Goal: Task Accomplishment & Management: Manage account settings

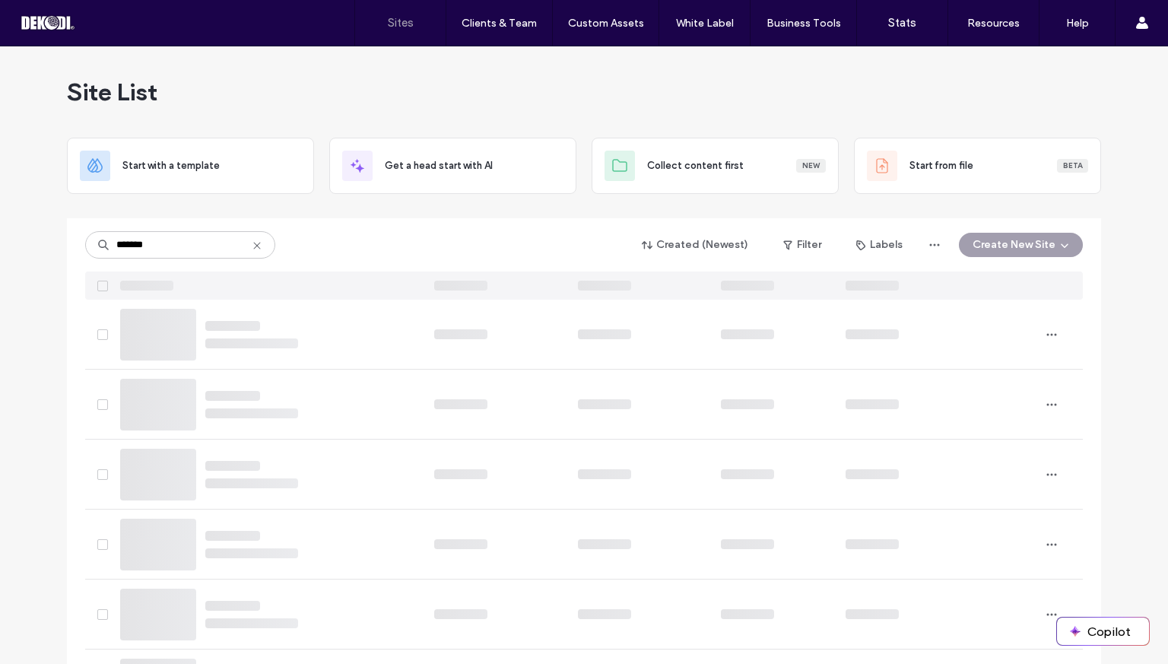
type input "*******"
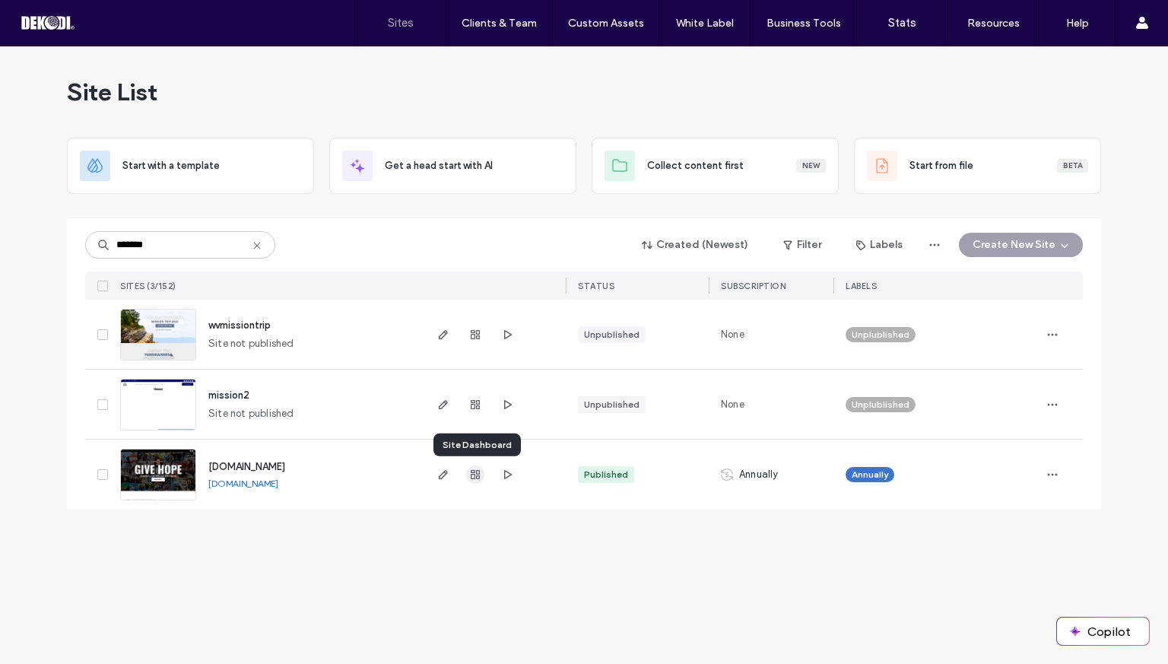
click at [473, 475] on icon "button" at bounding box center [475, 474] width 12 height 12
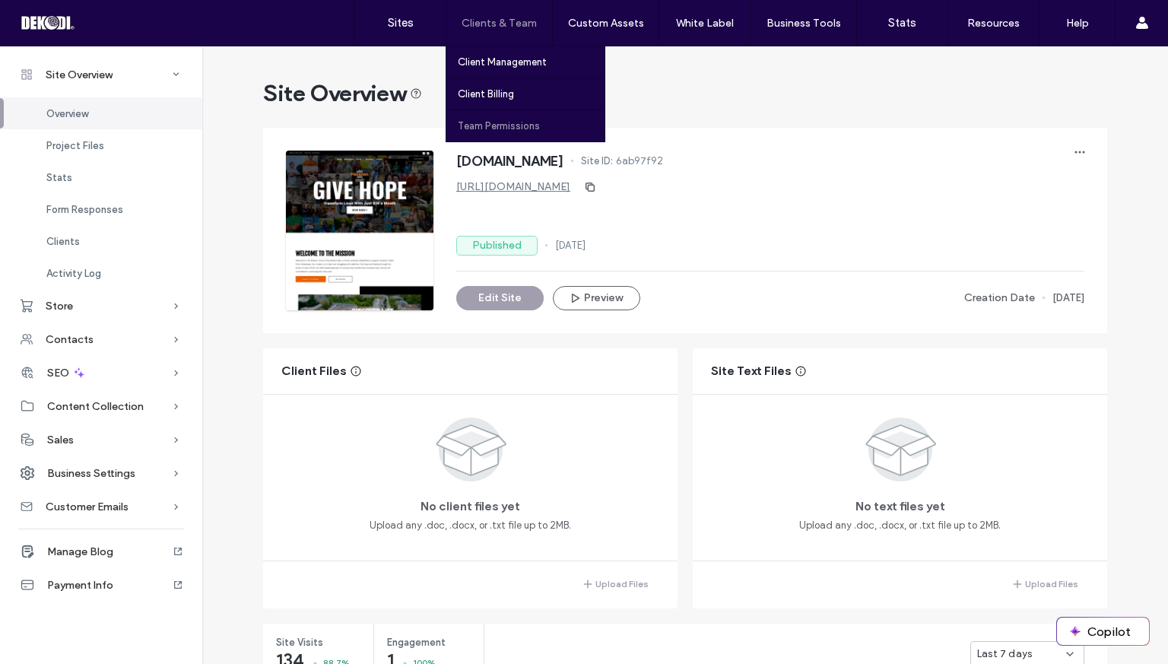
click at [509, 122] on label "Team Permissions" at bounding box center [499, 125] width 82 height 11
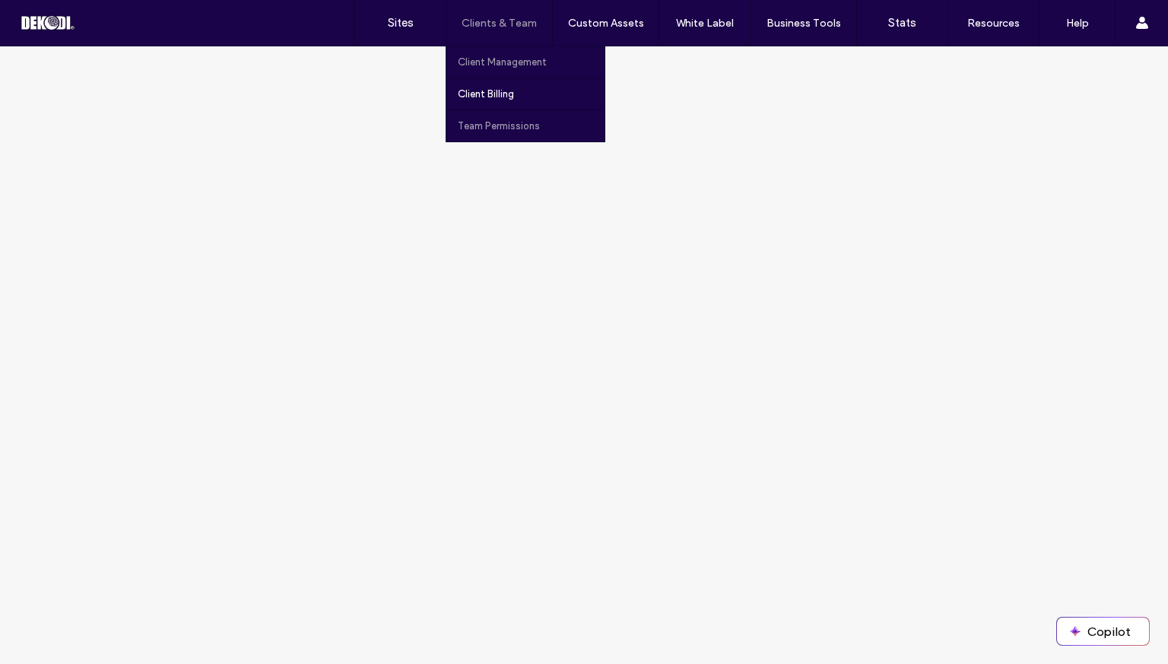
click at [481, 65] on label "Client Management" at bounding box center [502, 61] width 89 height 11
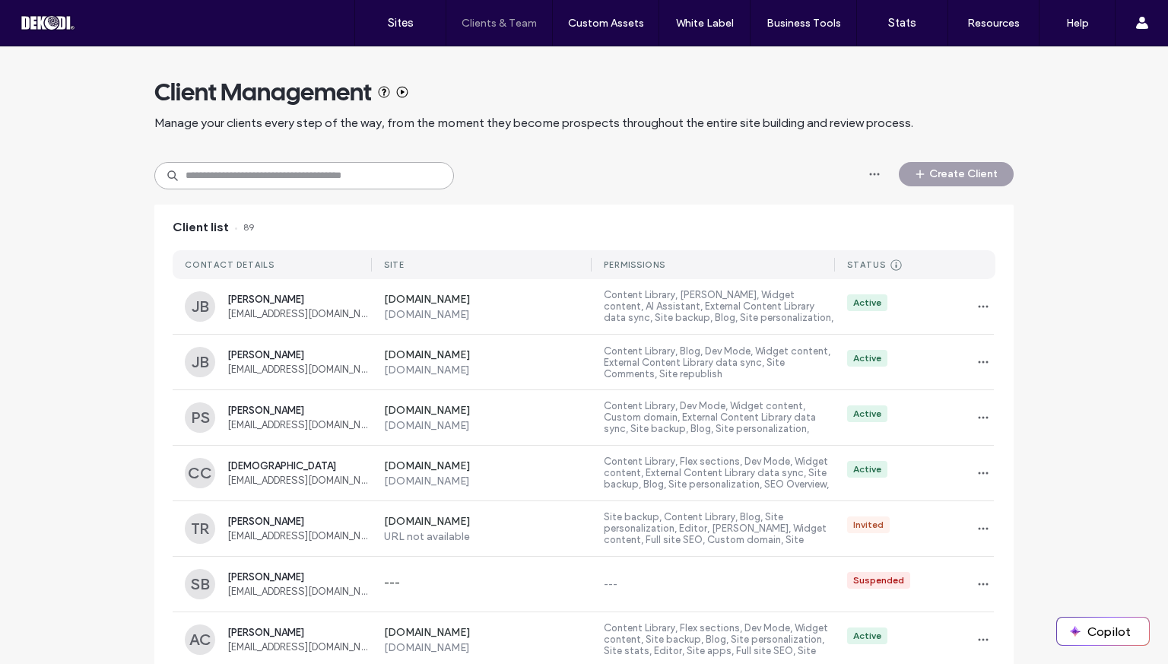
click at [344, 171] on input at bounding box center [304, 175] width 300 height 27
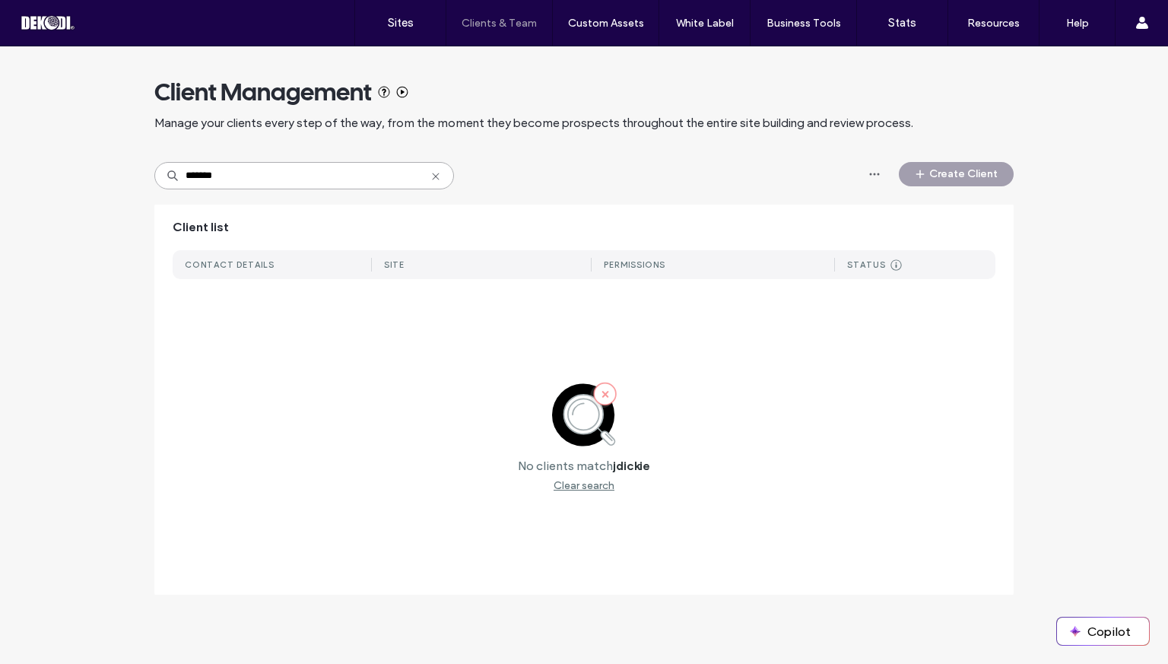
click at [344, 171] on input "*******" at bounding box center [304, 175] width 300 height 27
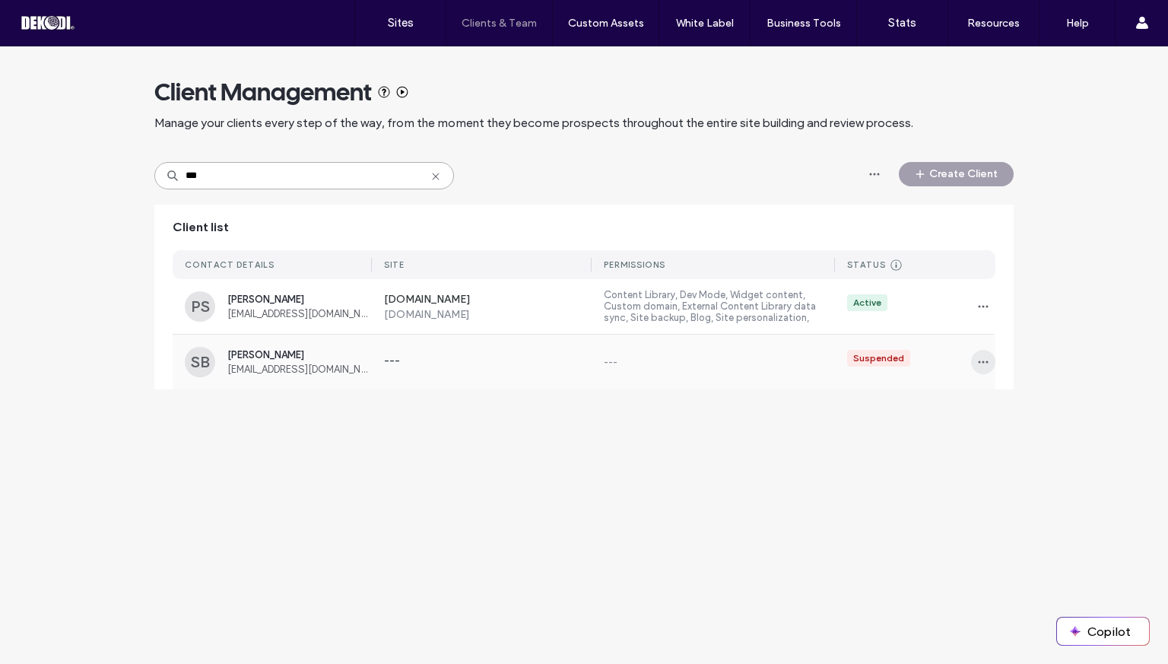
type input "***"
click at [989, 361] on span "button" at bounding box center [983, 362] width 24 height 24
click at [1013, 458] on span "Delete client" at bounding box center [1030, 459] width 57 height 15
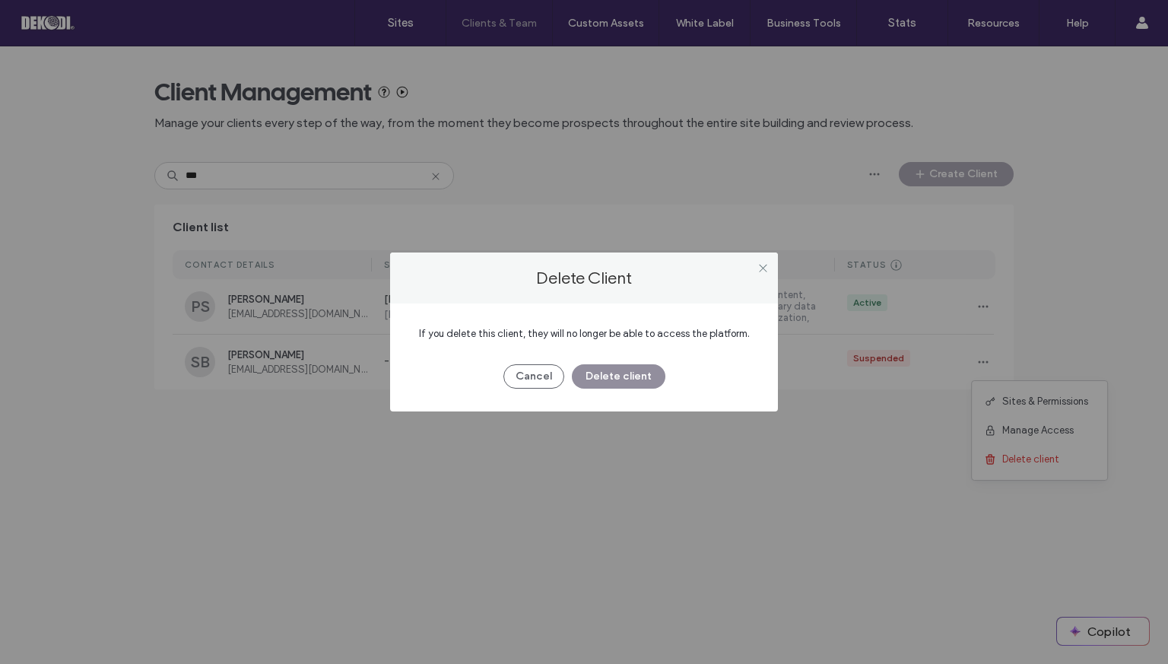
click at [634, 379] on button "Delete client" at bounding box center [619, 376] width 94 height 24
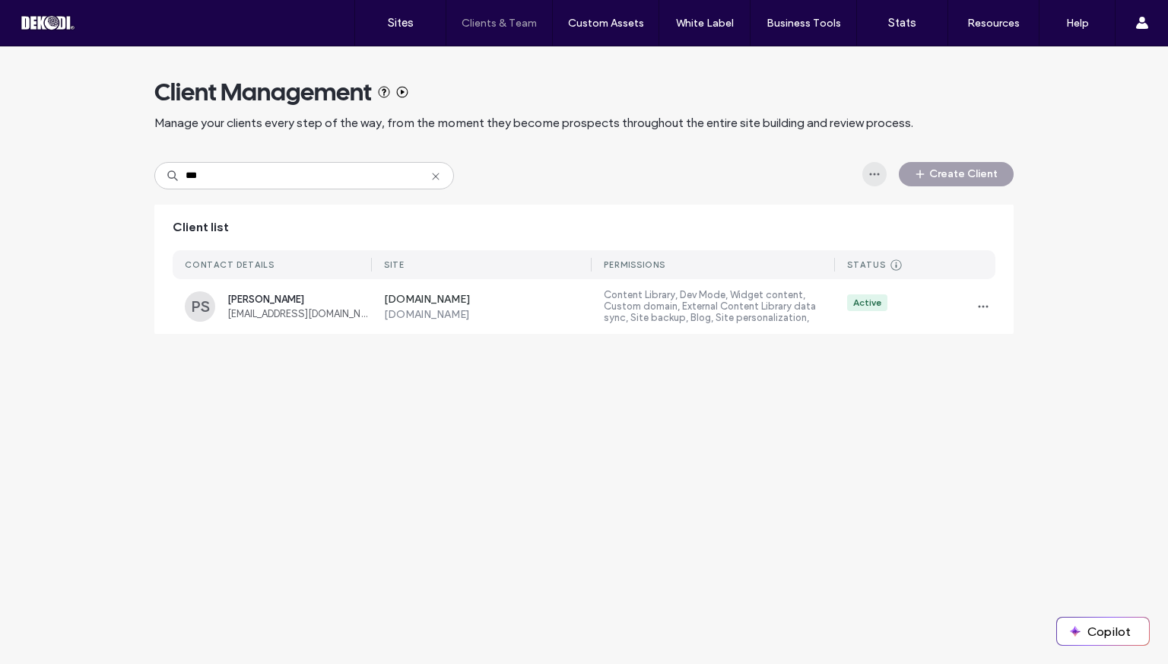
click at [874, 174] on use "button" at bounding box center [875, 174] width 10 height 2
click at [985, 312] on span "button" at bounding box center [983, 306] width 24 height 24
click at [789, 441] on div "Client Management Manage your clients every step of the way, from the moment th…" at bounding box center [584, 354] width 1168 height 617
click at [309, 189] on div "Client Management Manage your clients every step of the way, from the moment th…" at bounding box center [583, 197] width 859 height 303
click at [297, 169] on input "***" at bounding box center [304, 175] width 300 height 27
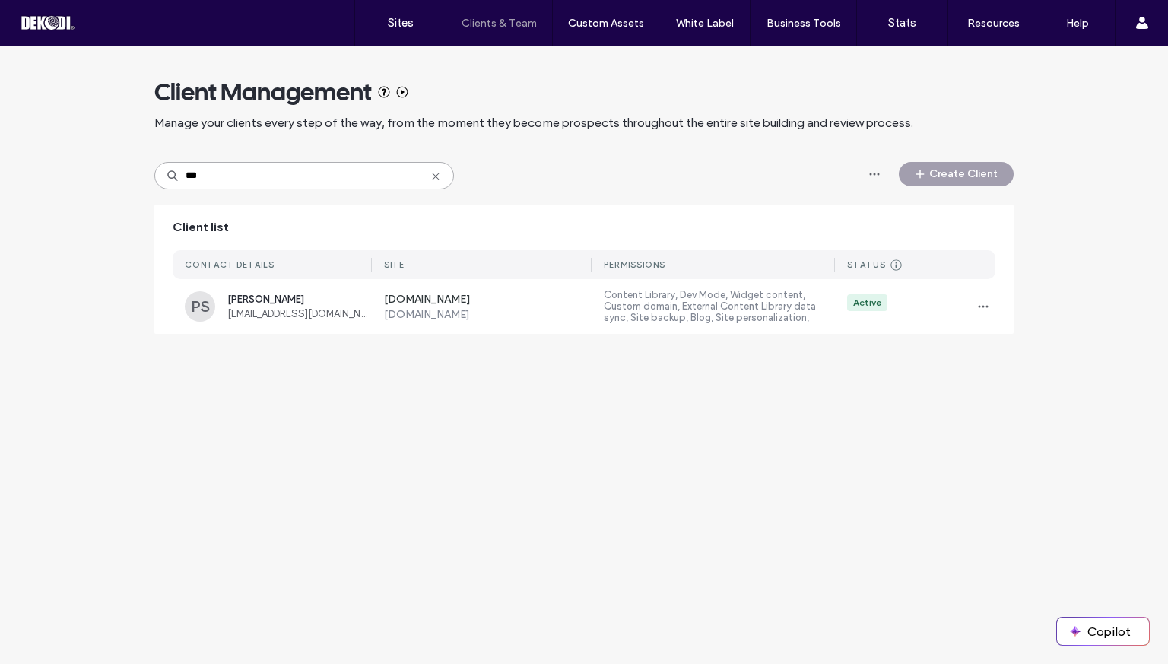
click at [297, 169] on input "***" at bounding box center [304, 175] width 300 height 27
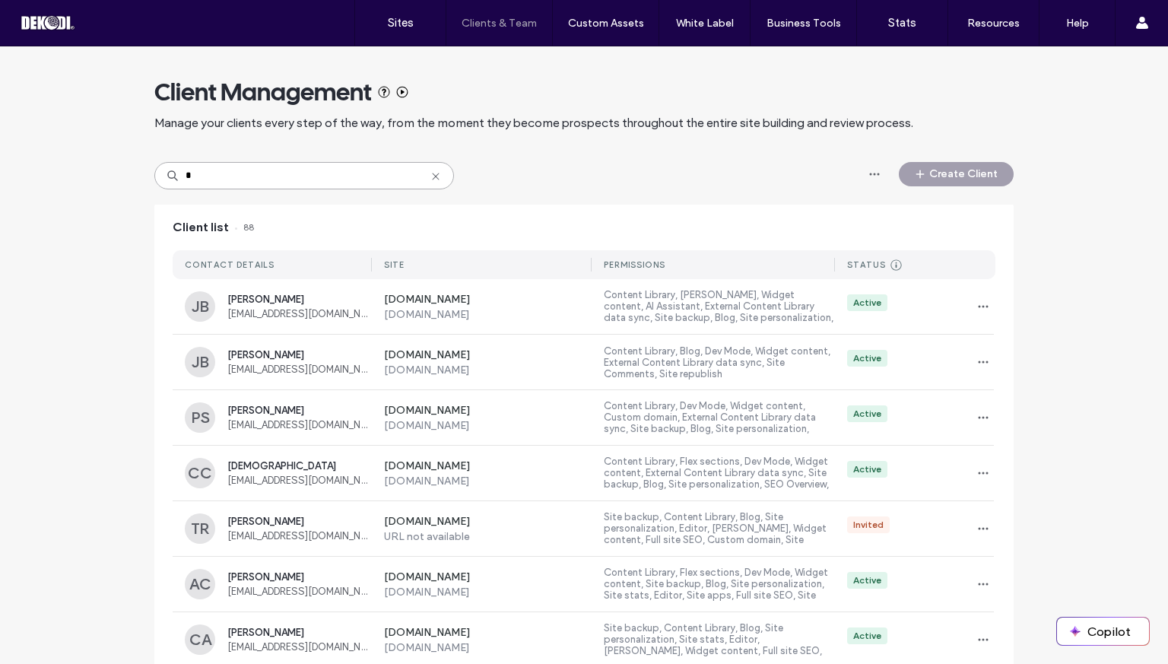
type input "*"
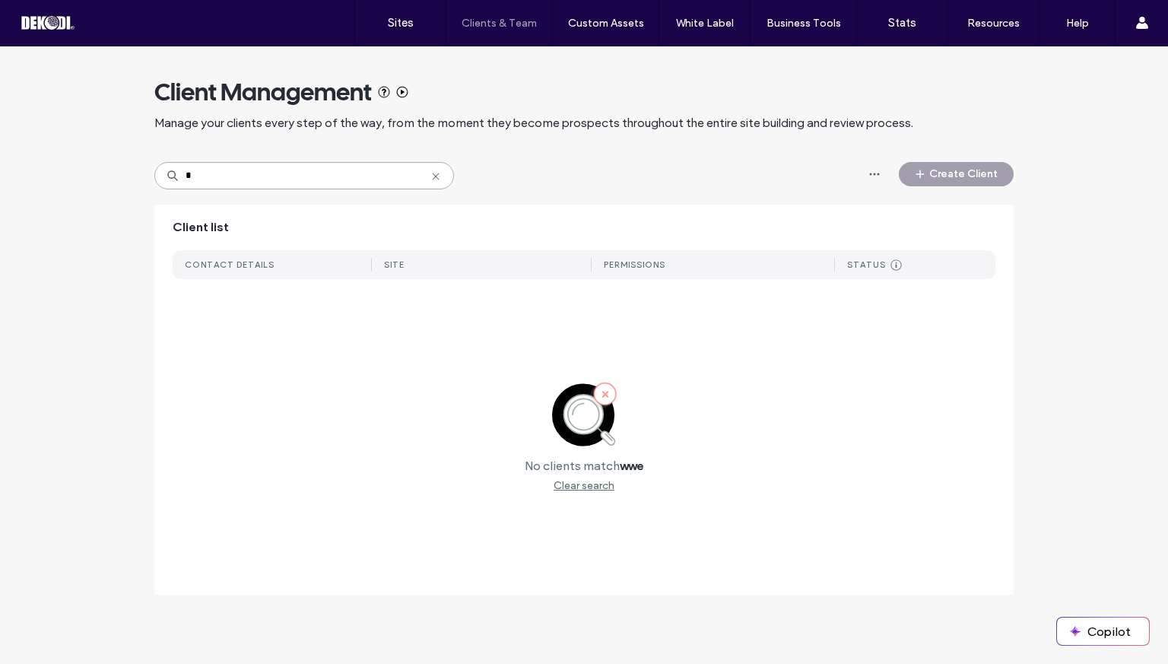
type input "*"
click at [360, 177] on input "****" at bounding box center [304, 175] width 300 height 27
type input "*"
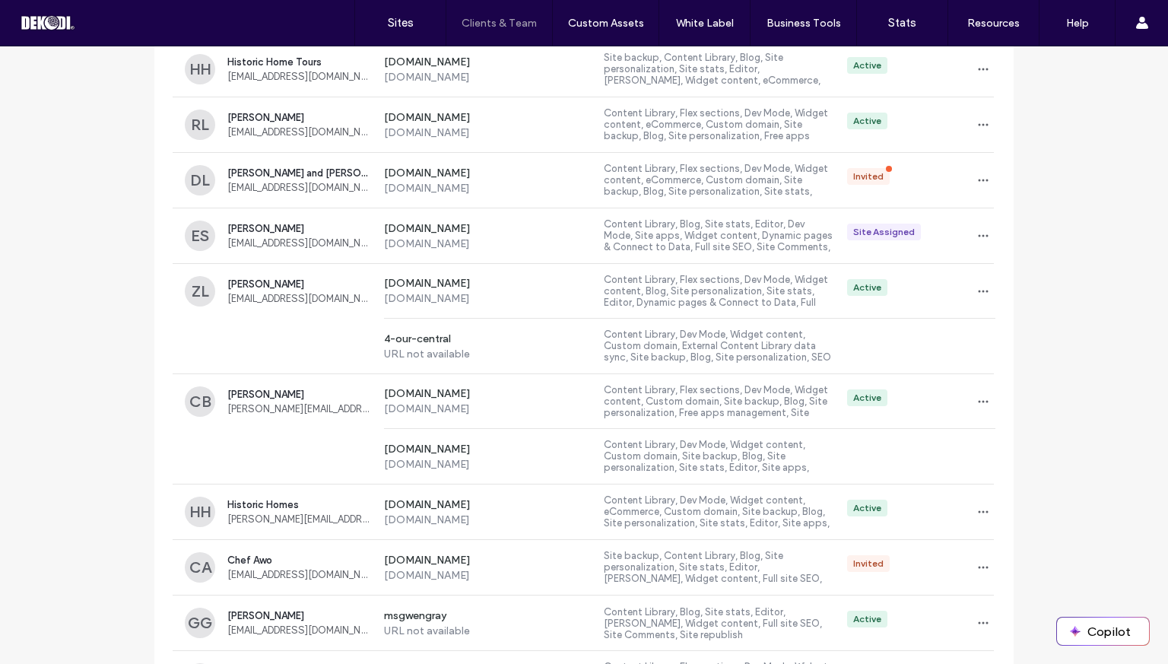
scroll to position [622, 0]
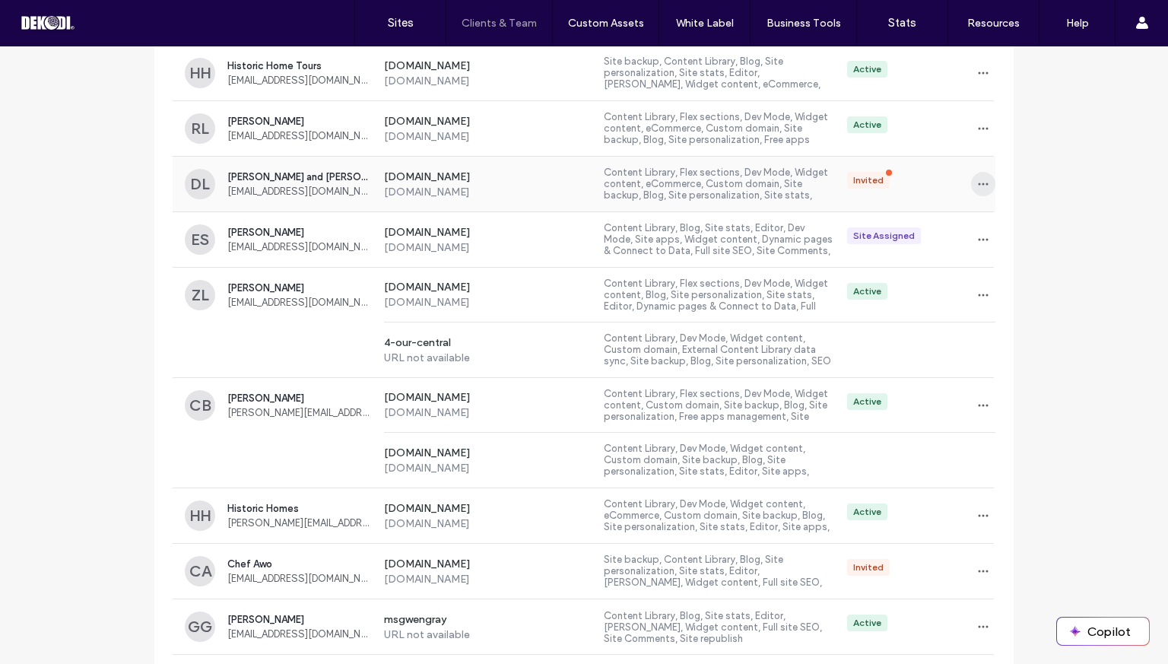
type input "*"
click at [978, 180] on icon "button" at bounding box center [983, 184] width 12 height 12
click at [1001, 279] on span "Delete client" at bounding box center [1025, 279] width 57 height 15
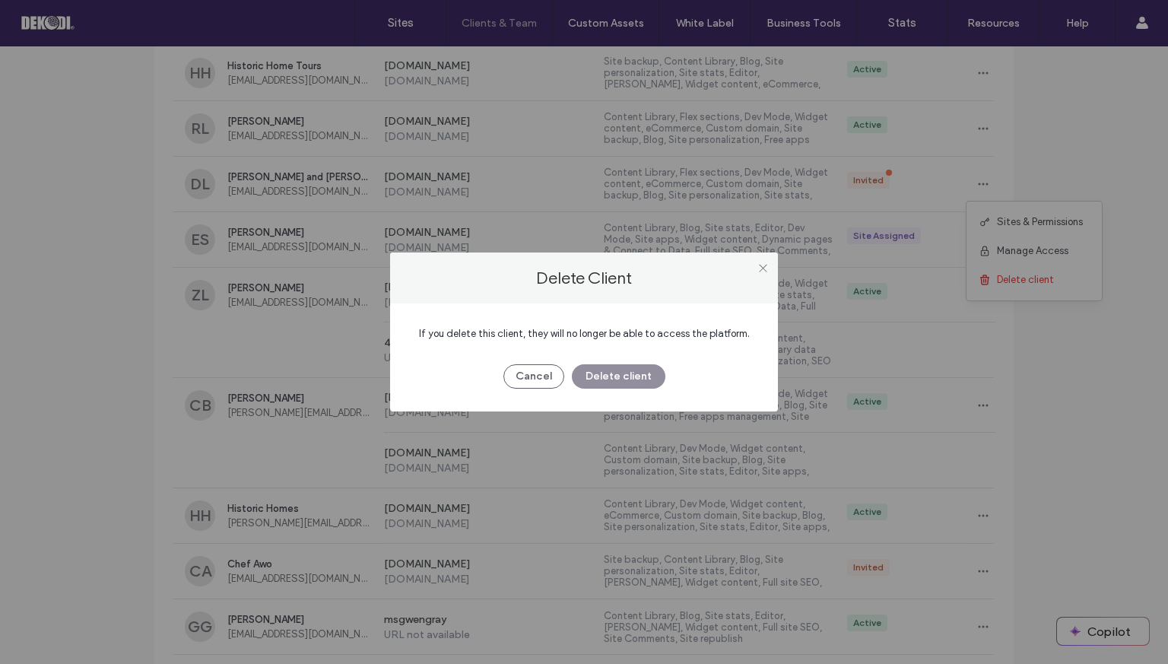
click at [614, 376] on button "Delete client" at bounding box center [619, 376] width 94 height 24
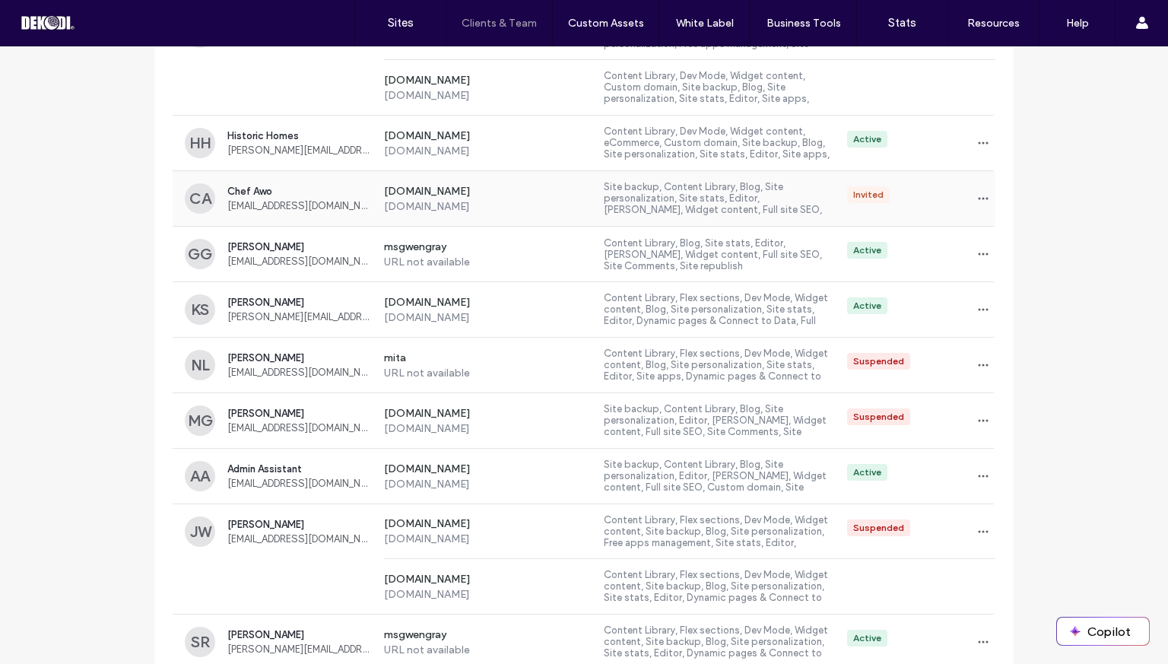
scroll to position [940, 0]
click at [977, 363] on icon "button" at bounding box center [983, 364] width 12 height 12
click at [998, 455] on span "Delete client" at bounding box center [1025, 459] width 57 height 15
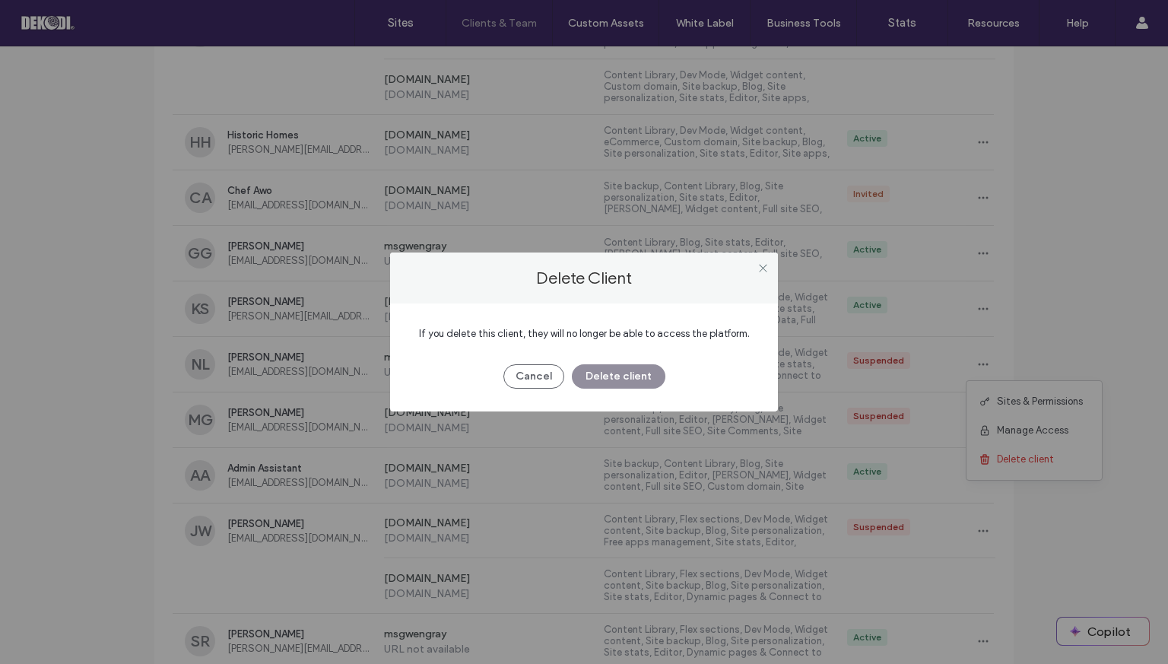
click at [653, 373] on button "Delete client" at bounding box center [619, 376] width 94 height 24
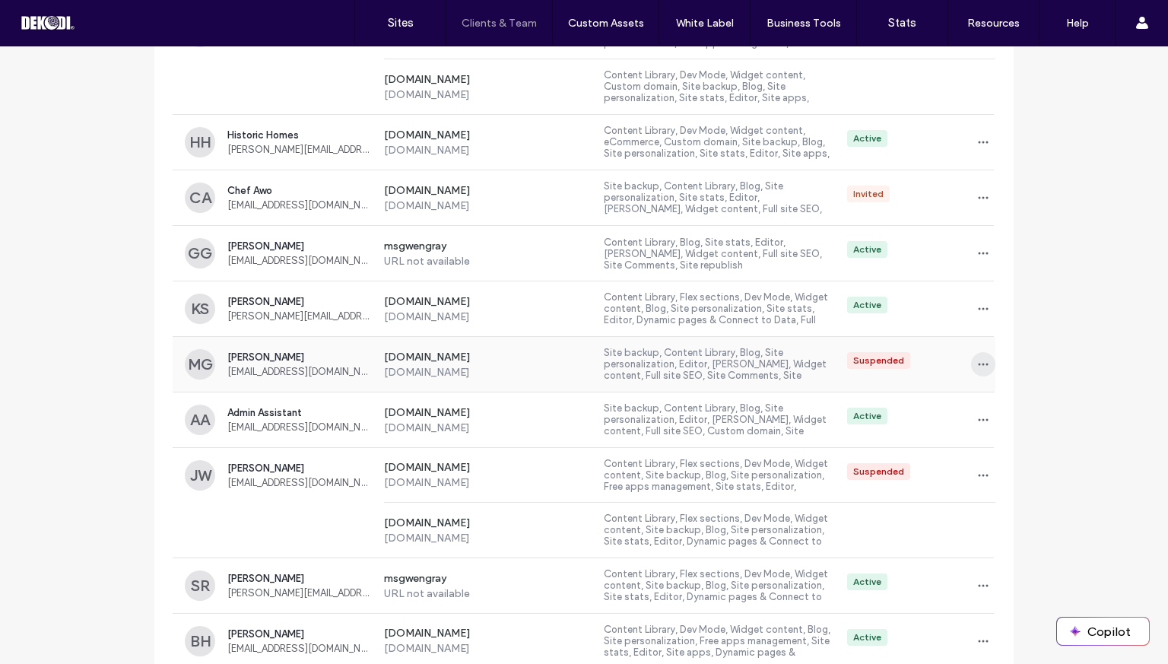
click at [981, 363] on use "button" at bounding box center [984, 364] width 10 height 2
click at [998, 461] on span "Delete client" at bounding box center [1025, 459] width 57 height 15
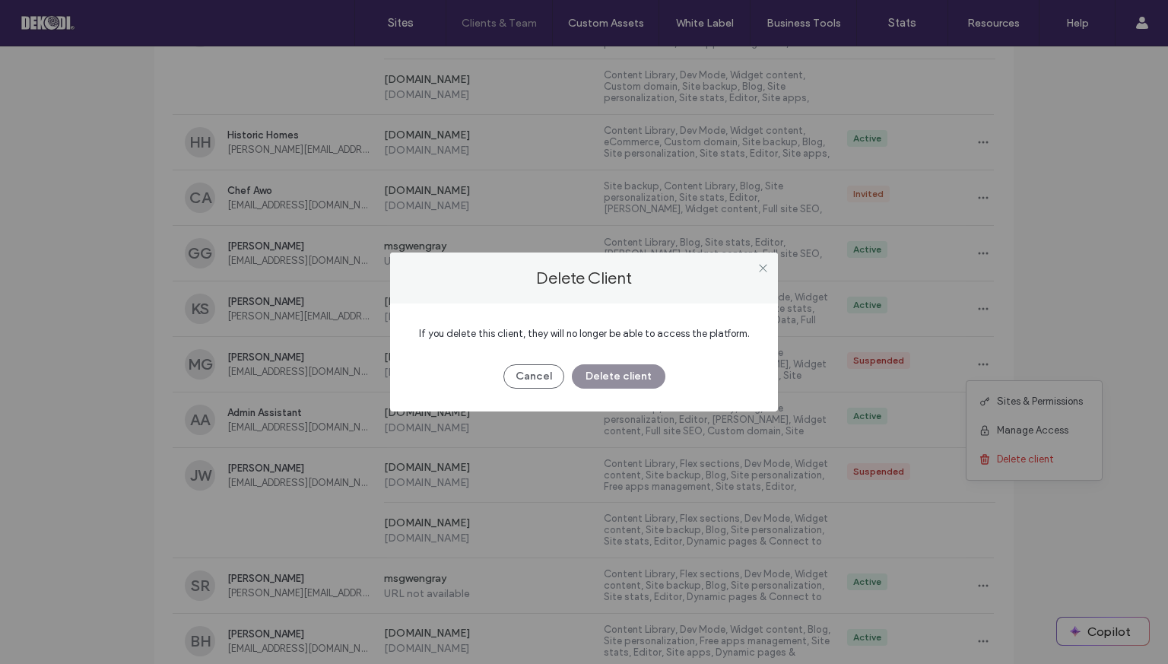
click at [613, 382] on button "Delete client" at bounding box center [619, 376] width 94 height 24
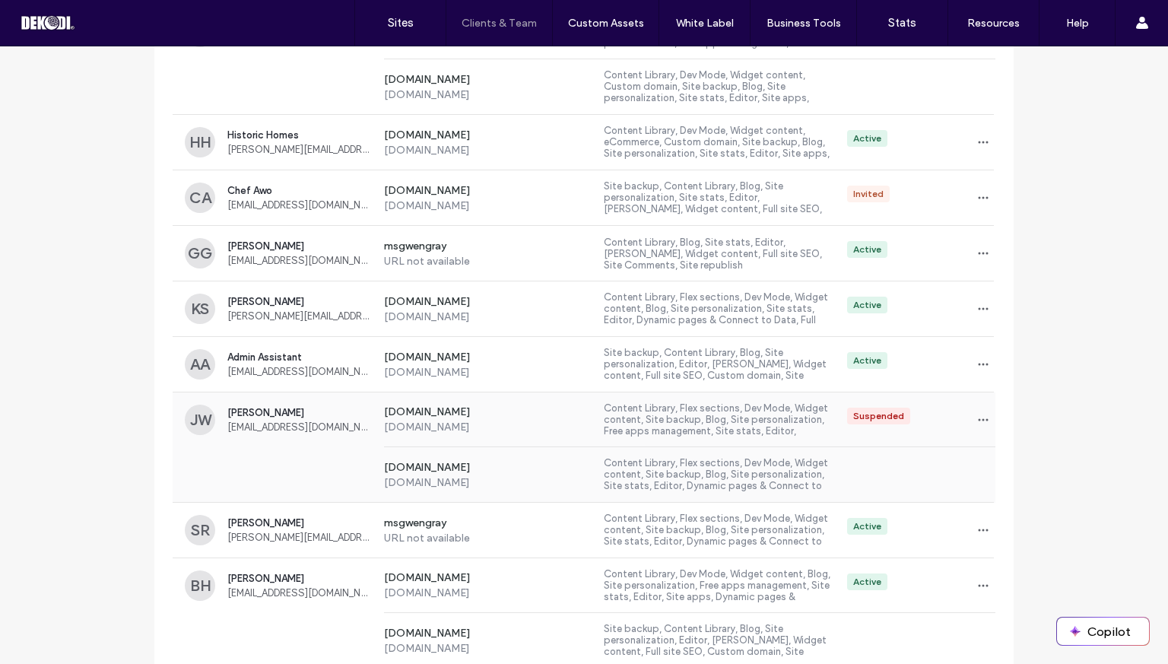
click at [330, 410] on span "[PERSON_NAME]" at bounding box center [299, 412] width 144 height 11
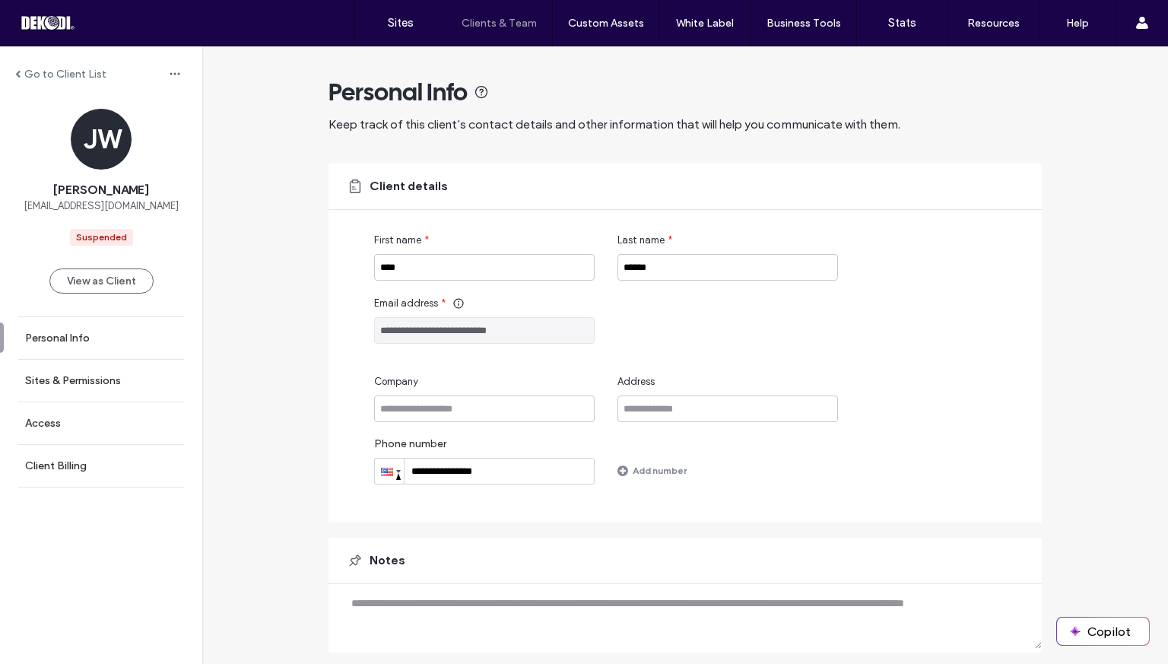
scroll to position [13, 0]
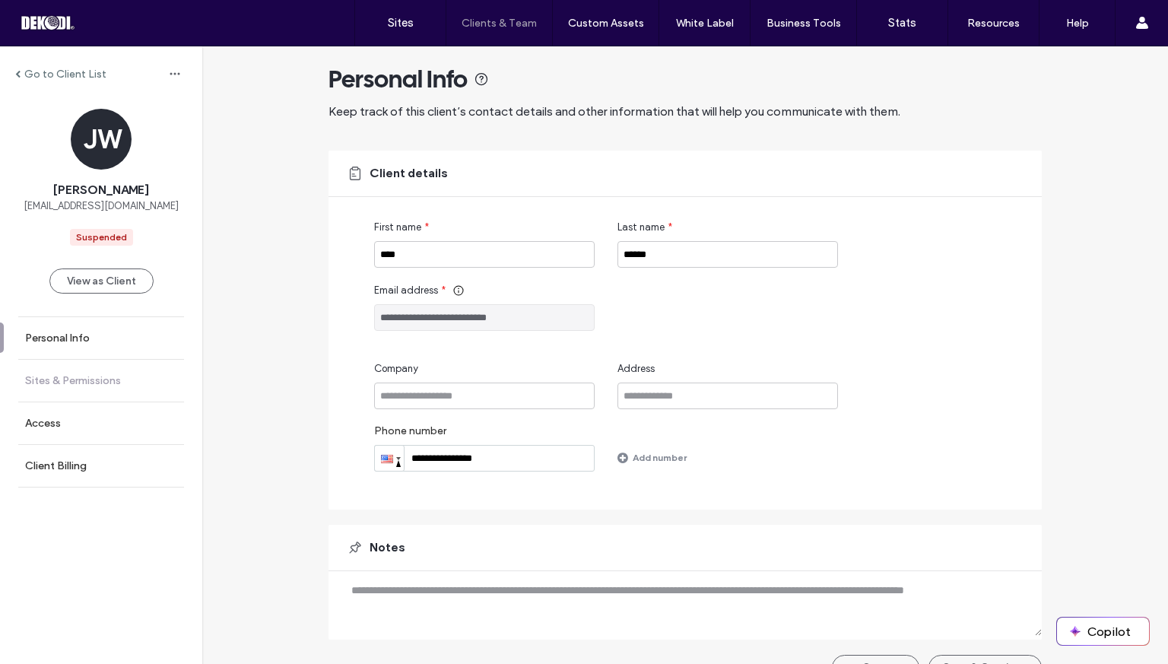
click at [77, 379] on label "Sites & Permissions" at bounding box center [73, 380] width 96 height 13
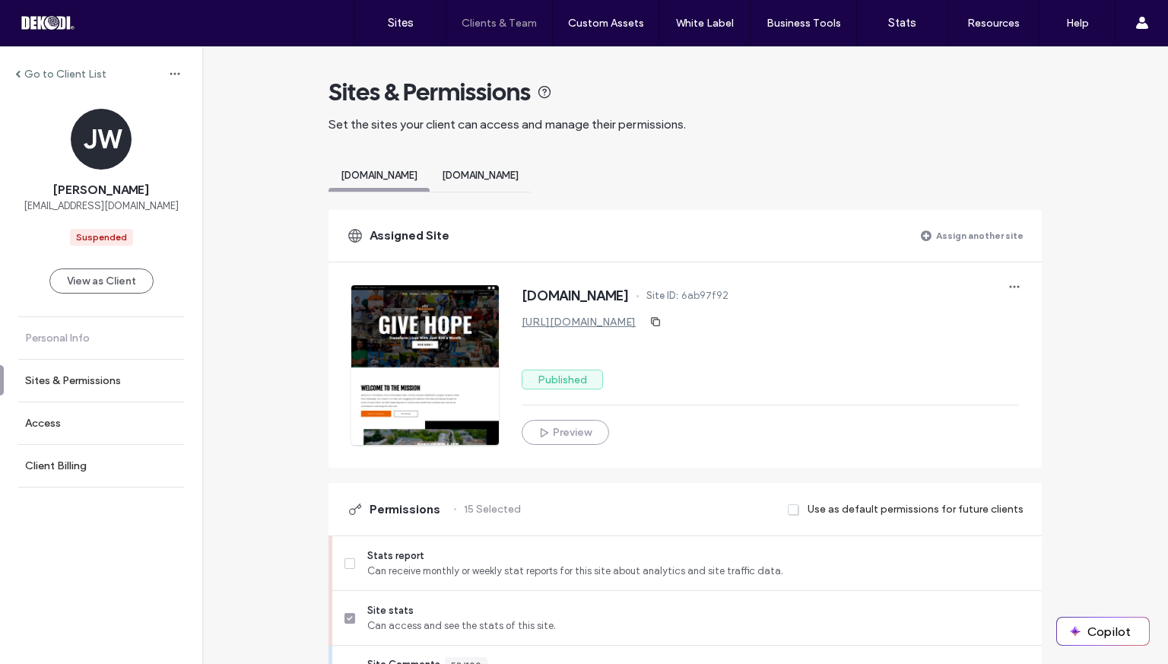
click at [73, 337] on label "Personal Info" at bounding box center [57, 337] width 65 height 13
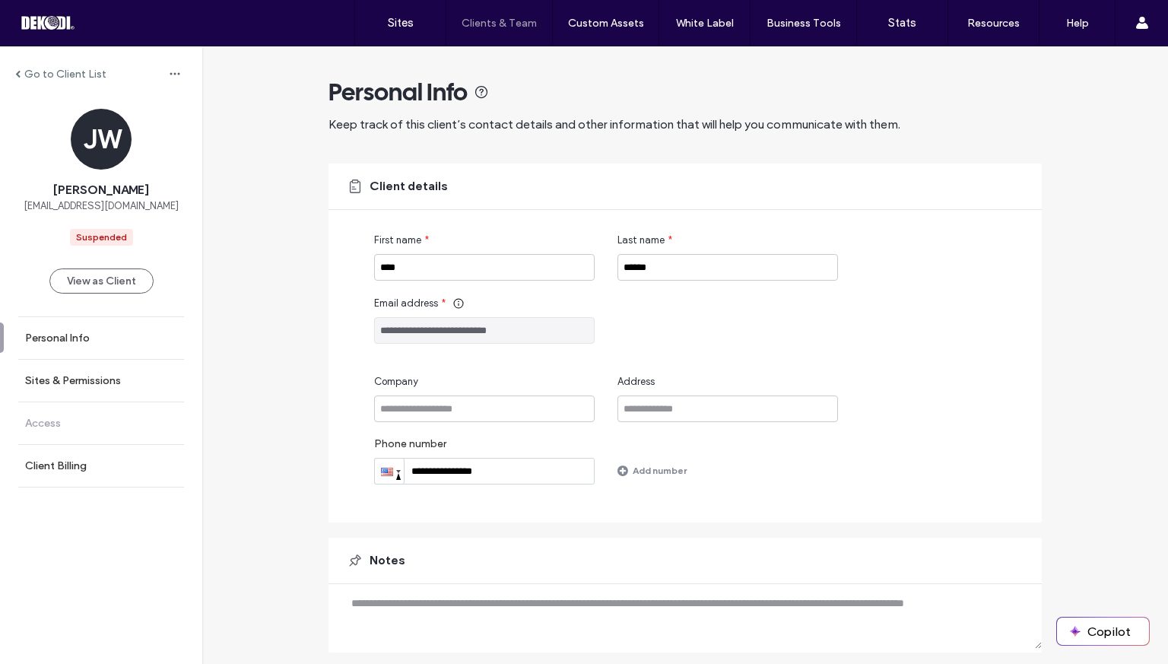
click at [47, 419] on label "Access" at bounding box center [43, 423] width 36 height 13
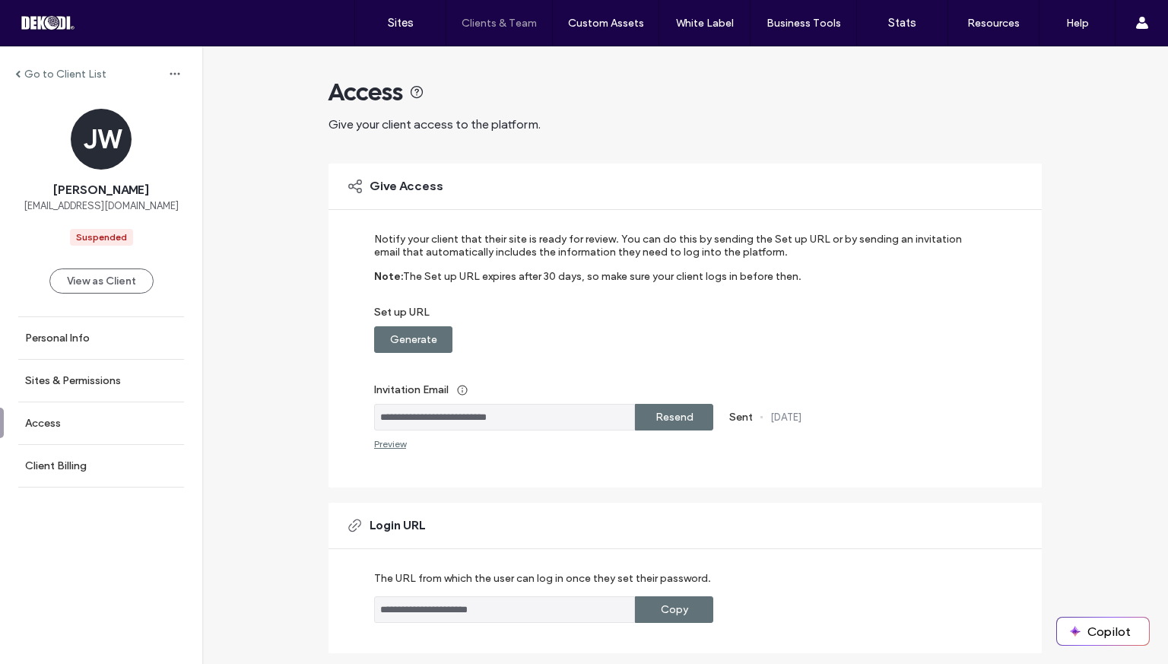
click at [36, 72] on label "Go to Client List" at bounding box center [65, 74] width 82 height 13
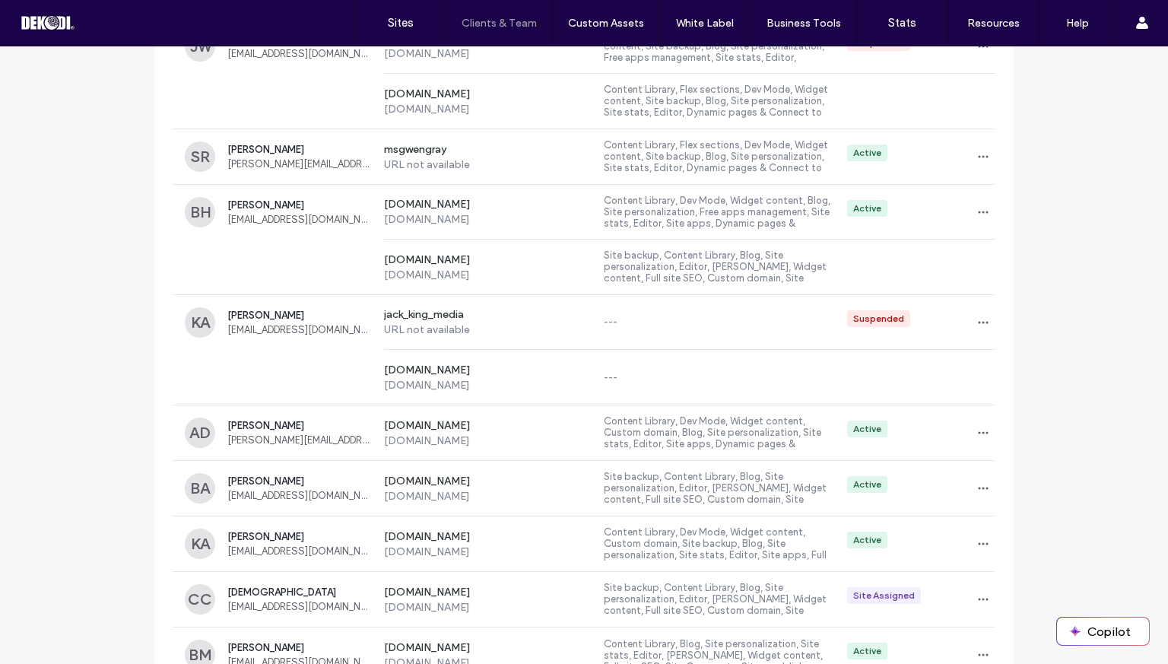
scroll to position [1325, 0]
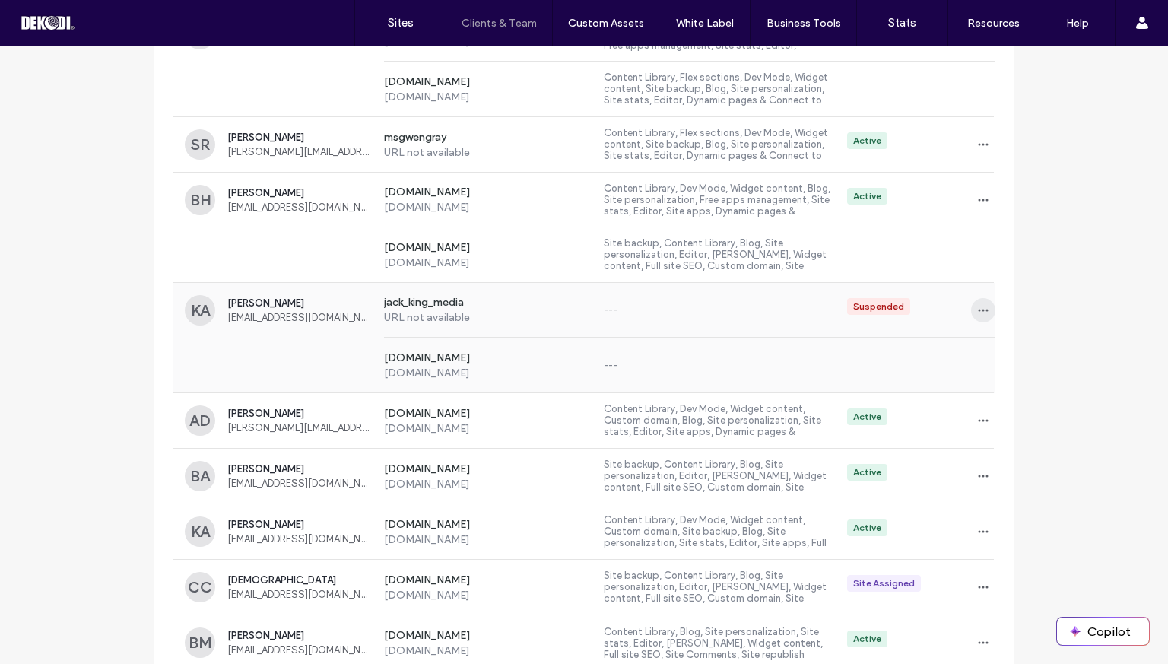
click at [977, 305] on icon "button" at bounding box center [983, 310] width 12 height 12
click at [1002, 401] on span "Delete client" at bounding box center [1025, 403] width 57 height 15
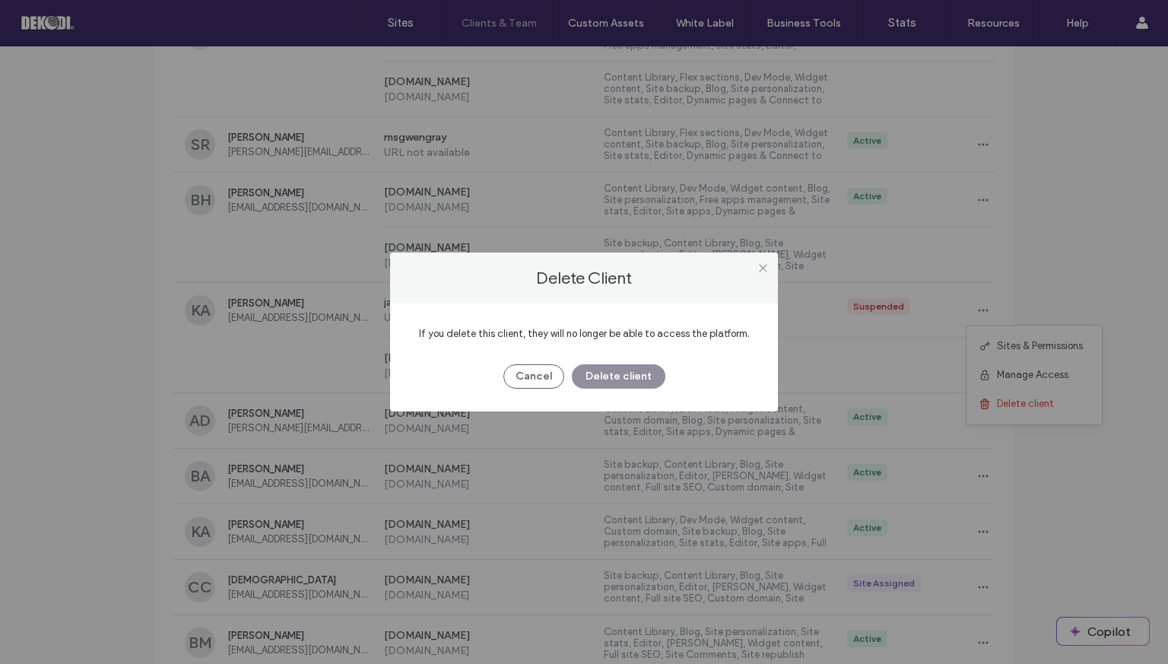
click at [614, 371] on button "Delete client" at bounding box center [619, 376] width 94 height 24
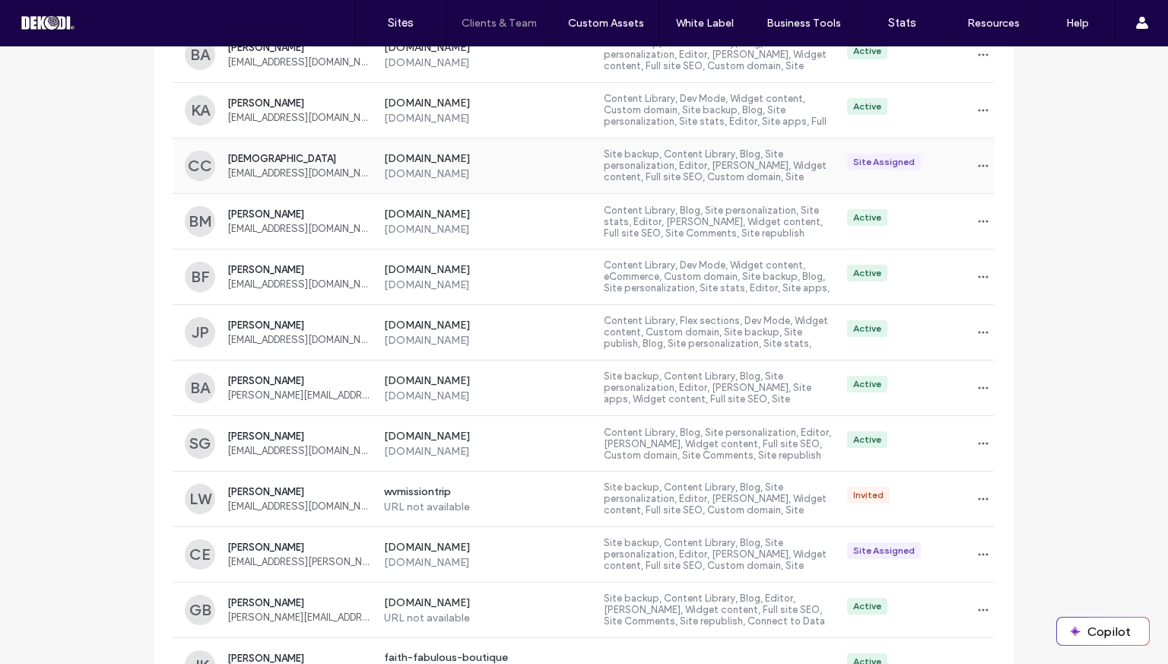
scroll to position [1637, 0]
click at [978, 496] on icon "button" at bounding box center [983, 498] width 12 height 12
click at [994, 576] on div "Delete client" at bounding box center [1033, 590] width 135 height 29
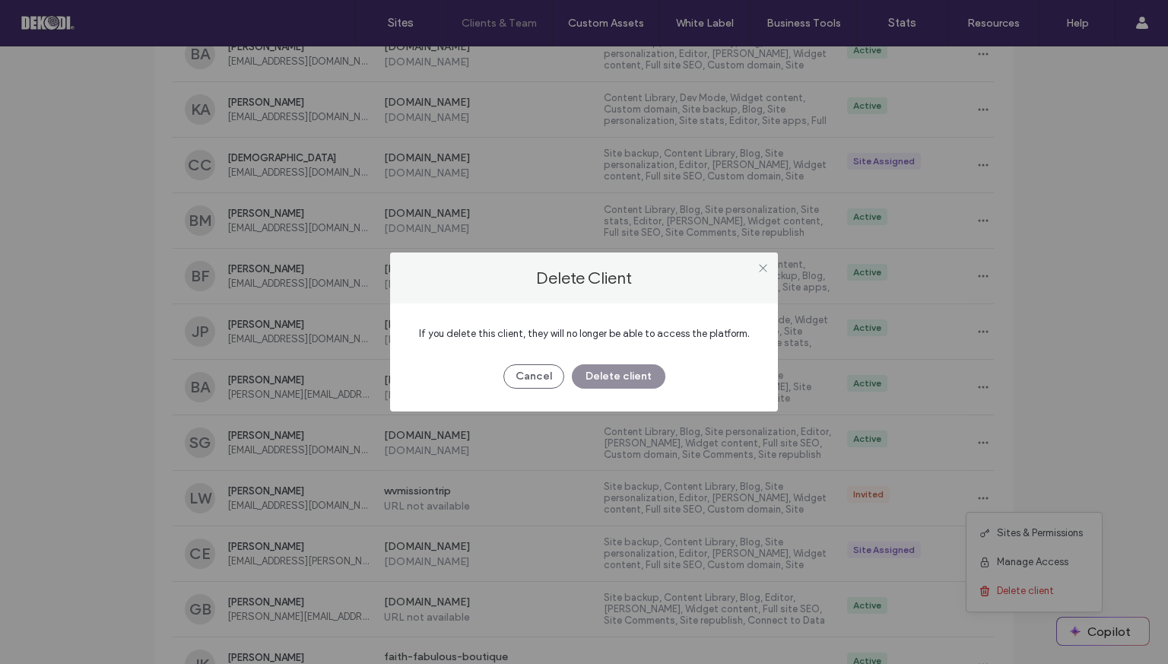
click at [646, 376] on button "Delete client" at bounding box center [619, 376] width 94 height 24
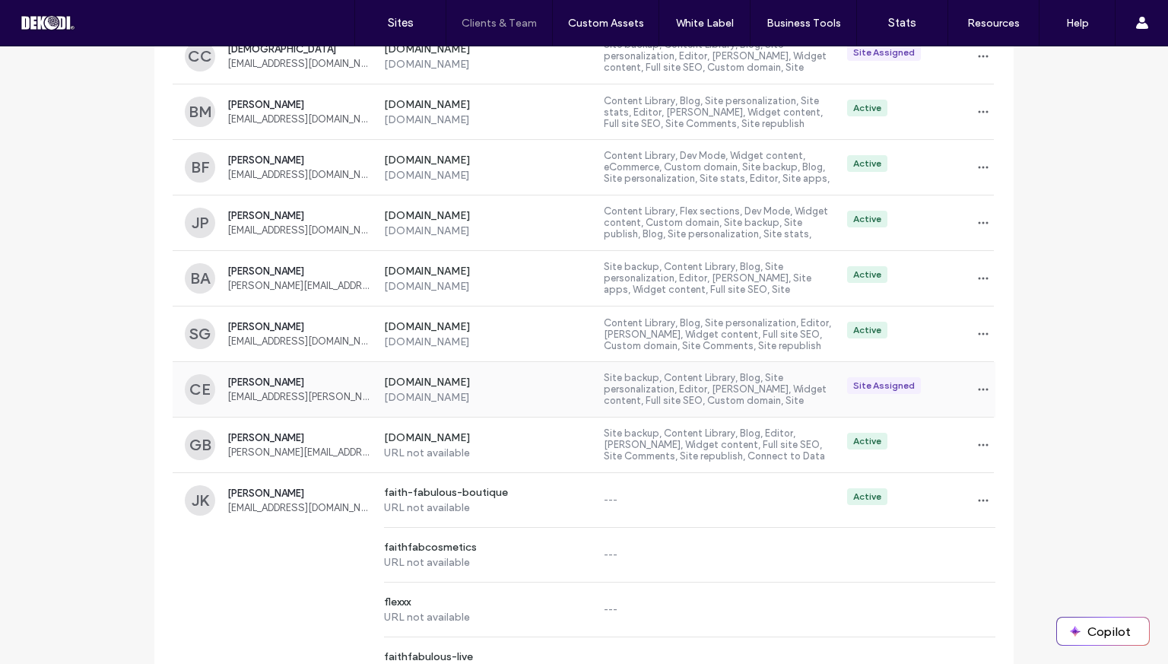
scroll to position [1759, 0]
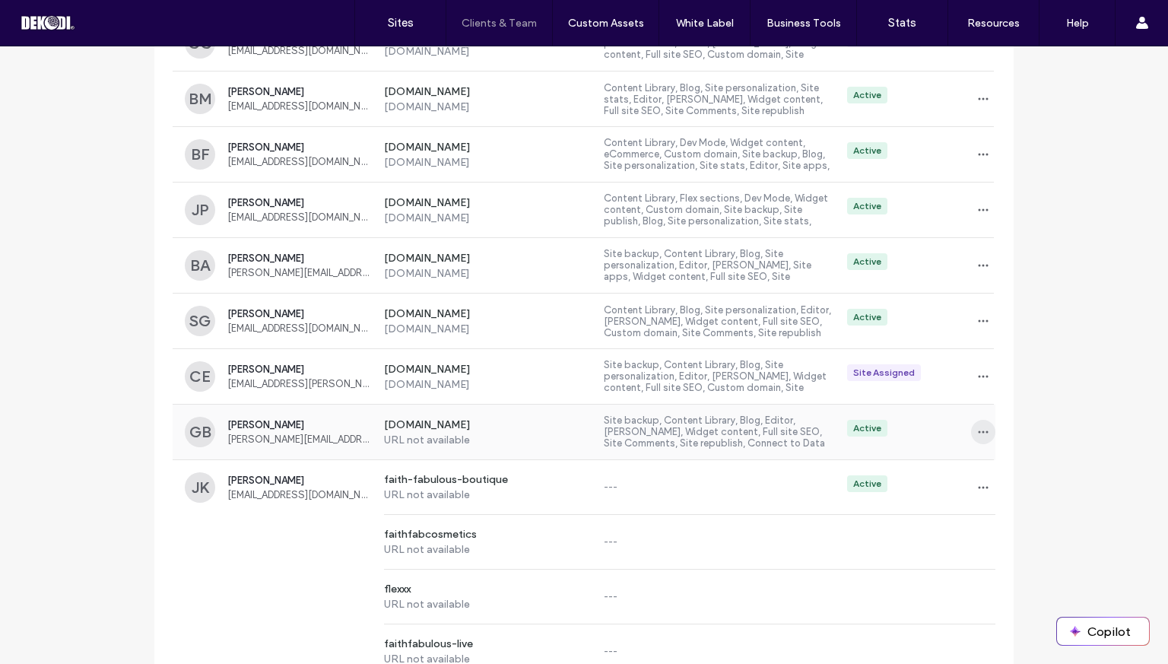
click at [978, 426] on icon "button" at bounding box center [983, 432] width 12 height 12
click at [1010, 524] on span "Delete client" at bounding box center [1025, 524] width 57 height 15
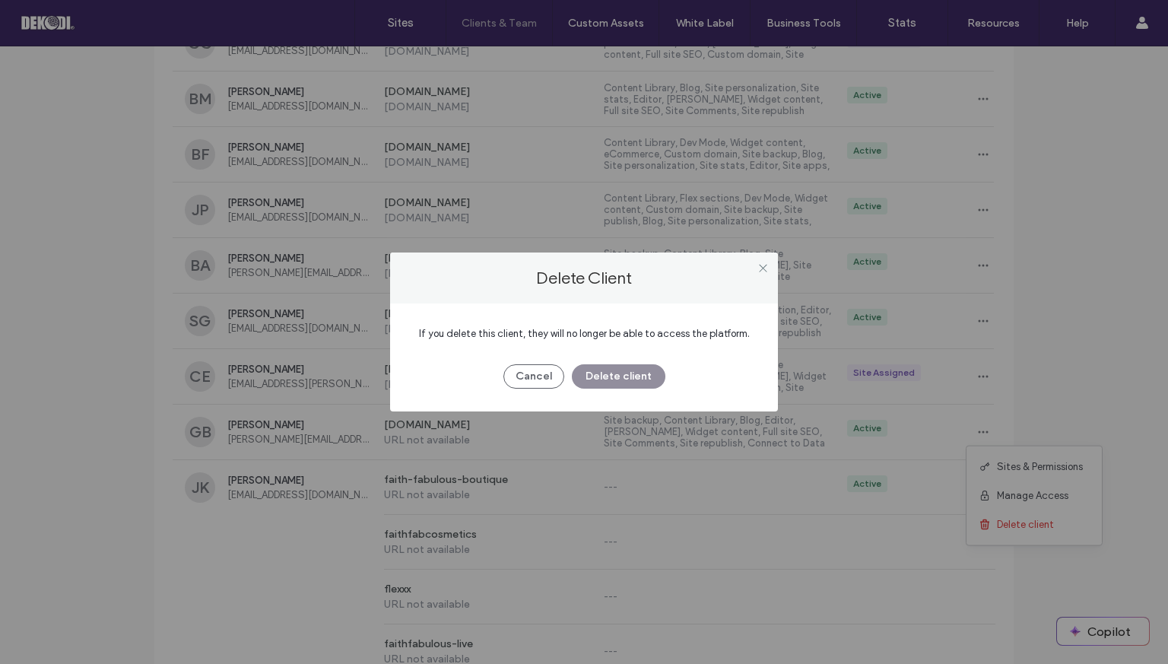
click at [640, 375] on button "Delete client" at bounding box center [619, 376] width 94 height 24
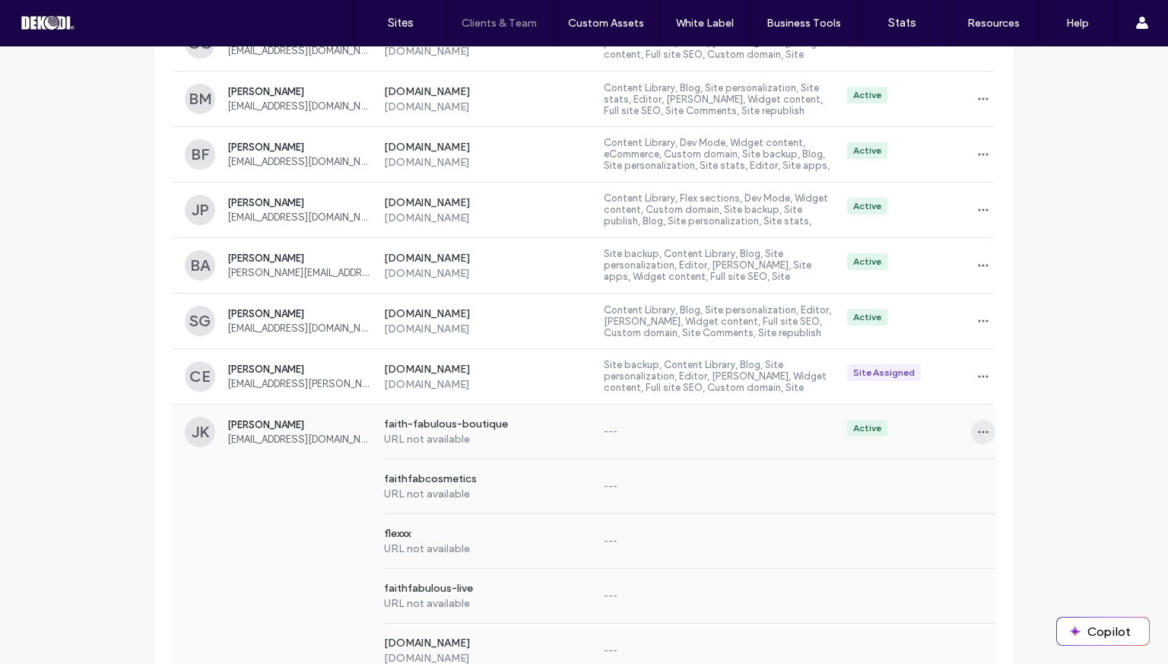
click at [979, 427] on icon "button" at bounding box center [983, 432] width 12 height 12
click at [1011, 529] on span "Delete client" at bounding box center [1025, 524] width 57 height 15
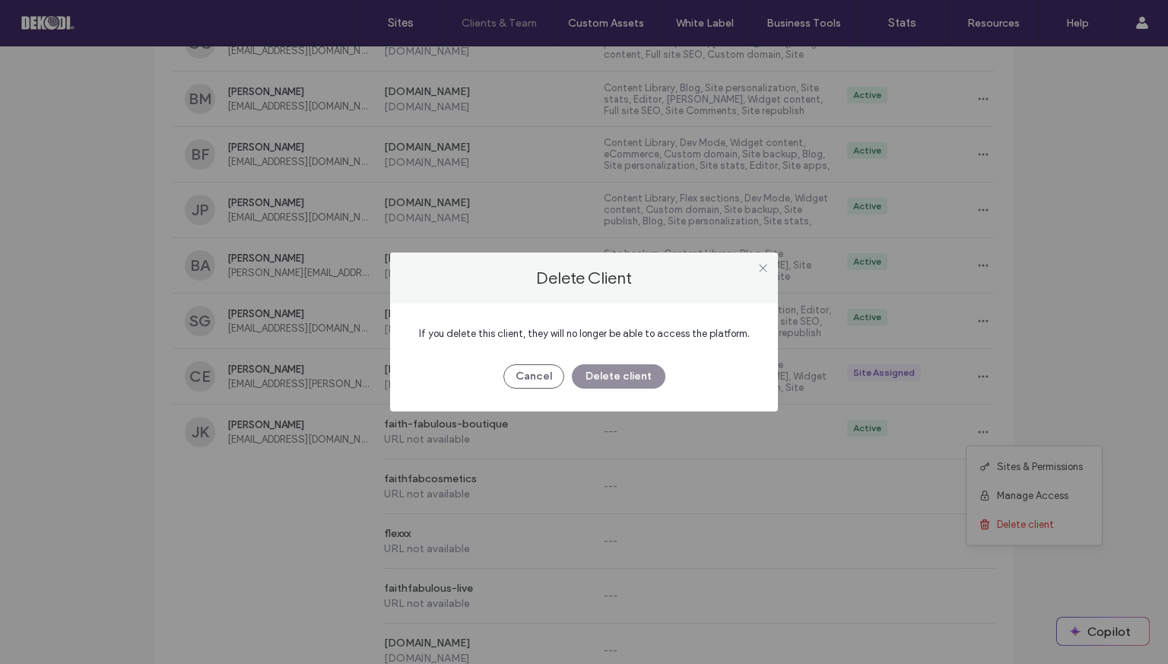
click at [606, 376] on button "Delete client" at bounding box center [619, 376] width 94 height 24
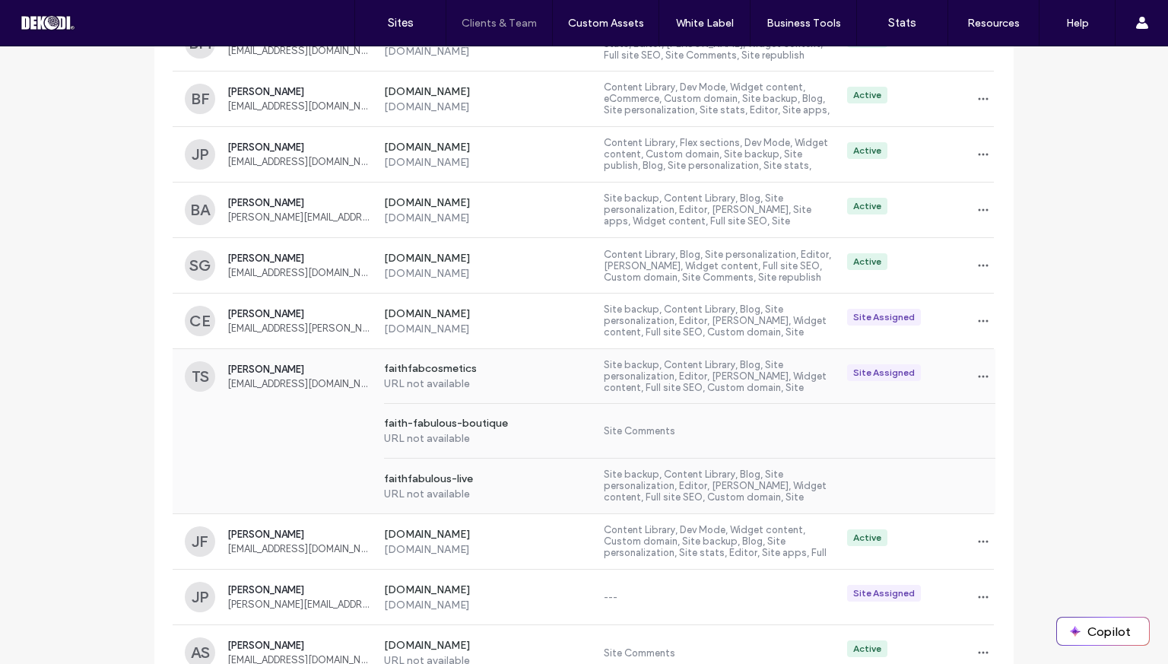
scroll to position [1829, 0]
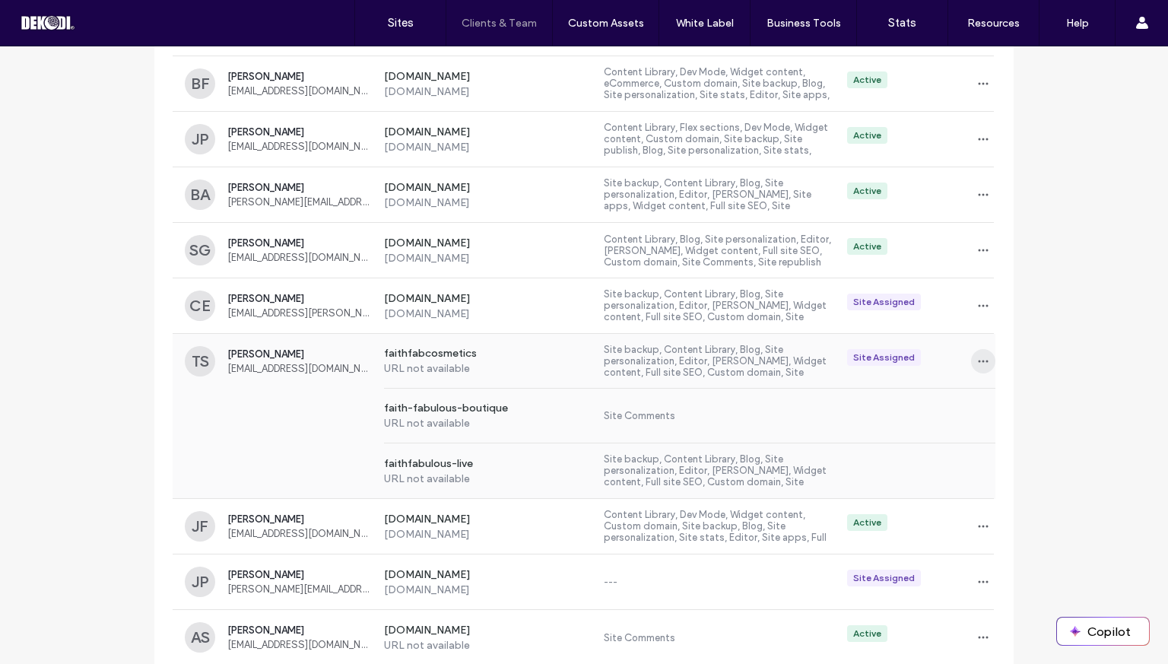
click at [973, 349] on span "button" at bounding box center [983, 361] width 24 height 24
click at [1020, 455] on span "Delete client" at bounding box center [1025, 453] width 57 height 15
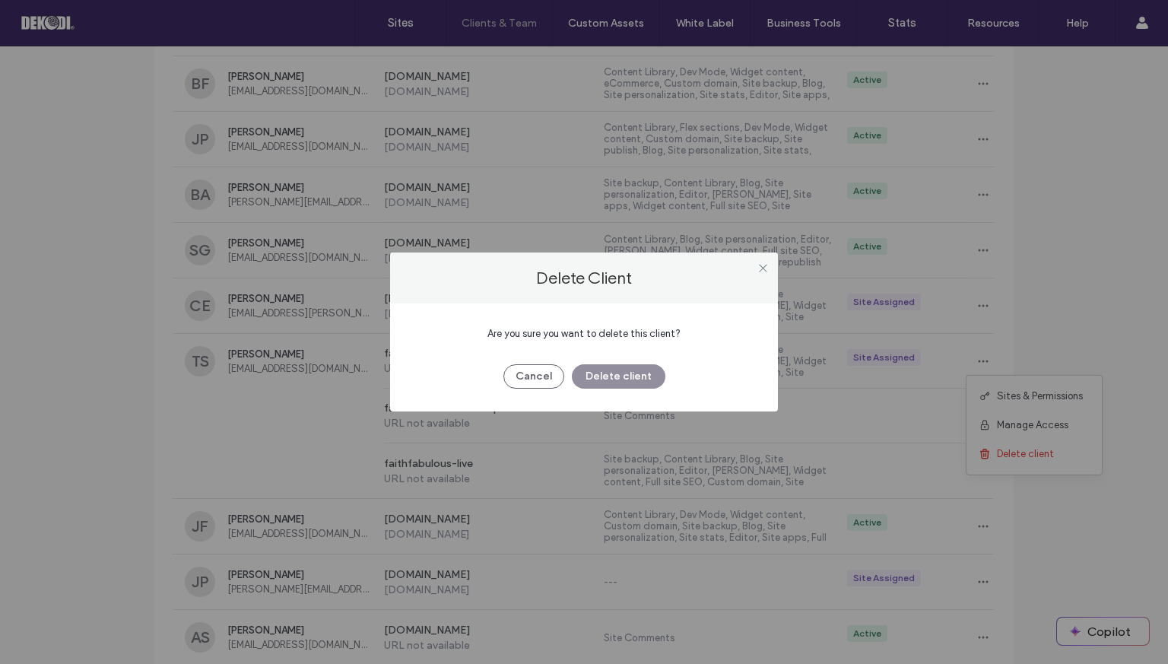
click at [642, 378] on button "Delete client" at bounding box center [619, 376] width 94 height 24
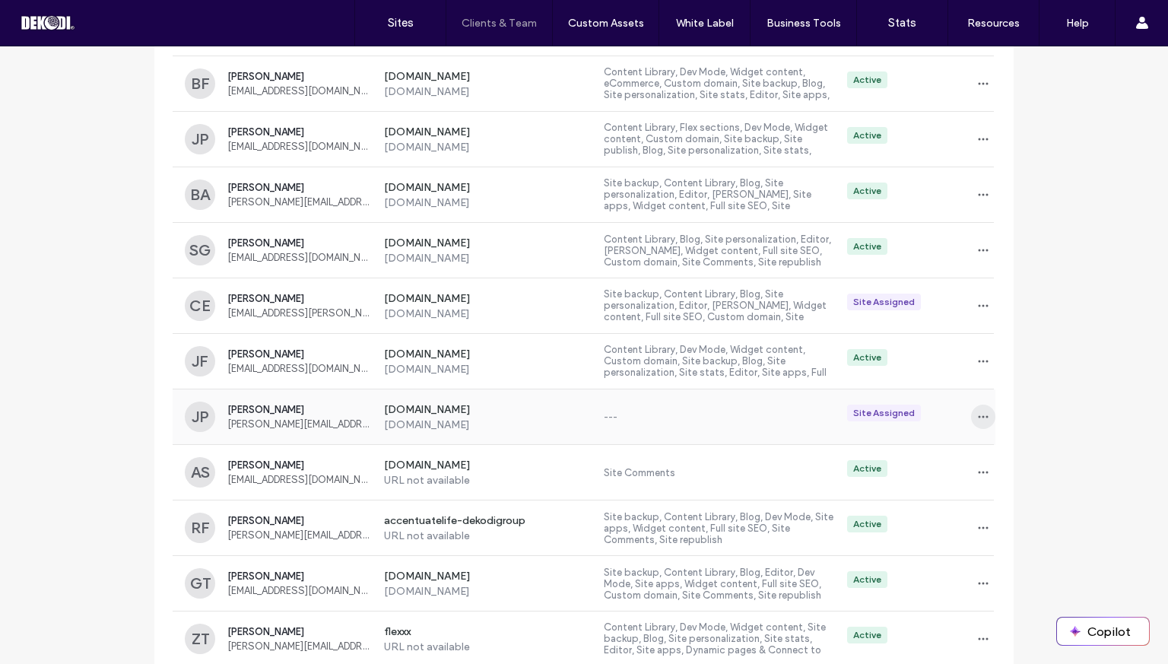
click at [977, 411] on icon "button" at bounding box center [983, 417] width 12 height 12
click at [1012, 481] on span "Delete client" at bounding box center [1025, 480] width 57 height 15
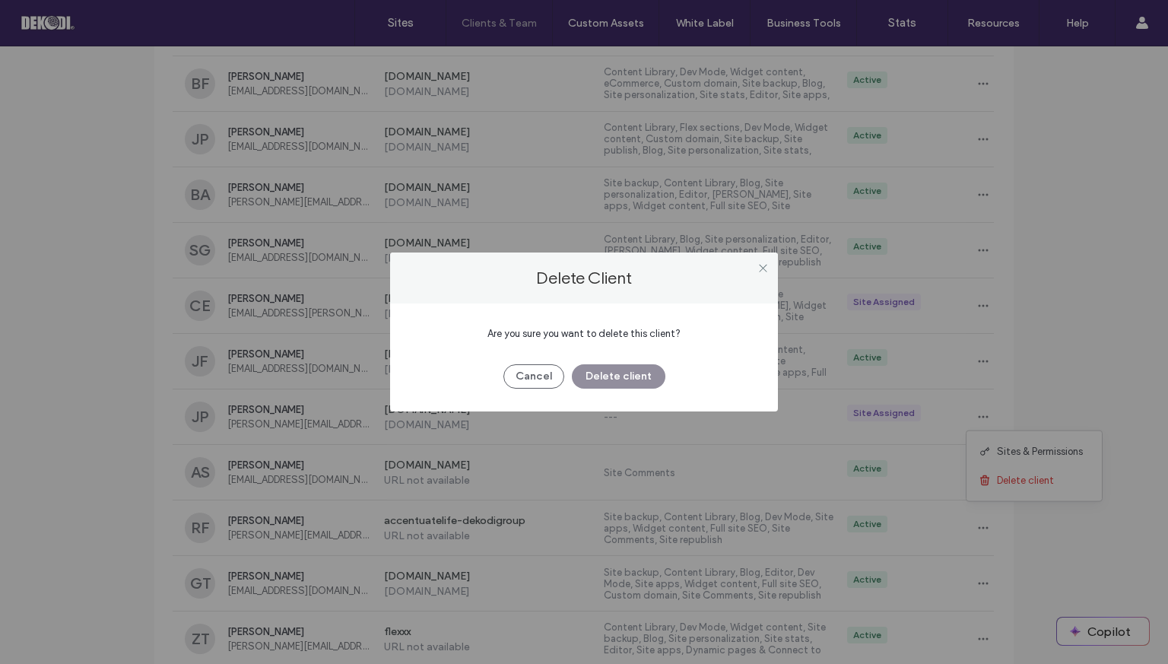
click at [654, 367] on button "Delete client" at bounding box center [619, 376] width 94 height 24
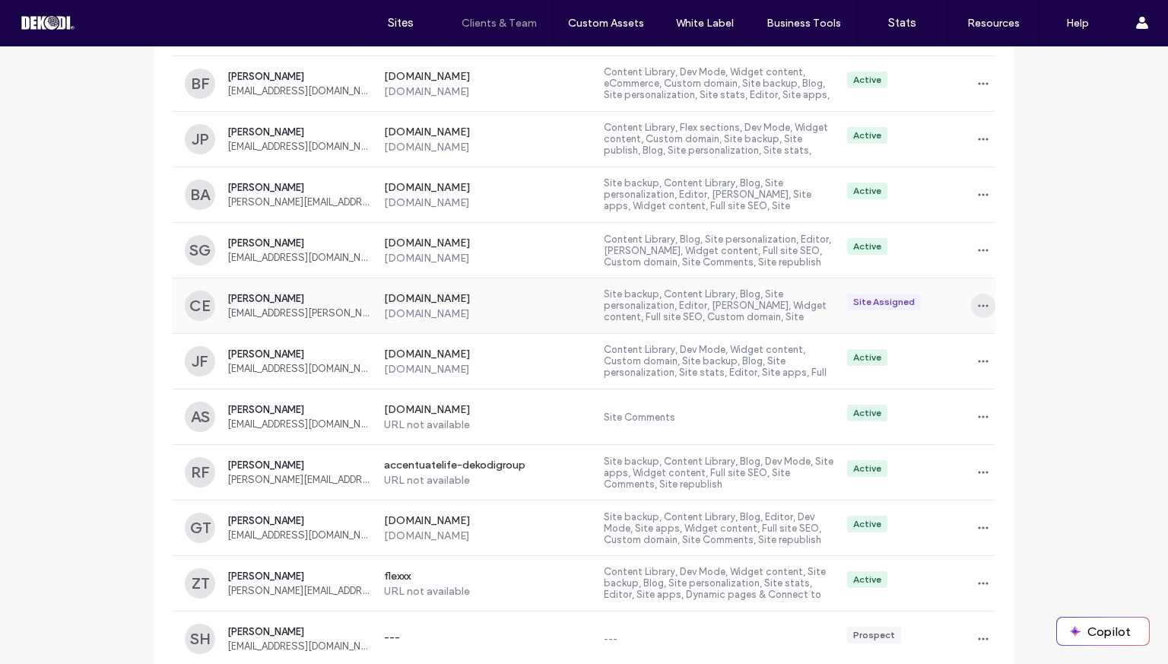
click at [979, 305] on icon "button" at bounding box center [983, 306] width 12 height 12
click at [1017, 401] on span "Delete client" at bounding box center [1025, 398] width 57 height 15
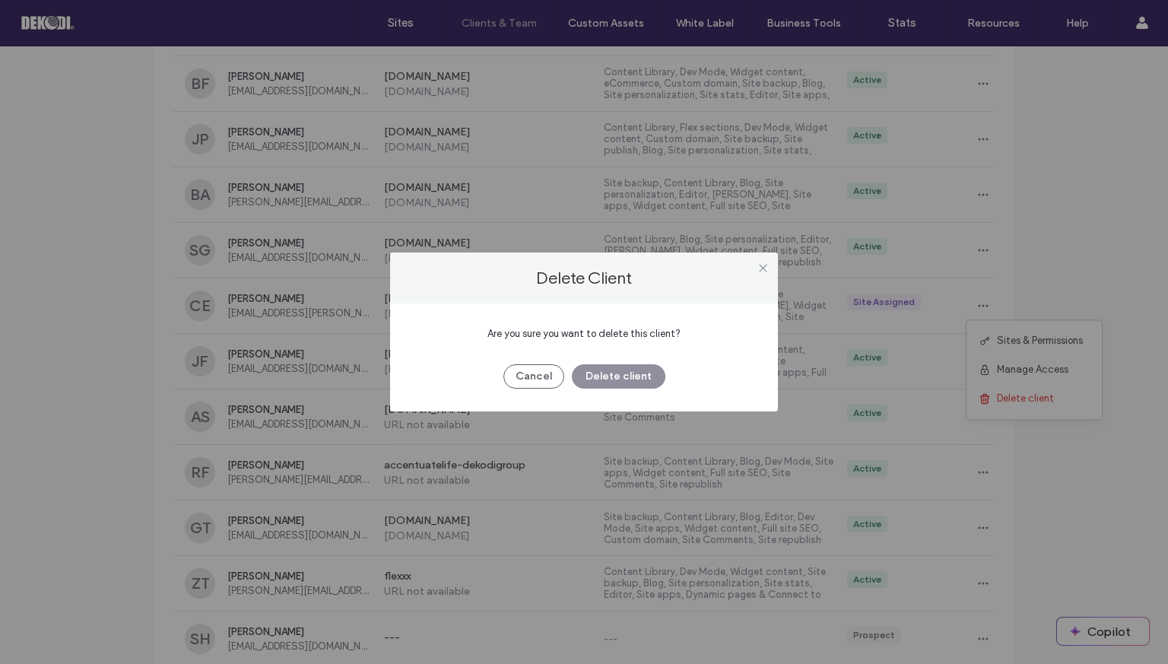
click at [623, 378] on button "Delete client" at bounding box center [619, 376] width 94 height 24
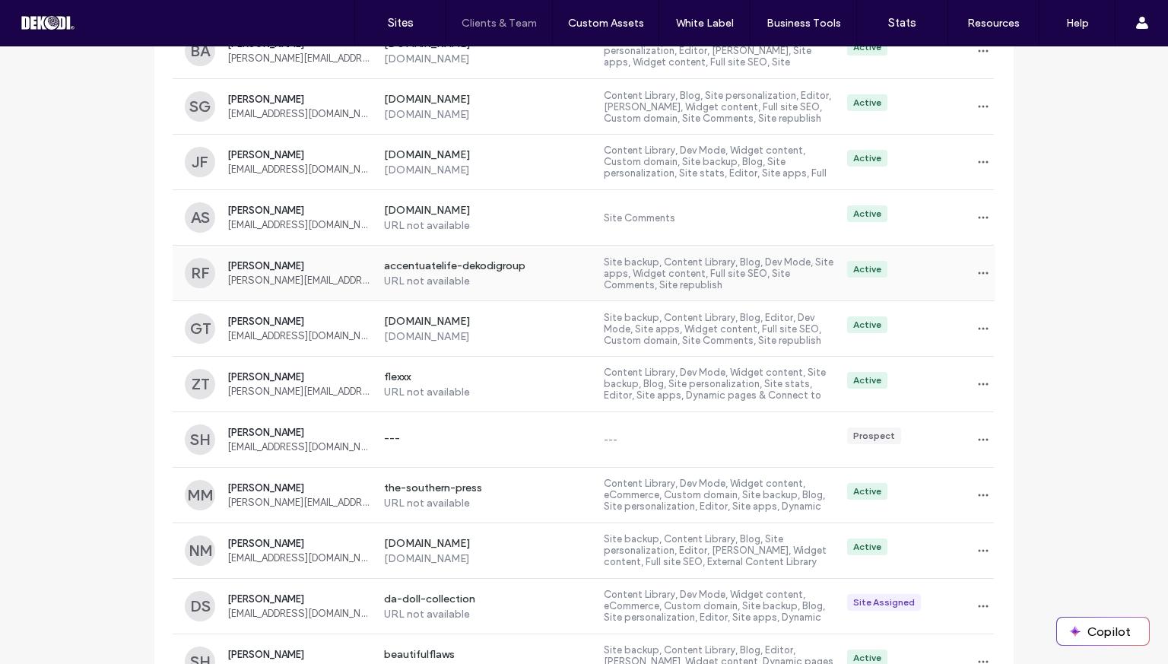
scroll to position [1977, 0]
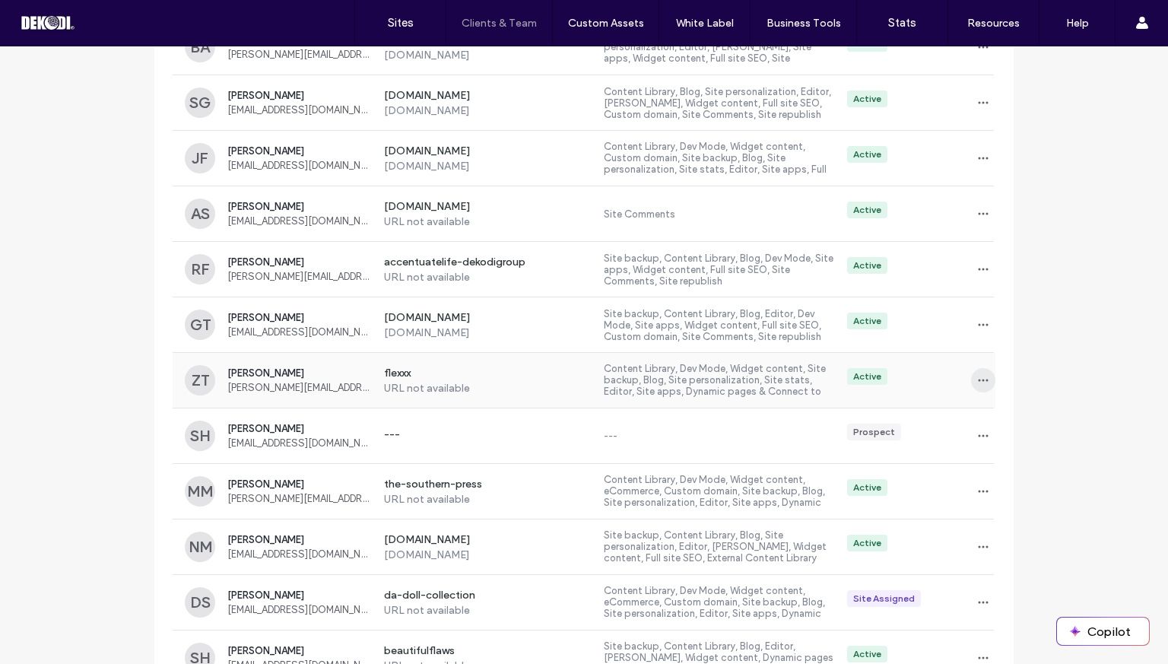
click at [981, 369] on span "button" at bounding box center [983, 380] width 24 height 24
click at [993, 471] on span at bounding box center [988, 472] width 18 height 17
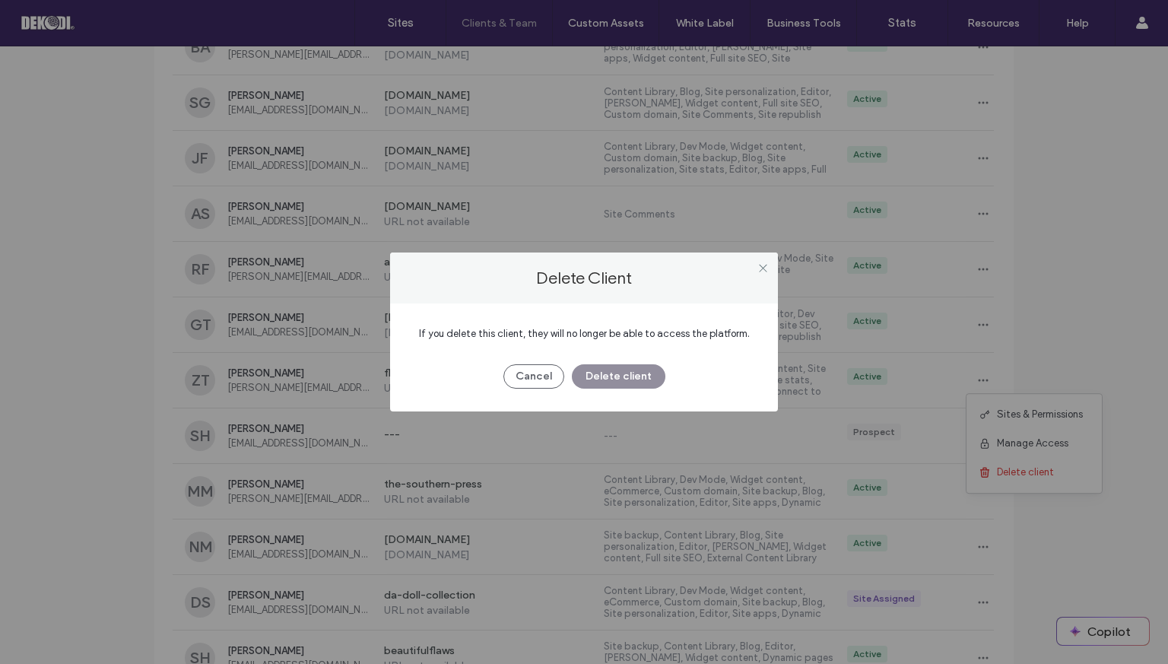
click at [626, 375] on button "Delete client" at bounding box center [619, 376] width 94 height 24
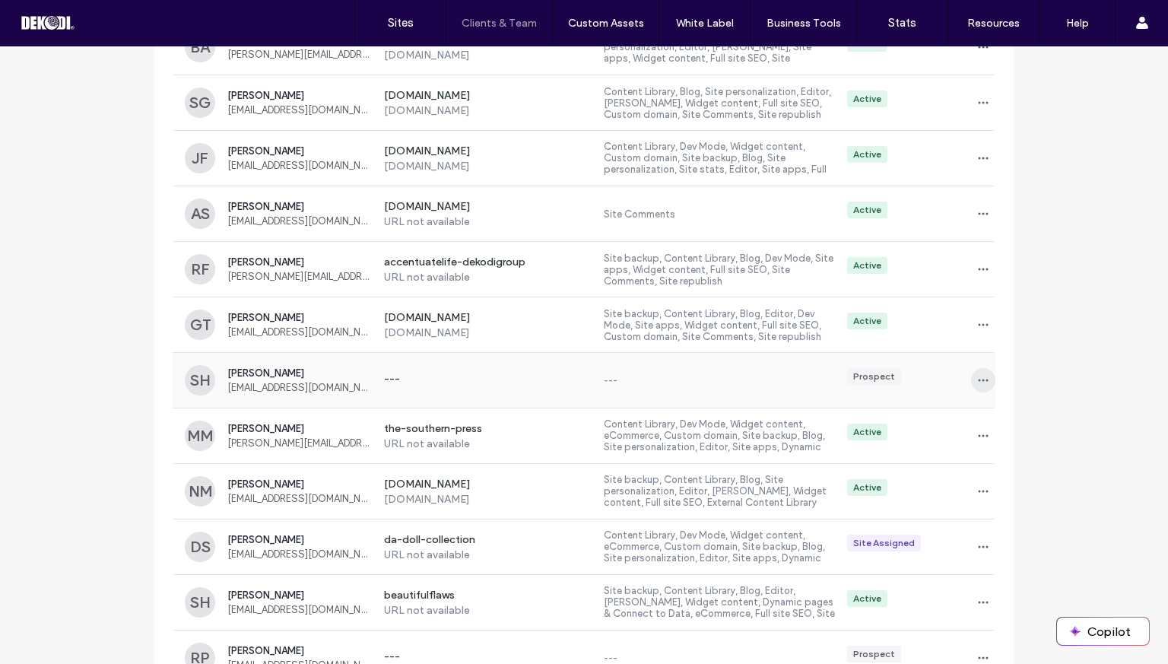
click at [977, 378] on icon "button" at bounding box center [983, 380] width 12 height 12
click at [1008, 449] on span "Delete client" at bounding box center [1025, 443] width 57 height 15
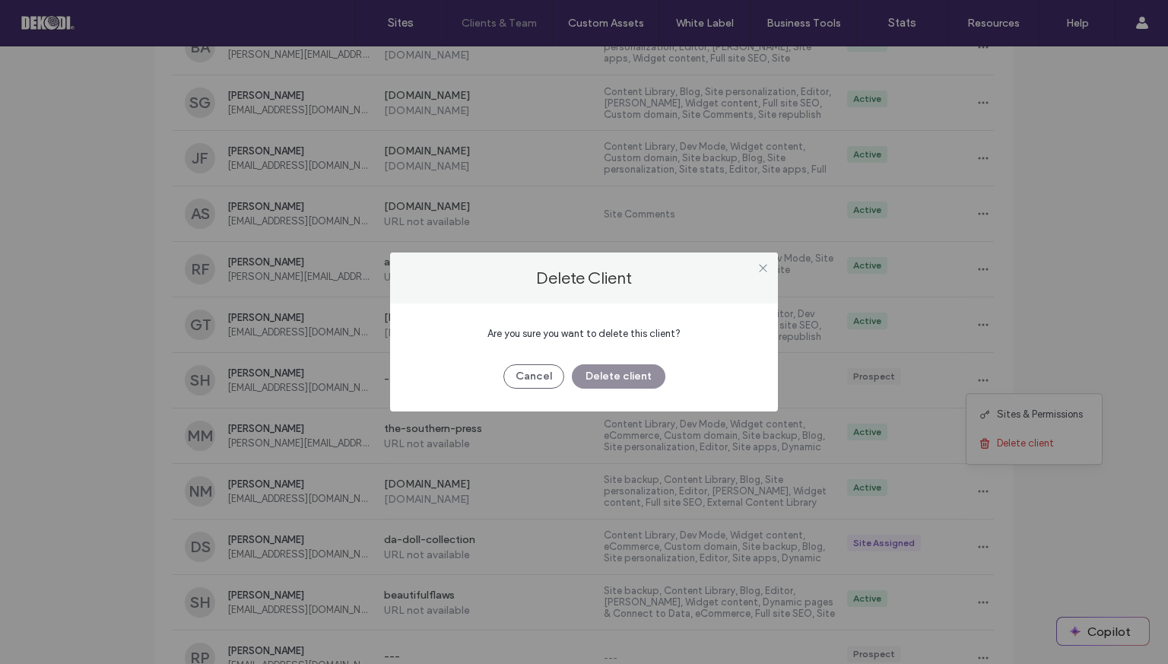
click at [637, 379] on button "Delete client" at bounding box center [619, 376] width 94 height 24
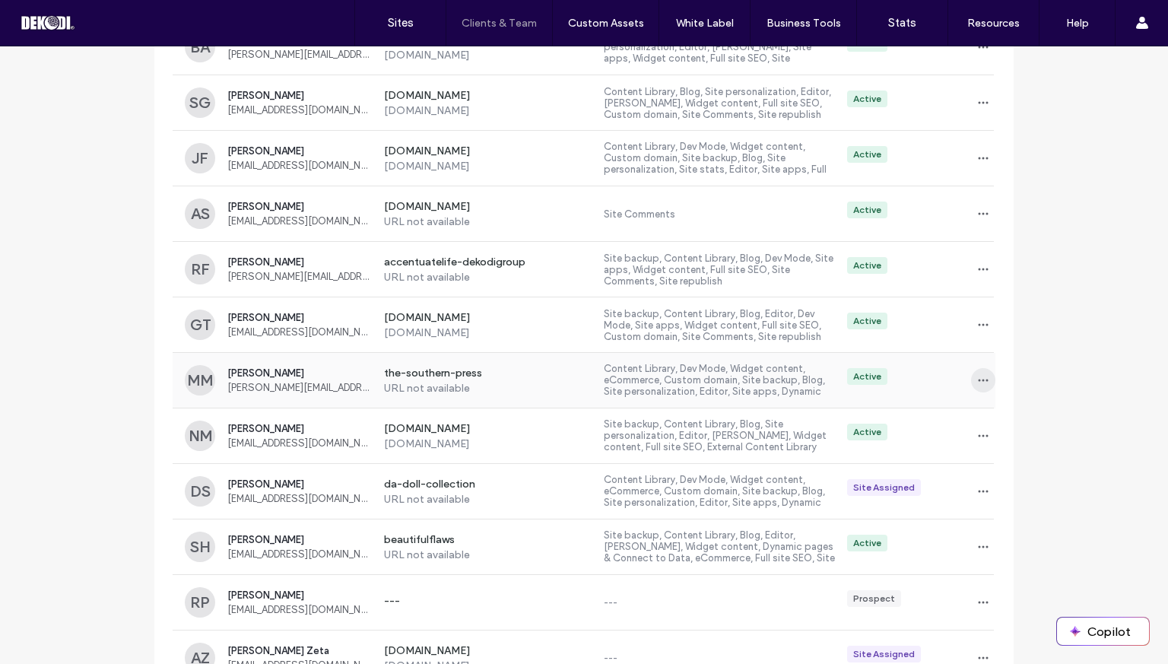
click at [978, 374] on icon "button" at bounding box center [983, 380] width 12 height 12
click at [1000, 468] on span "Delete client" at bounding box center [1025, 472] width 57 height 15
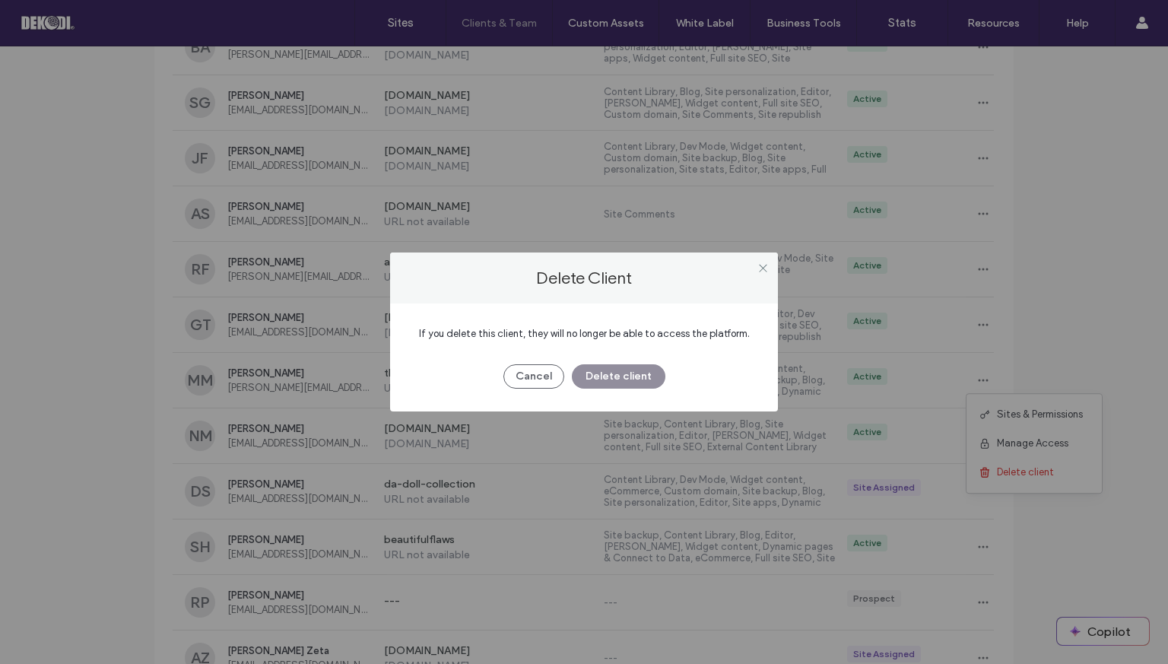
click at [628, 376] on button "Delete client" at bounding box center [619, 376] width 94 height 24
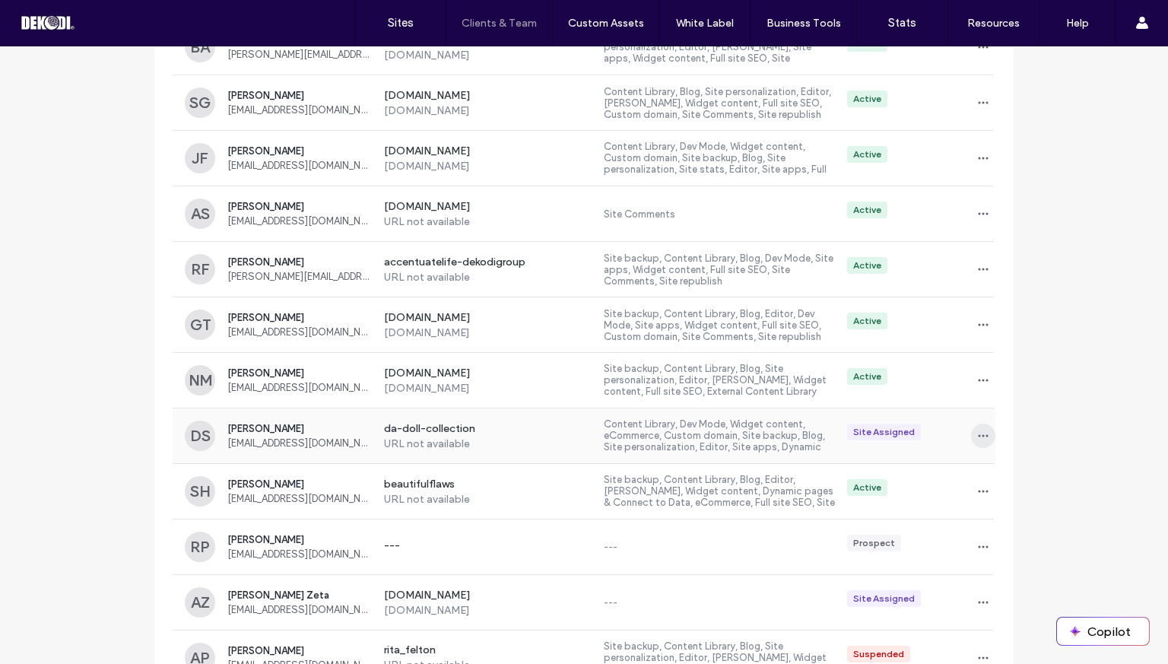
click at [979, 435] on use "button" at bounding box center [984, 436] width 10 height 2
click at [1007, 528] on span "Delete client" at bounding box center [1025, 527] width 57 height 15
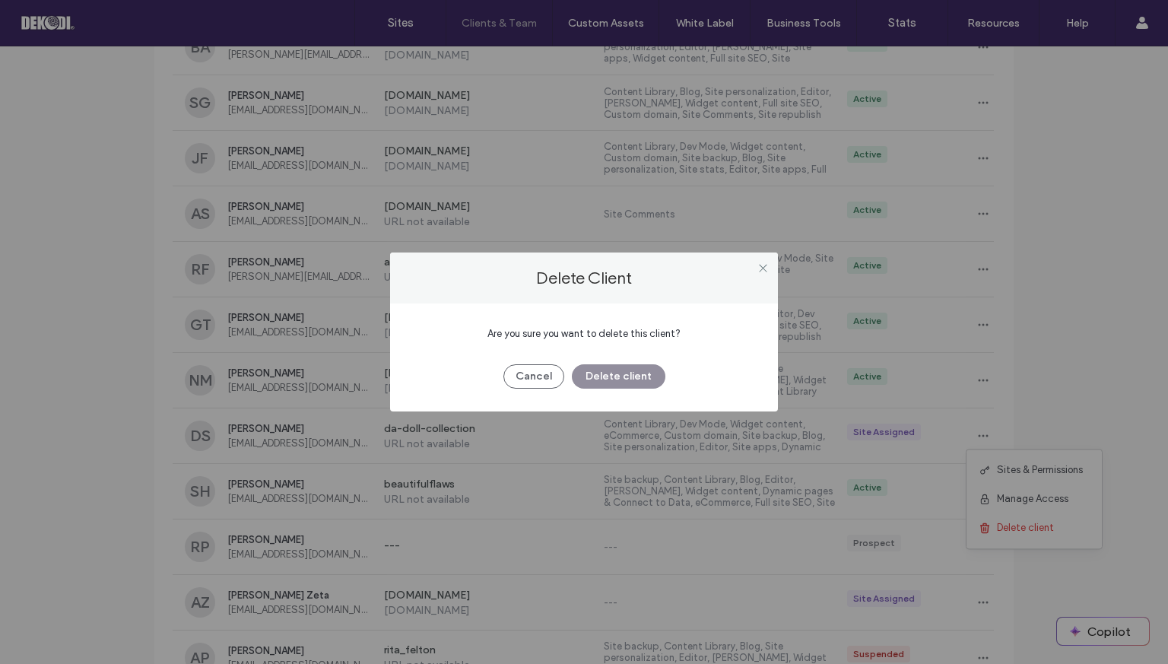
click at [636, 372] on button "Delete client" at bounding box center [619, 376] width 94 height 24
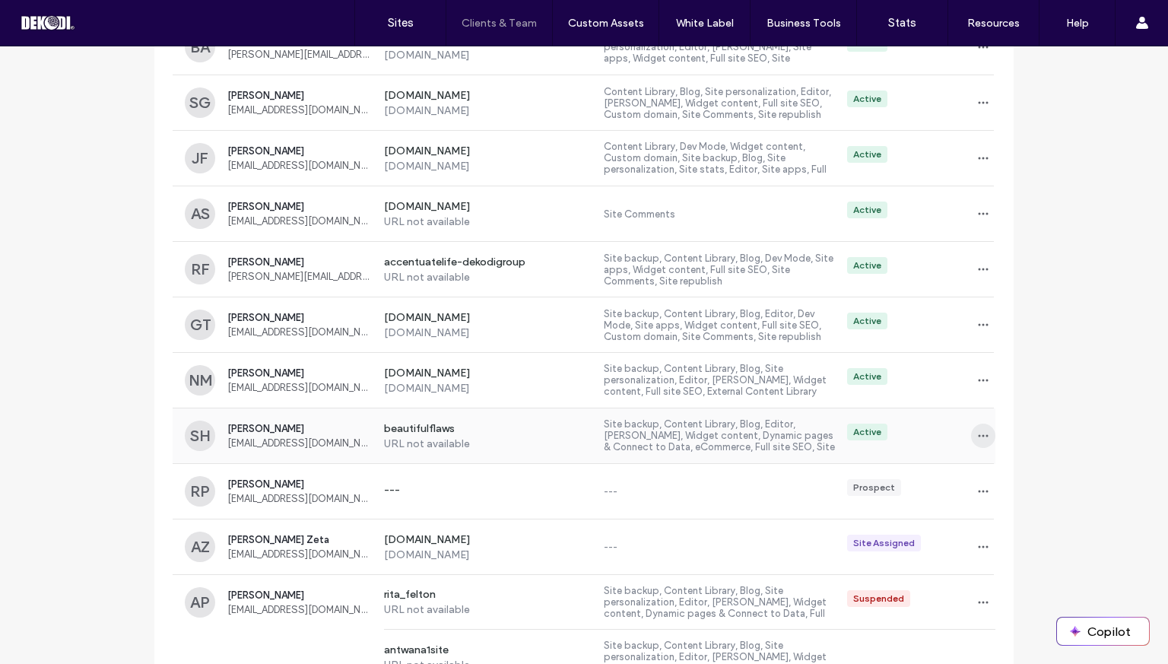
click at [982, 435] on use "button" at bounding box center [984, 436] width 10 height 2
click at [1004, 538] on div "Delete client" at bounding box center [1033, 527] width 135 height 29
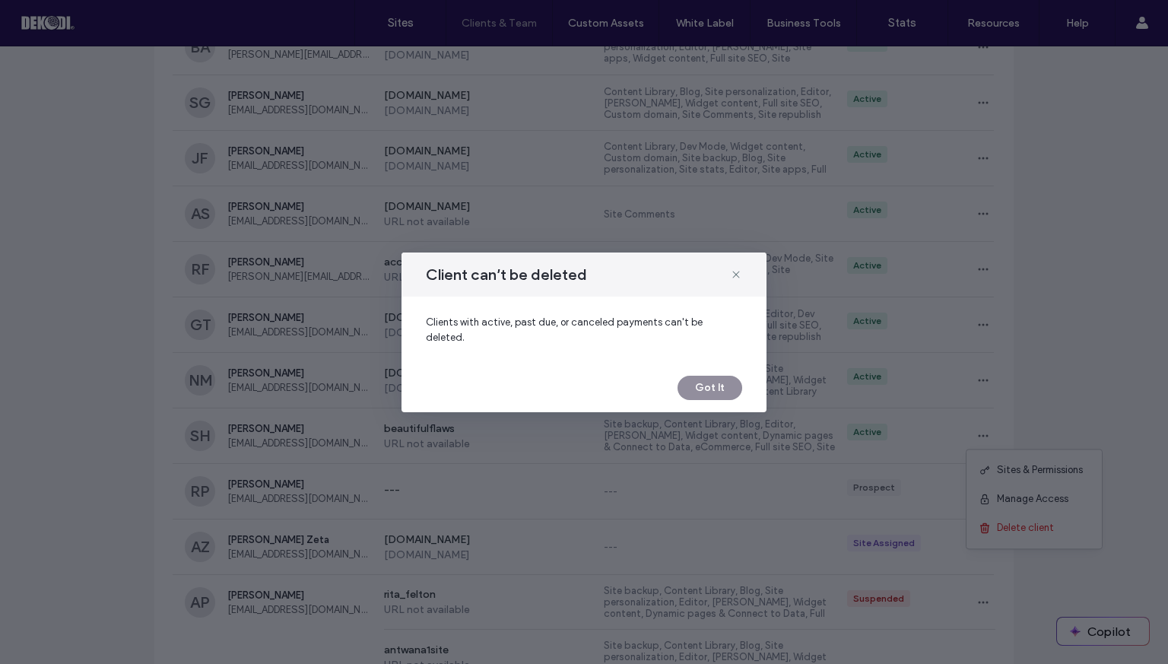
click at [710, 379] on button "Got It" at bounding box center [709, 388] width 65 height 24
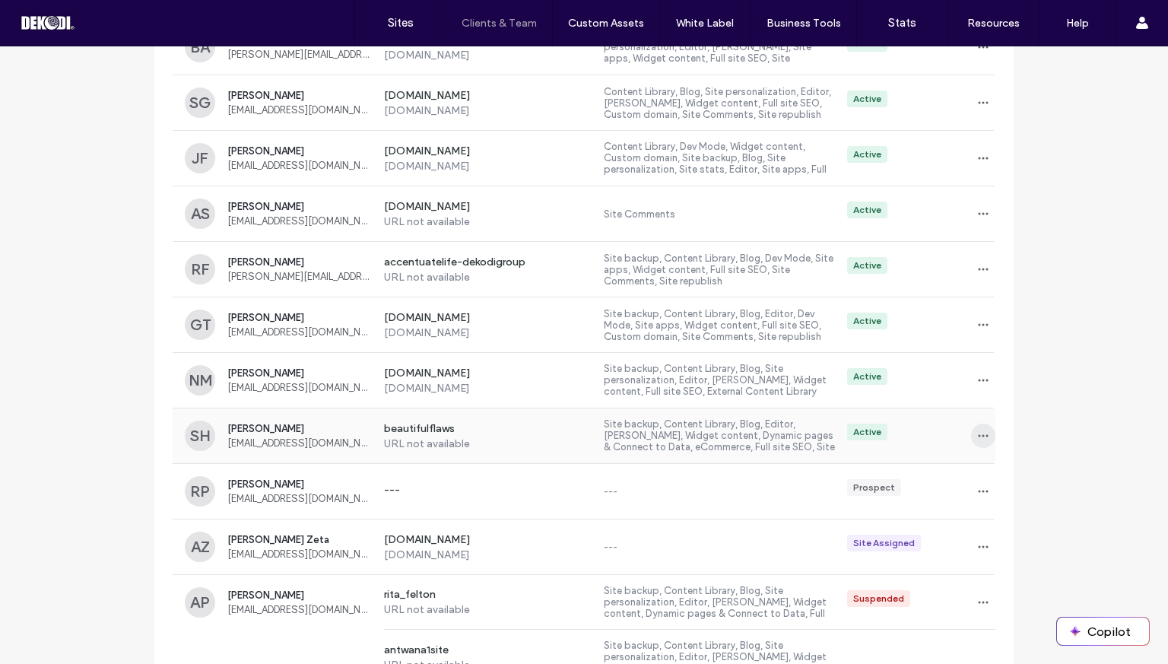
click at [977, 430] on icon "button" at bounding box center [983, 436] width 12 height 12
click at [1005, 529] on span "Delete client" at bounding box center [1025, 527] width 57 height 15
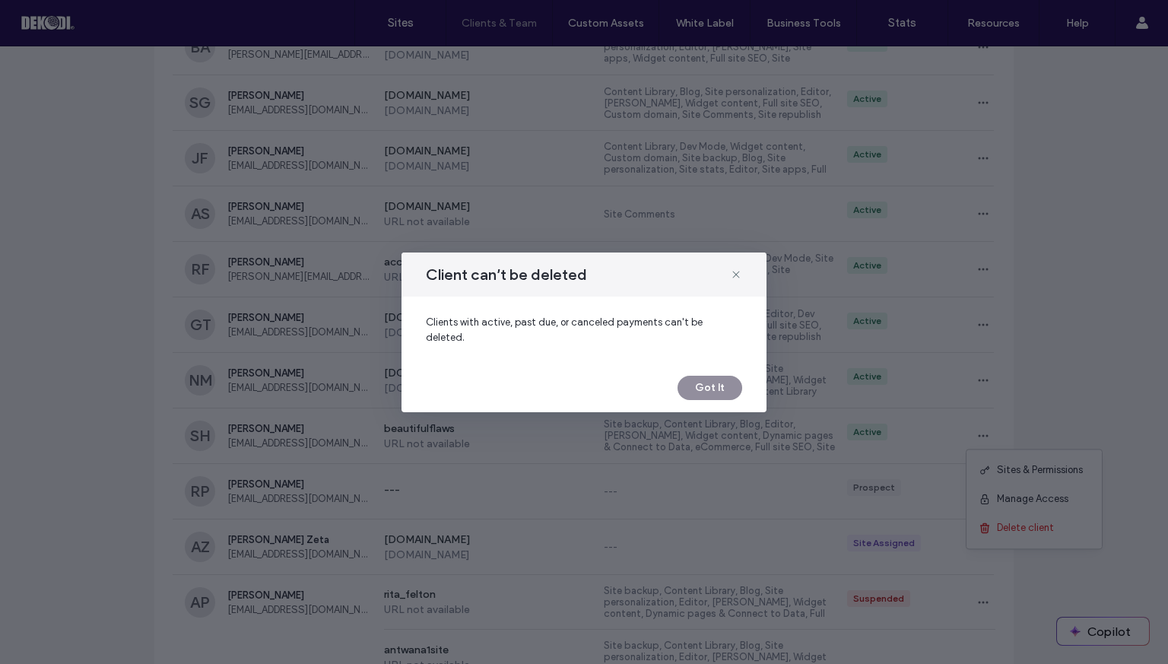
click at [696, 376] on button "Got It" at bounding box center [709, 388] width 65 height 24
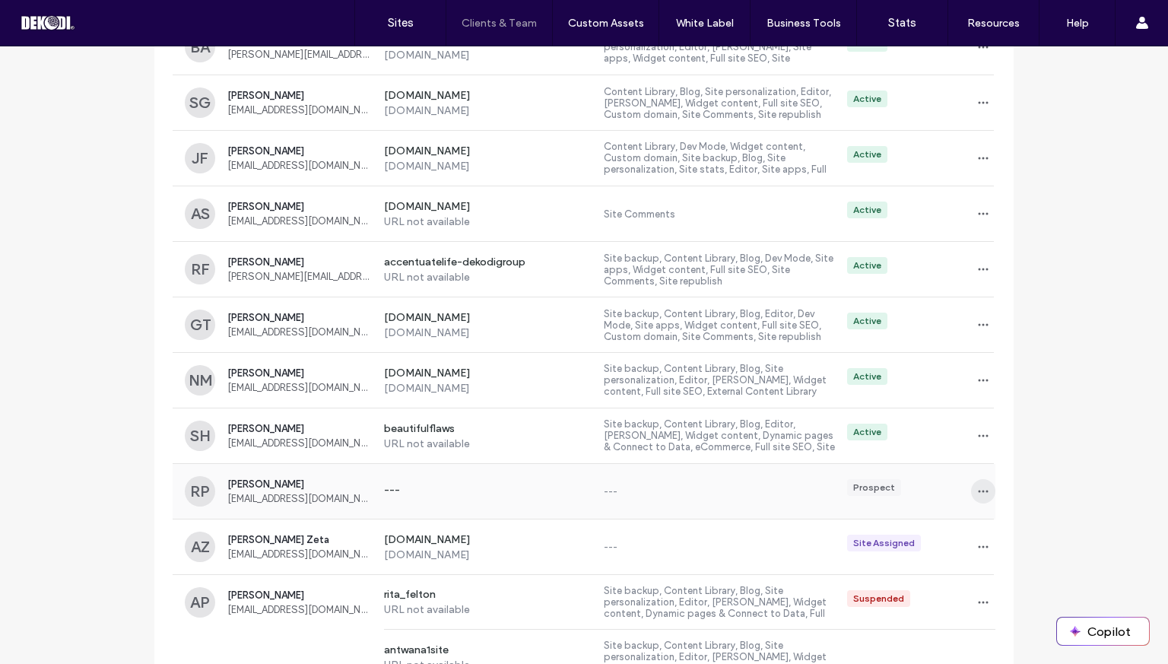
click at [979, 485] on icon "button" at bounding box center [983, 491] width 12 height 12
click at [1003, 556] on span "Delete client" at bounding box center [1025, 554] width 57 height 15
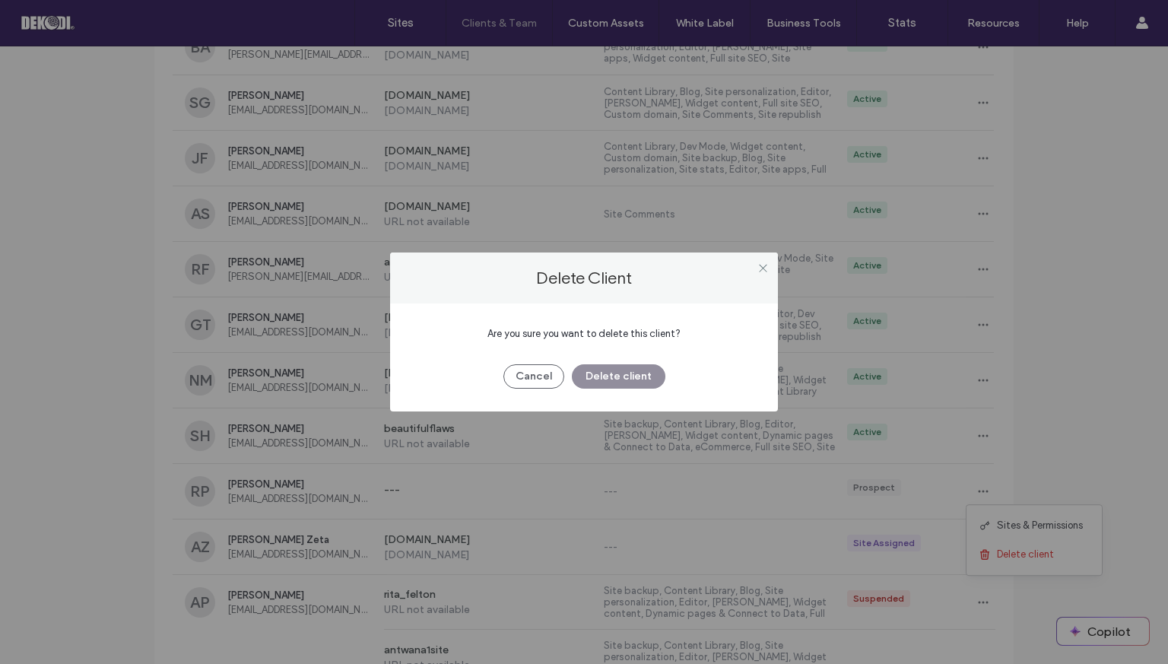
click at [607, 374] on button "Delete client" at bounding box center [619, 376] width 94 height 24
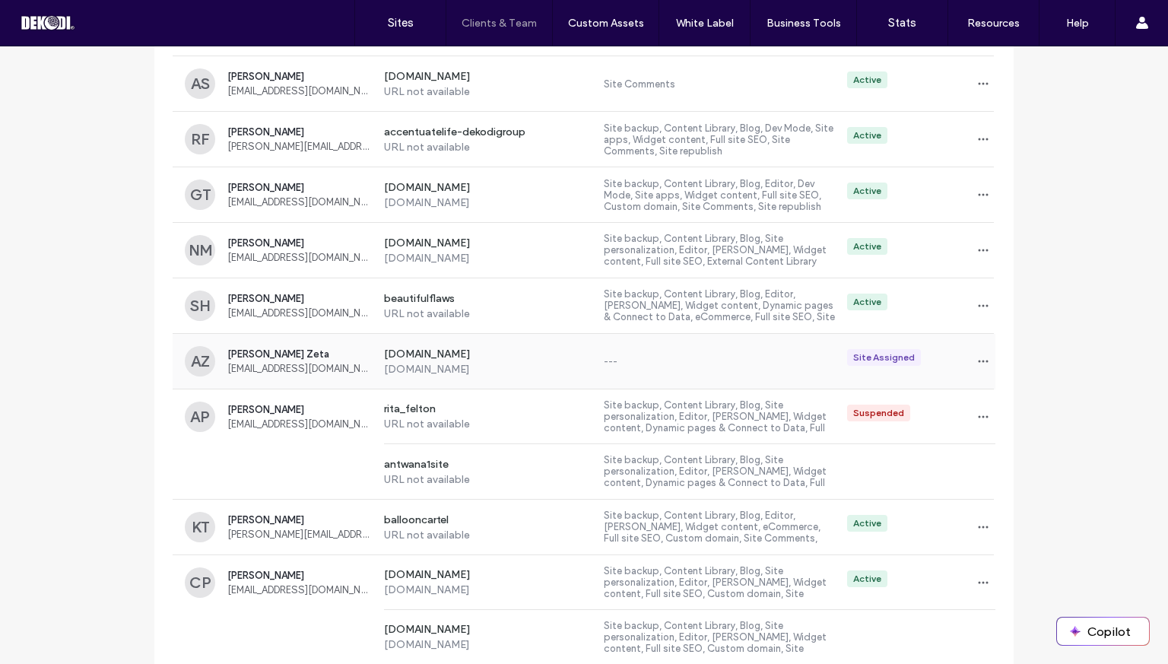
scroll to position [2120, 0]
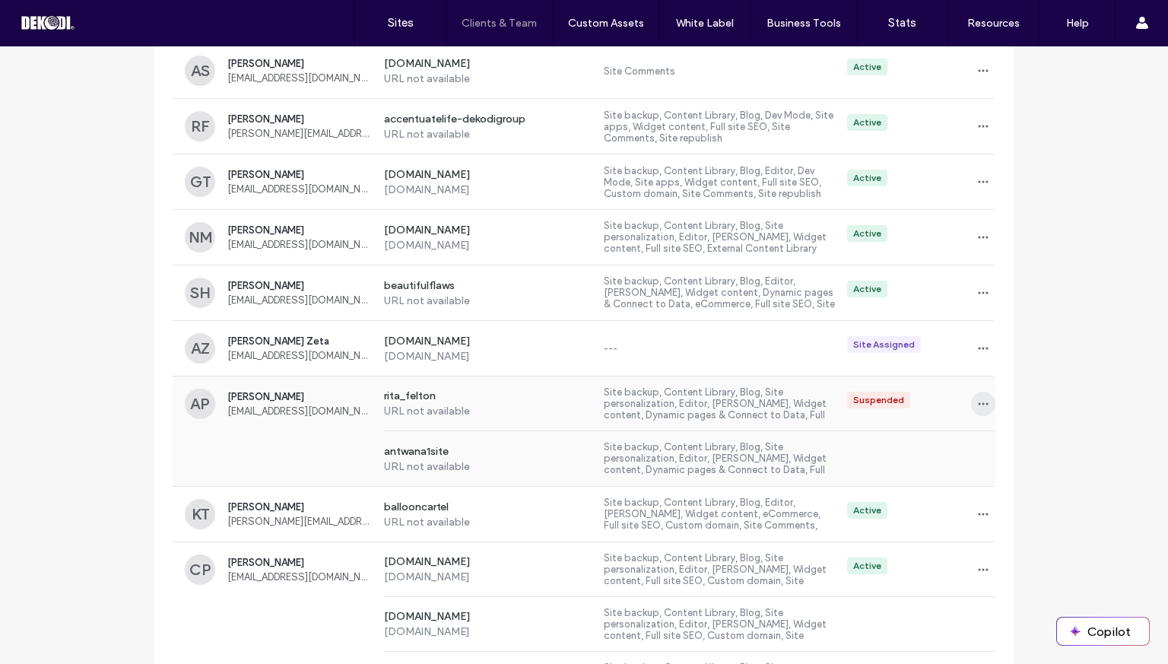
click at [977, 398] on icon "button" at bounding box center [983, 404] width 12 height 12
click at [1003, 492] on span "Delete client" at bounding box center [1025, 494] width 57 height 15
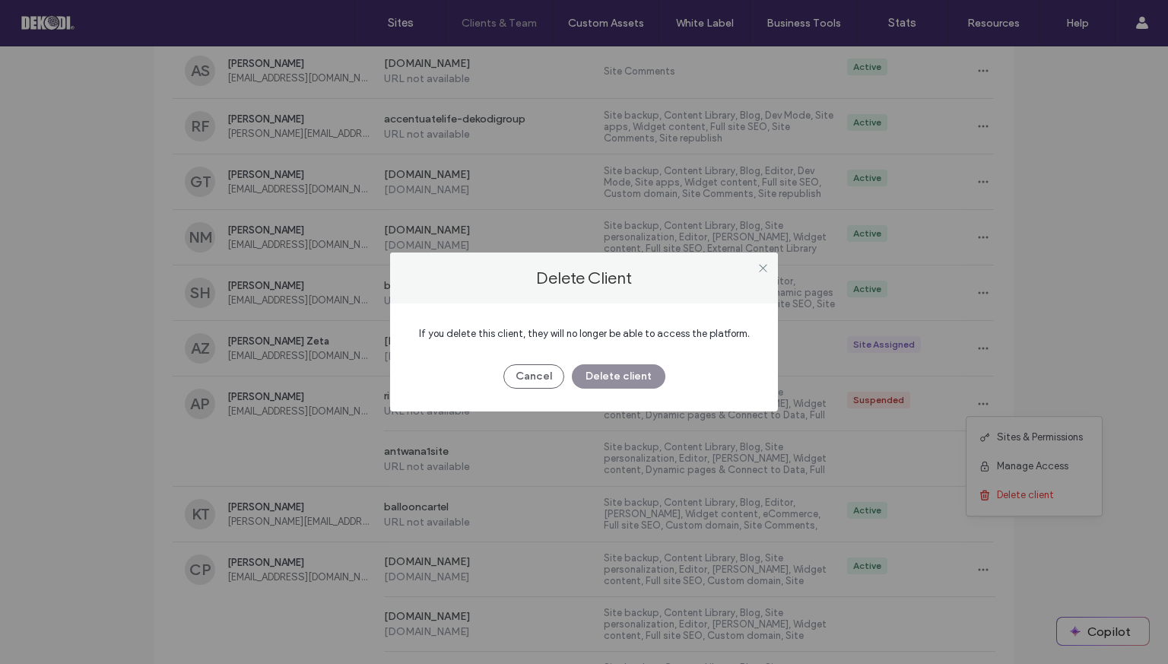
click at [645, 381] on button "Delete client" at bounding box center [619, 376] width 94 height 24
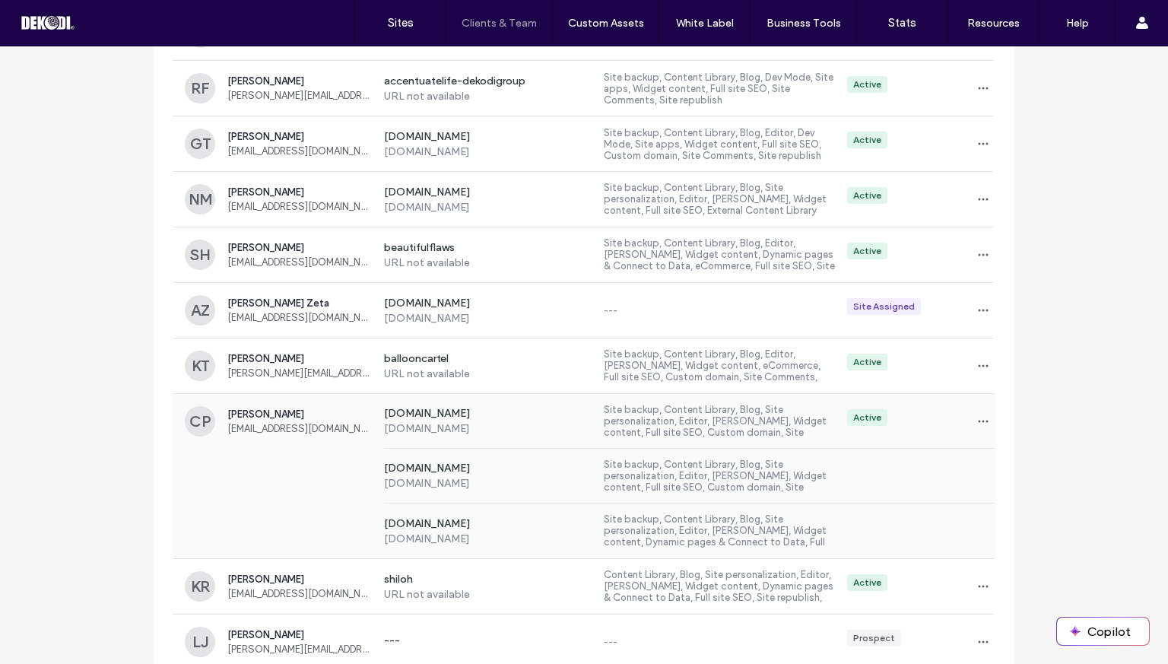
scroll to position [2159, 0]
click at [980, 360] on icon "button" at bounding box center [983, 364] width 12 height 12
click at [999, 452] on span "Delete client" at bounding box center [1025, 456] width 57 height 15
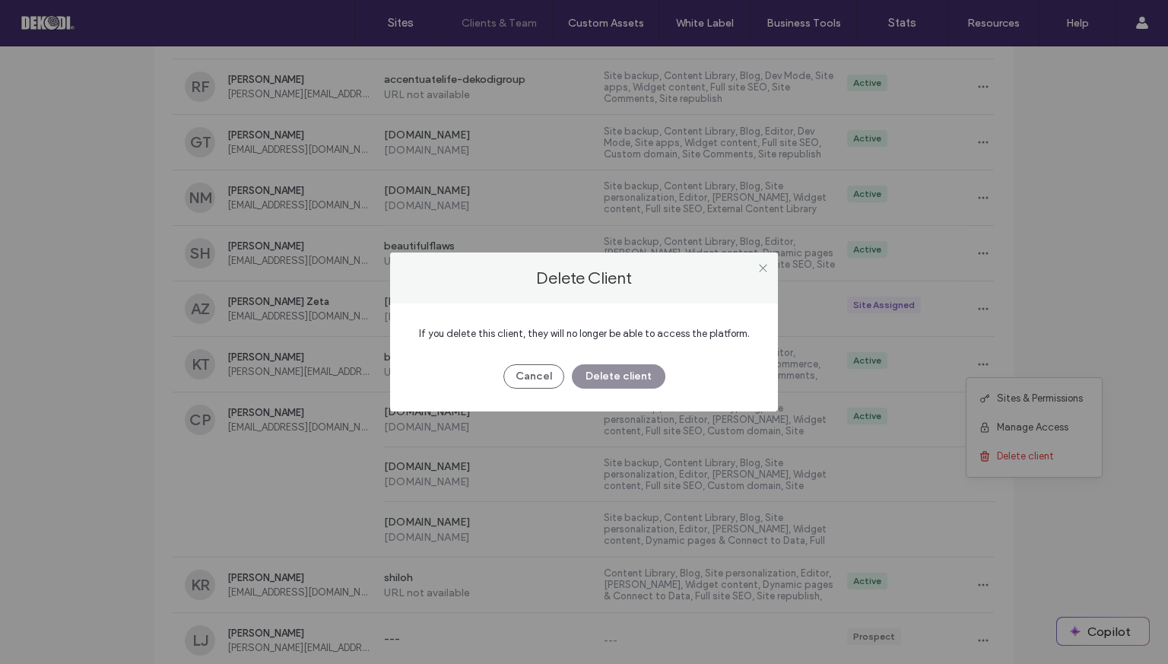
click at [651, 379] on button "Delete client" at bounding box center [619, 376] width 94 height 24
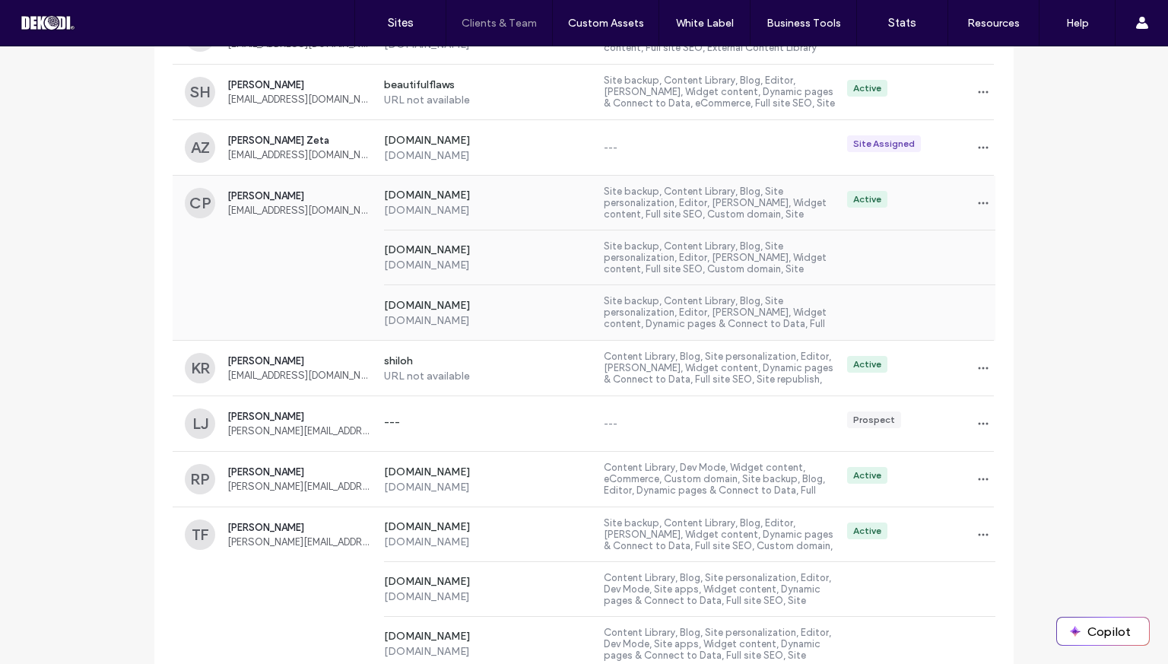
scroll to position [2369, 0]
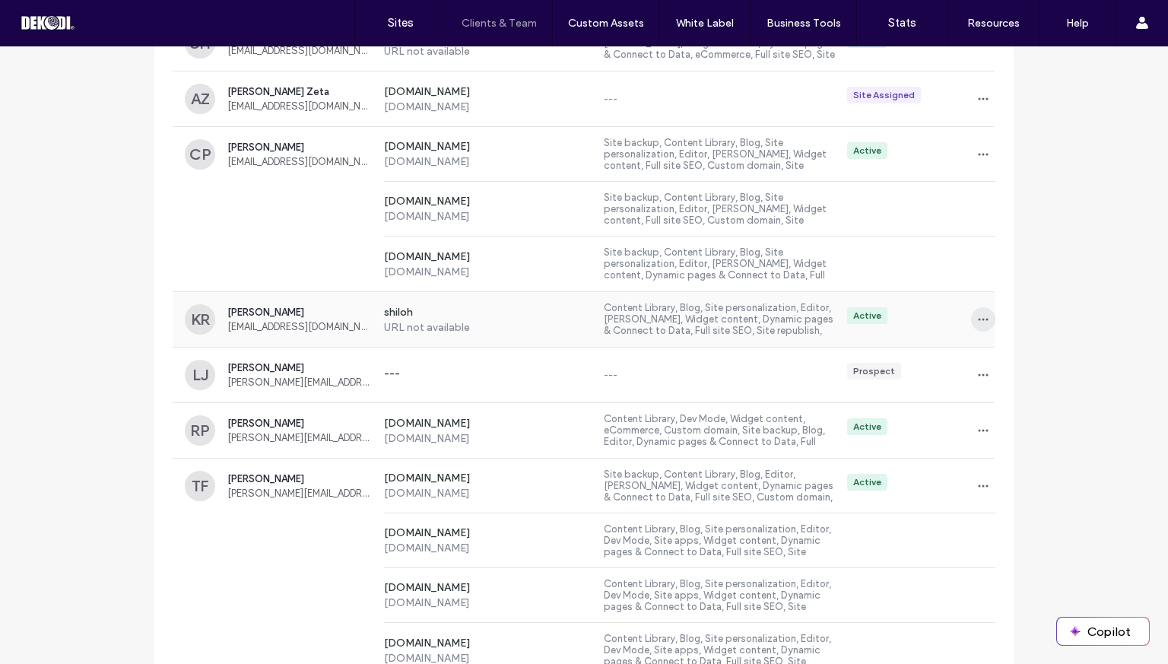
click at [977, 316] on icon "button" at bounding box center [983, 319] width 12 height 12
click at [991, 408] on span at bounding box center [988, 411] width 18 height 17
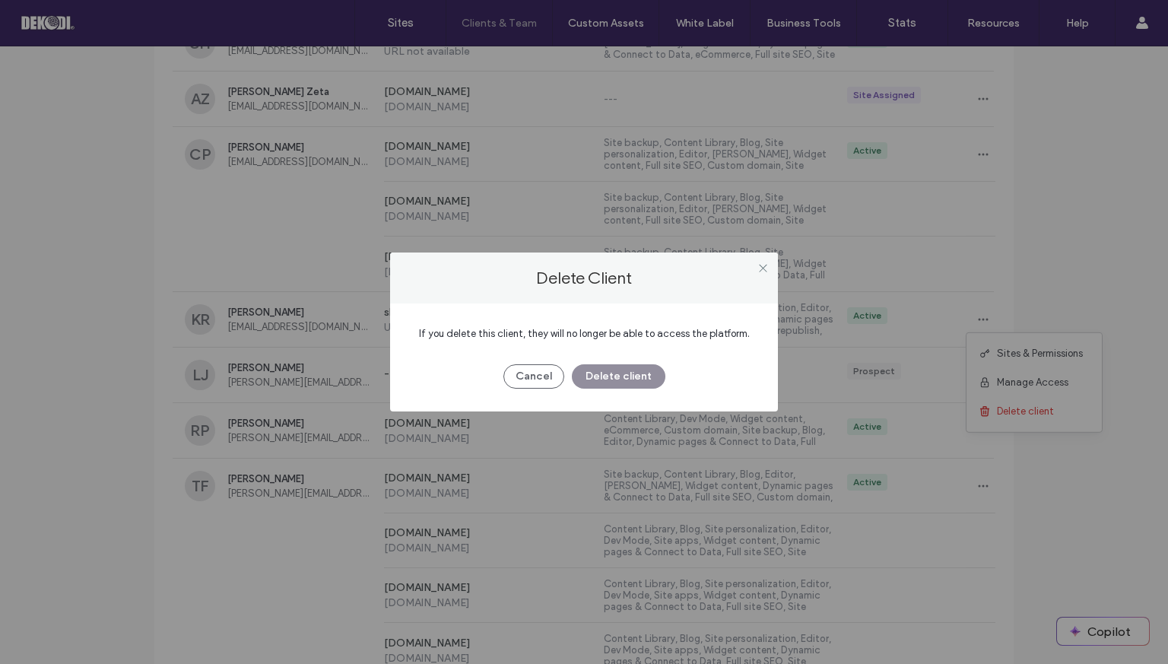
click at [647, 377] on button "Delete client" at bounding box center [619, 376] width 94 height 24
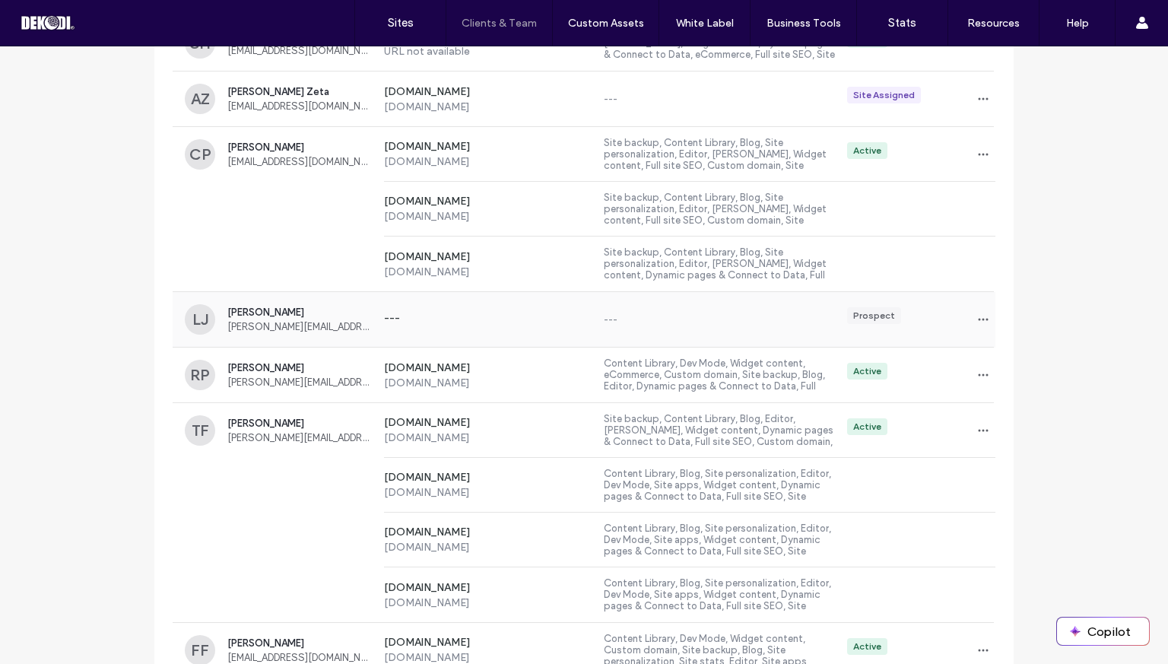
click at [951, 325] on div "Prospect" at bounding box center [915, 319] width 160 height 24
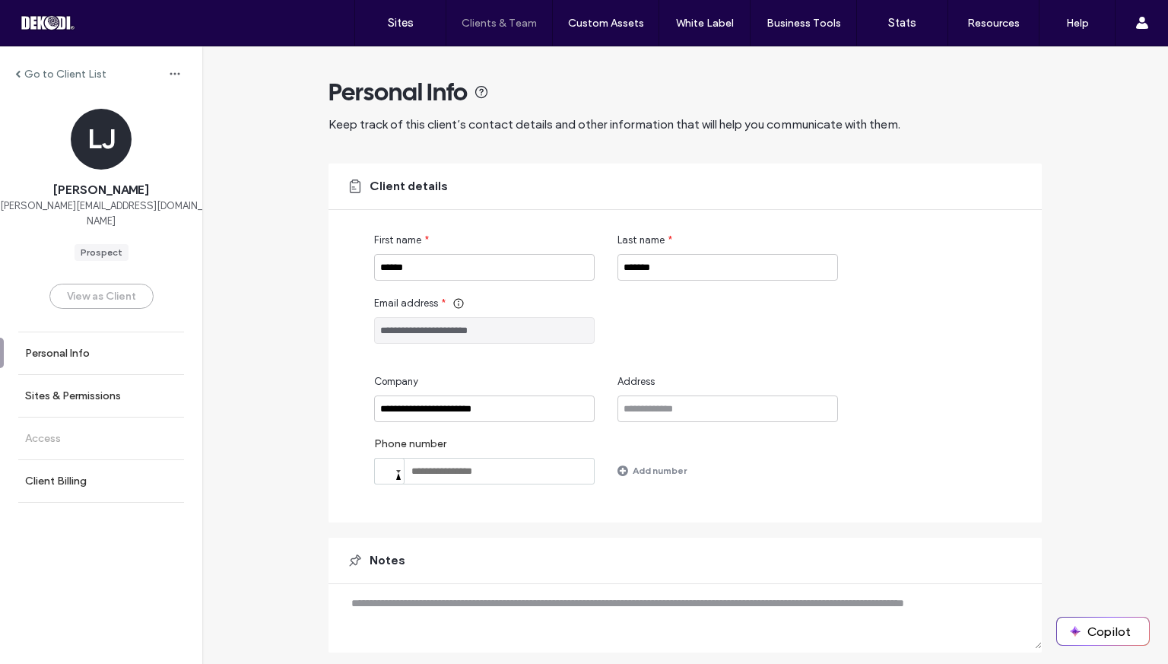
click at [15, 62] on div "Go to Client List" at bounding box center [101, 74] width 202 height 24
click at [18, 73] on span at bounding box center [17, 74] width 5 height 8
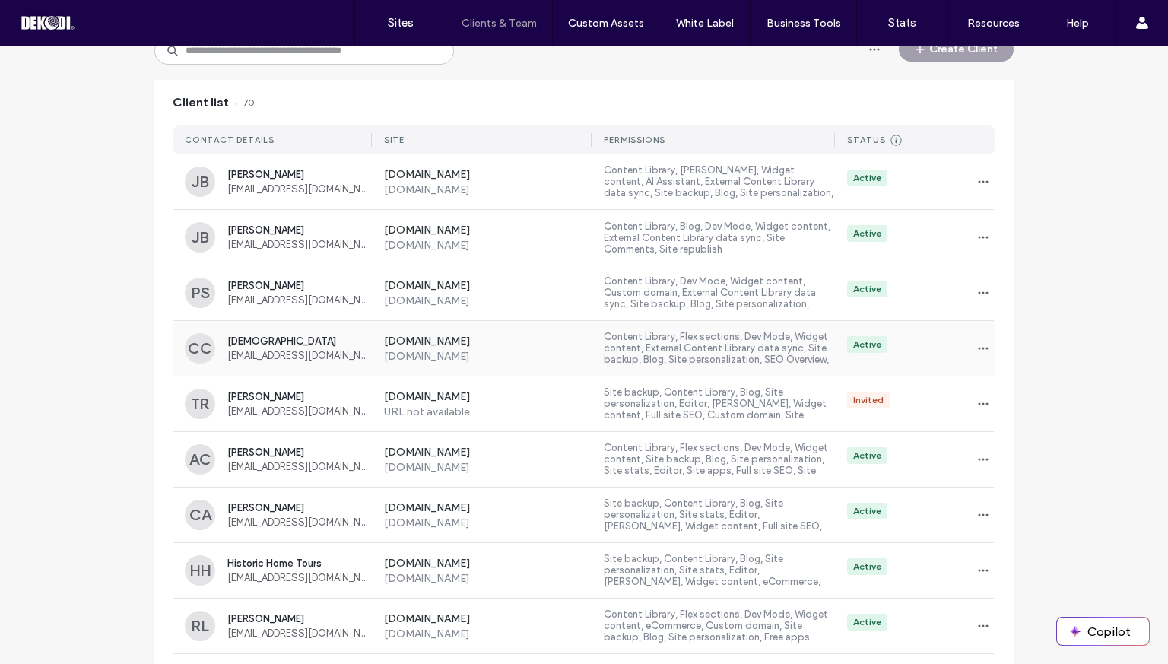
scroll to position [124, 0]
click at [974, 230] on span "button" at bounding box center [983, 238] width 24 height 24
click at [1009, 337] on span "Delete client" at bounding box center [1025, 335] width 57 height 15
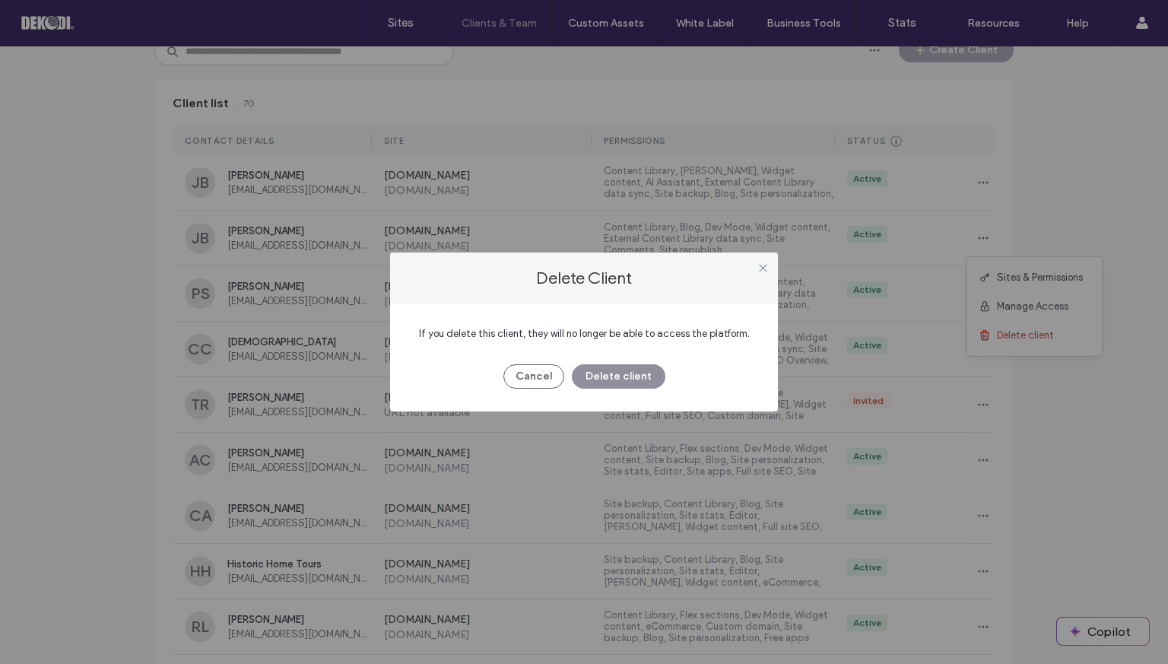
click at [640, 378] on button "Delete client" at bounding box center [619, 376] width 94 height 24
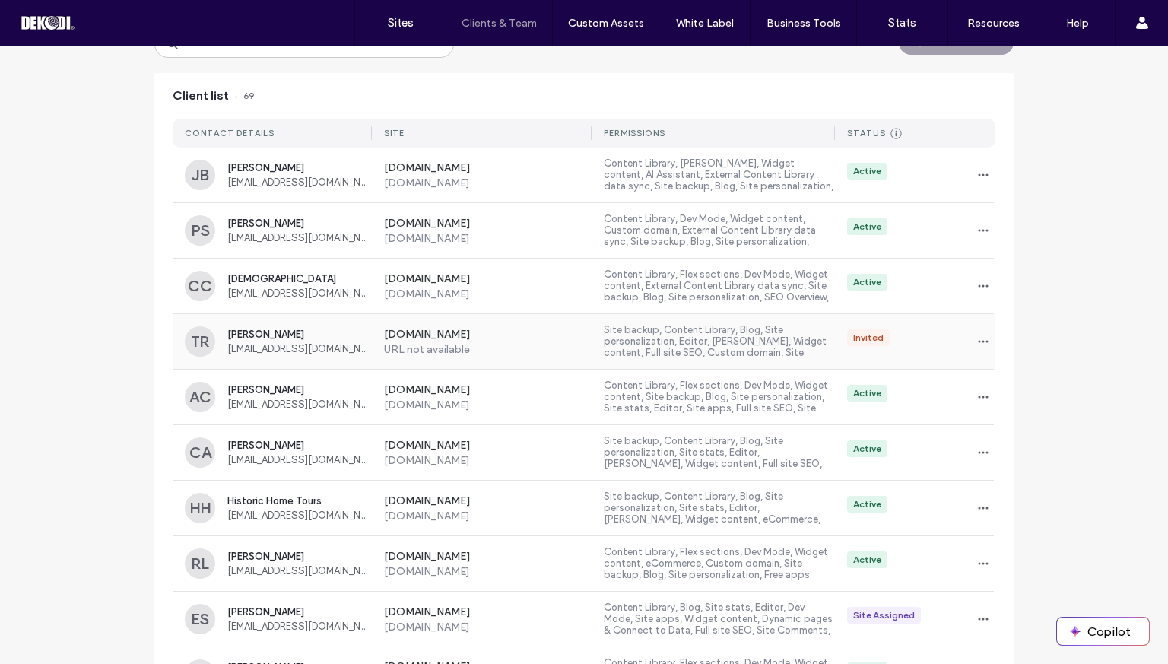
scroll to position [133, 0]
click at [982, 338] on icon "button" at bounding box center [983, 340] width 12 height 12
click at [1001, 436] on span "Delete client" at bounding box center [1025, 436] width 57 height 15
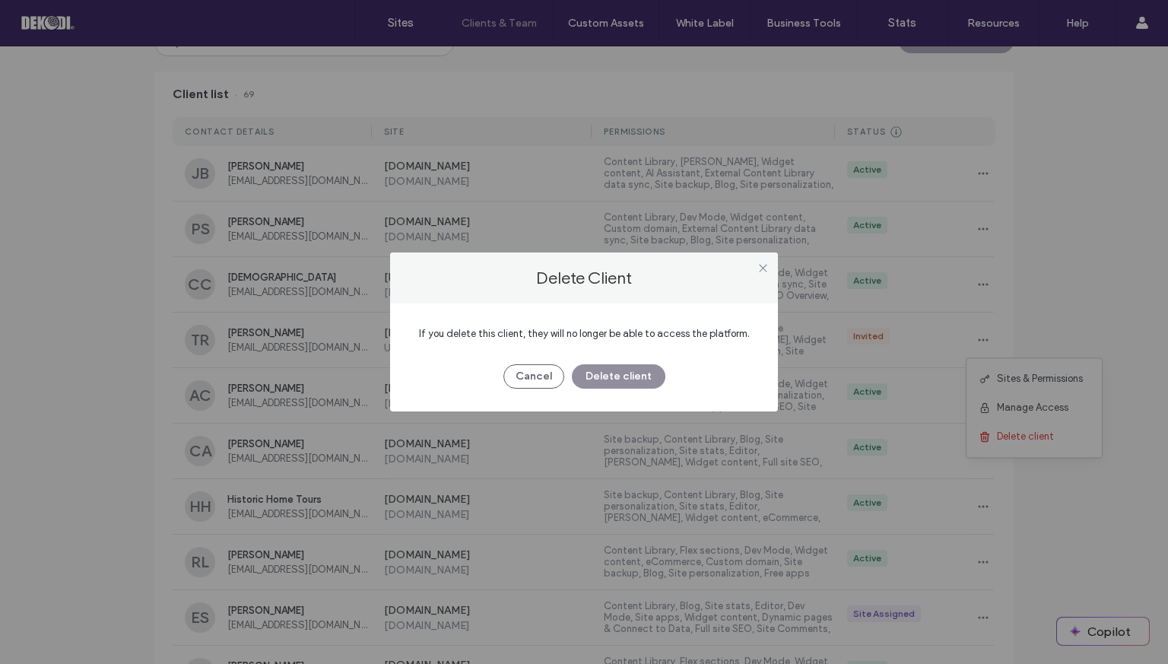
click at [636, 381] on button "Delete client" at bounding box center [619, 376] width 94 height 24
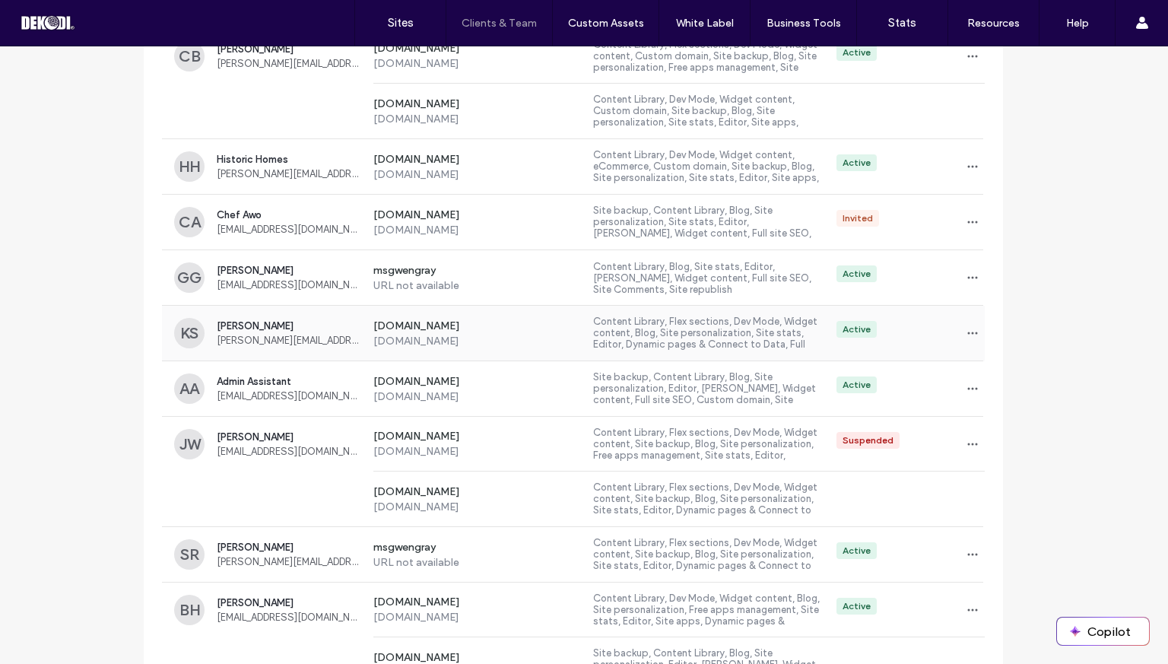
scroll to position [805, 11]
click at [966, 220] on icon "button" at bounding box center [972, 221] width 12 height 12
click at [1032, 164] on div "Client Management Manage your clients every step of the way, from the moment th…" at bounding box center [573, 583] width 1168 height 2685
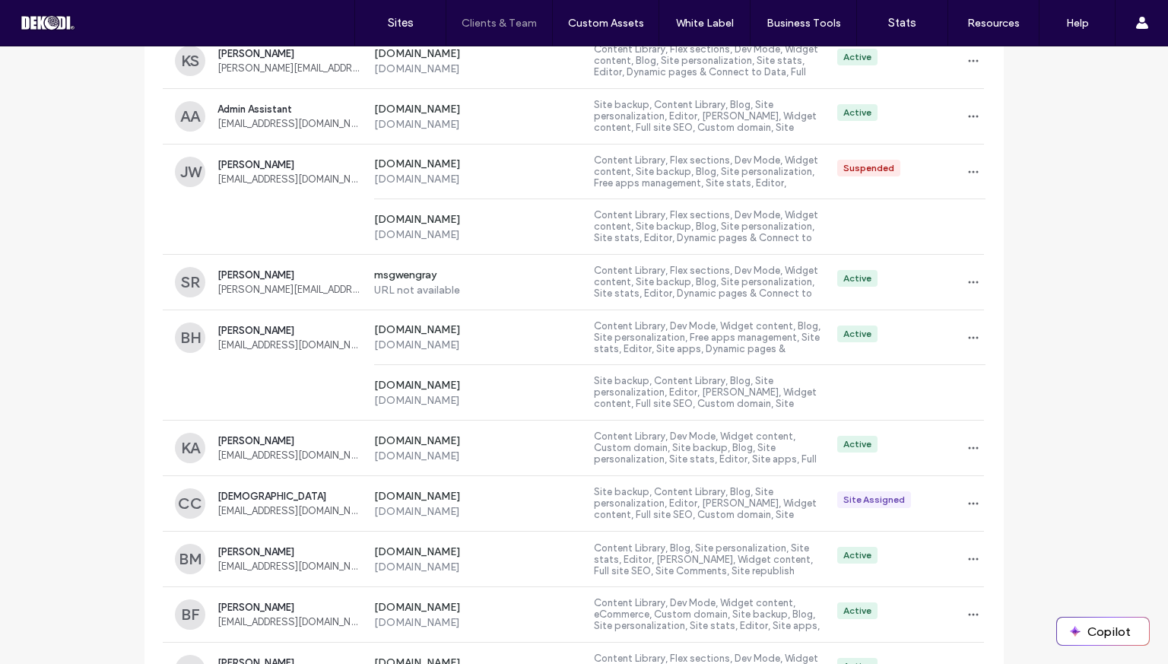
scroll to position [1080, 10]
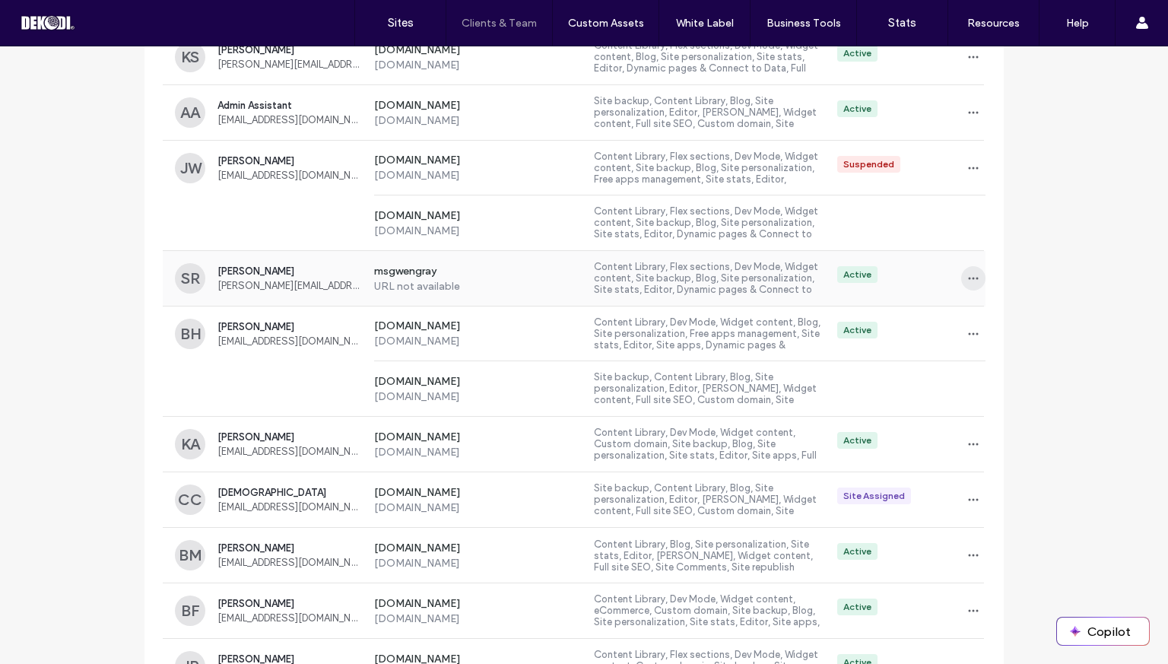
click at [969, 277] on icon "button" at bounding box center [973, 278] width 12 height 12
click at [998, 367] on span "Delete client" at bounding box center [1015, 373] width 57 height 15
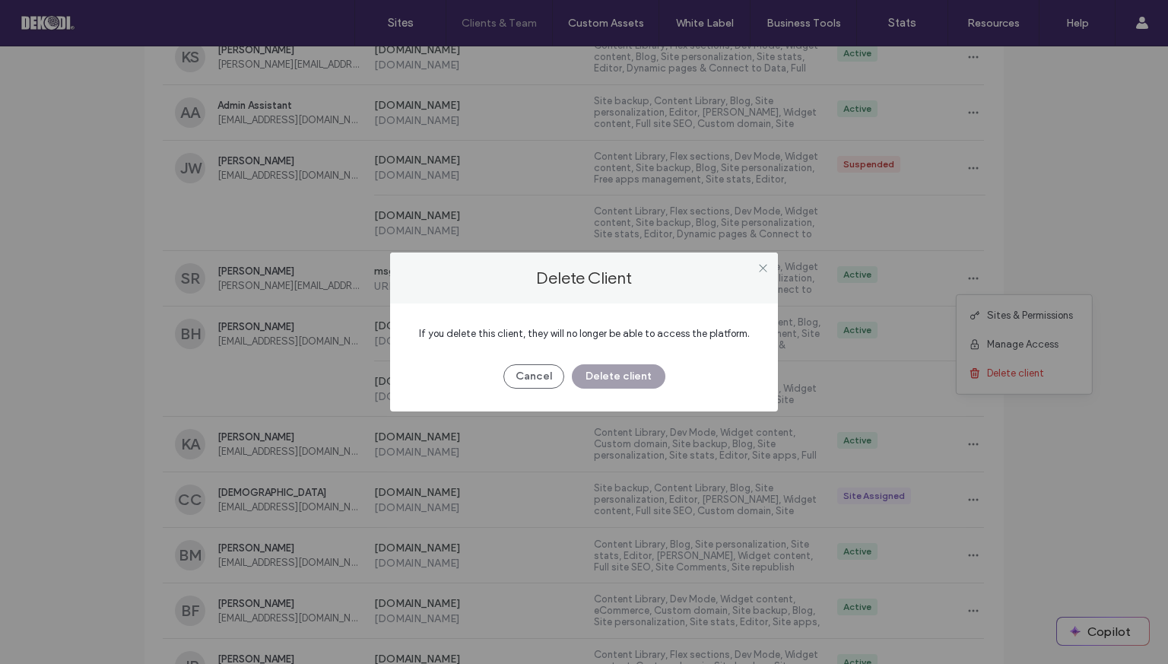
click at [630, 362] on div "Cancel Delete client" at bounding box center [584, 369] width 342 height 40
click at [628, 368] on button "Delete client" at bounding box center [619, 376] width 94 height 24
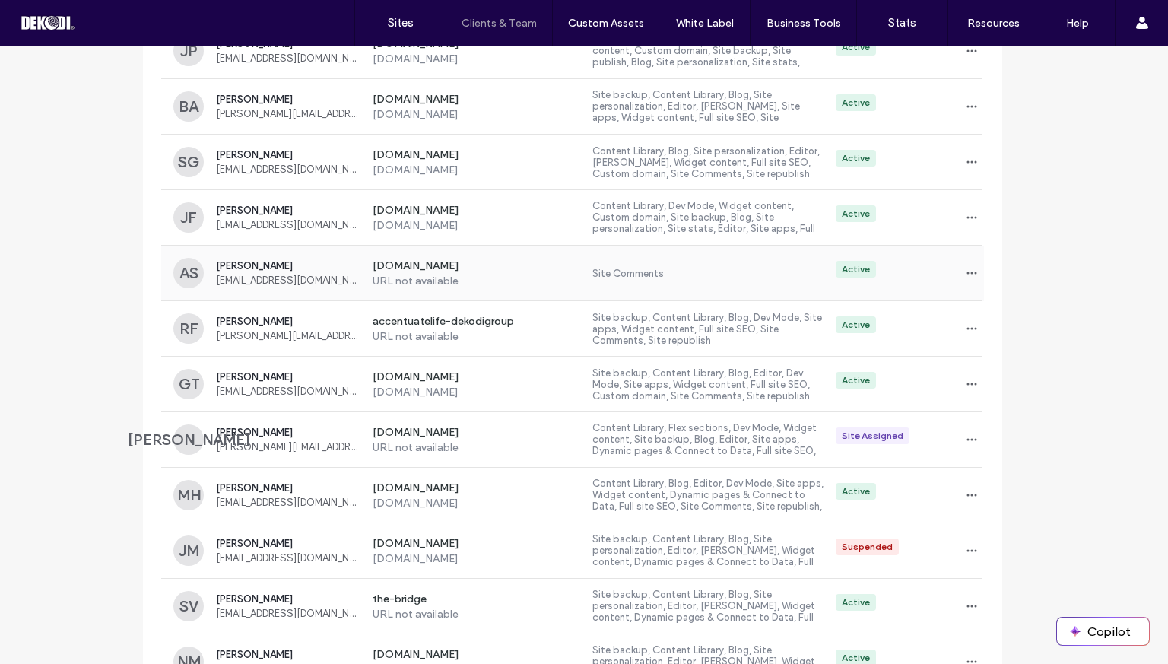
scroll to position [1641, 11]
click at [968, 325] on icon "button" at bounding box center [972, 327] width 12 height 12
click at [979, 418] on span at bounding box center [976, 420] width 18 height 17
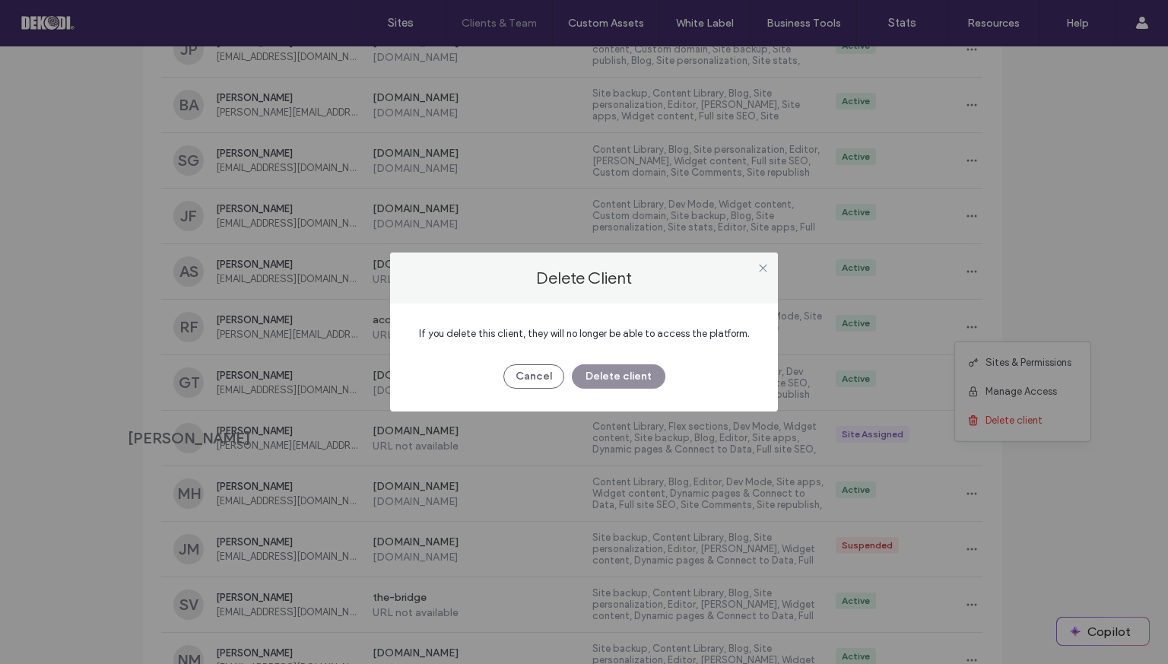
click at [648, 375] on button "Delete client" at bounding box center [619, 376] width 94 height 24
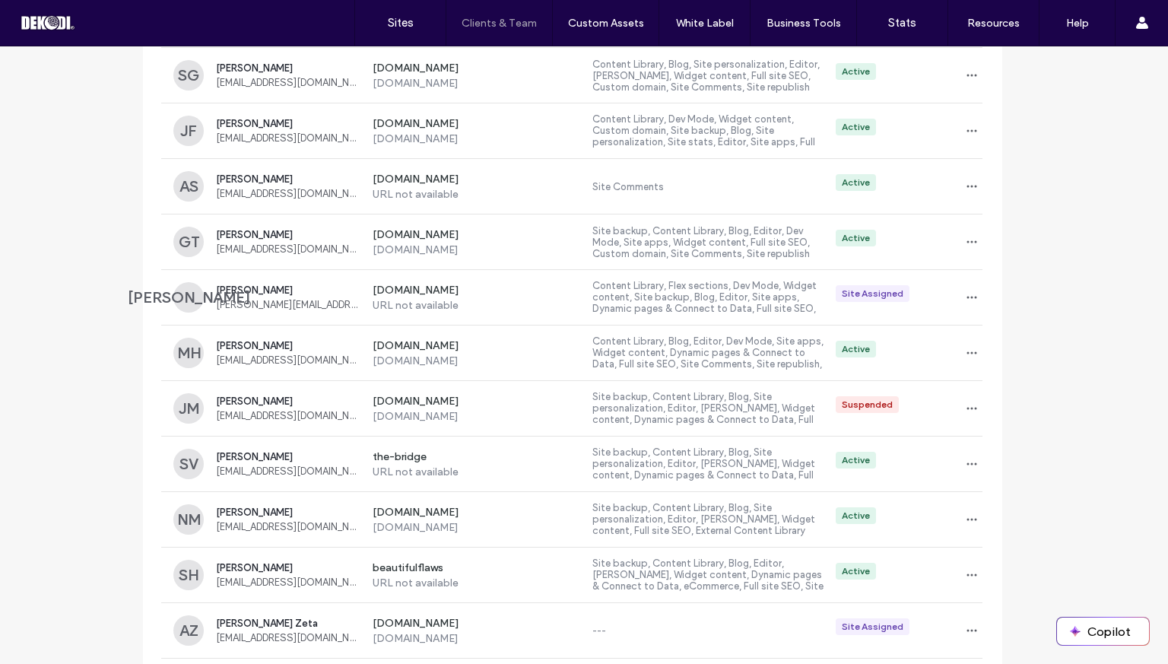
scroll to position [1727, 11]
click at [967, 290] on icon "button" at bounding box center [972, 296] width 12 height 12
click at [995, 390] on span "Delete client" at bounding box center [1013, 389] width 57 height 15
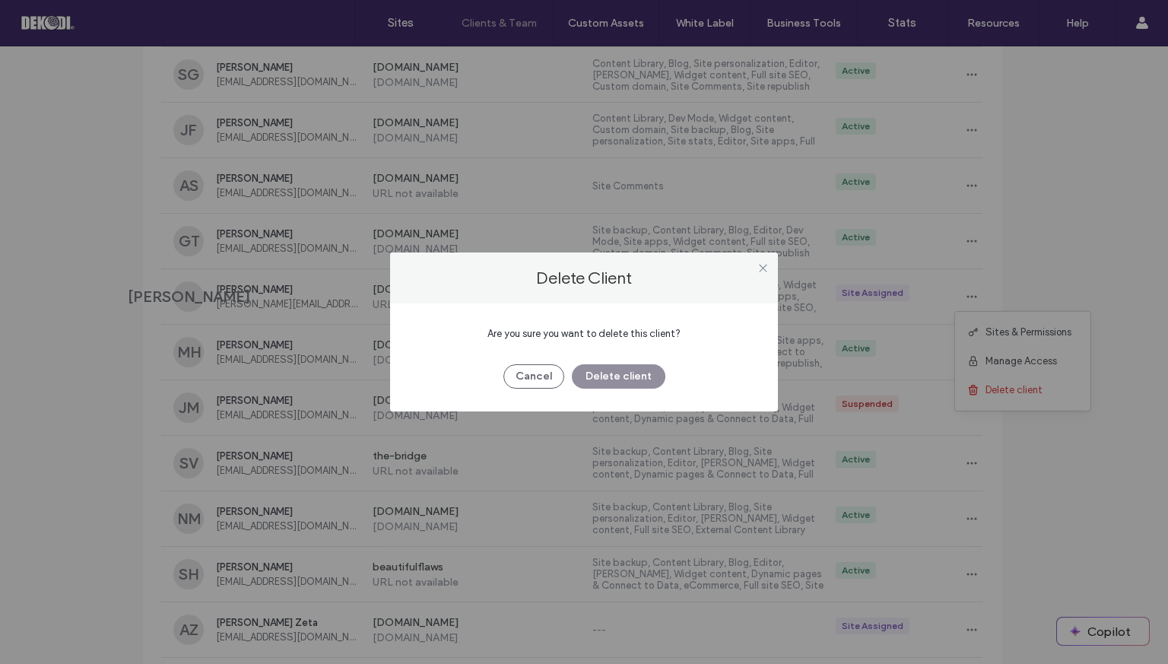
click at [627, 383] on button "Delete client" at bounding box center [619, 376] width 94 height 24
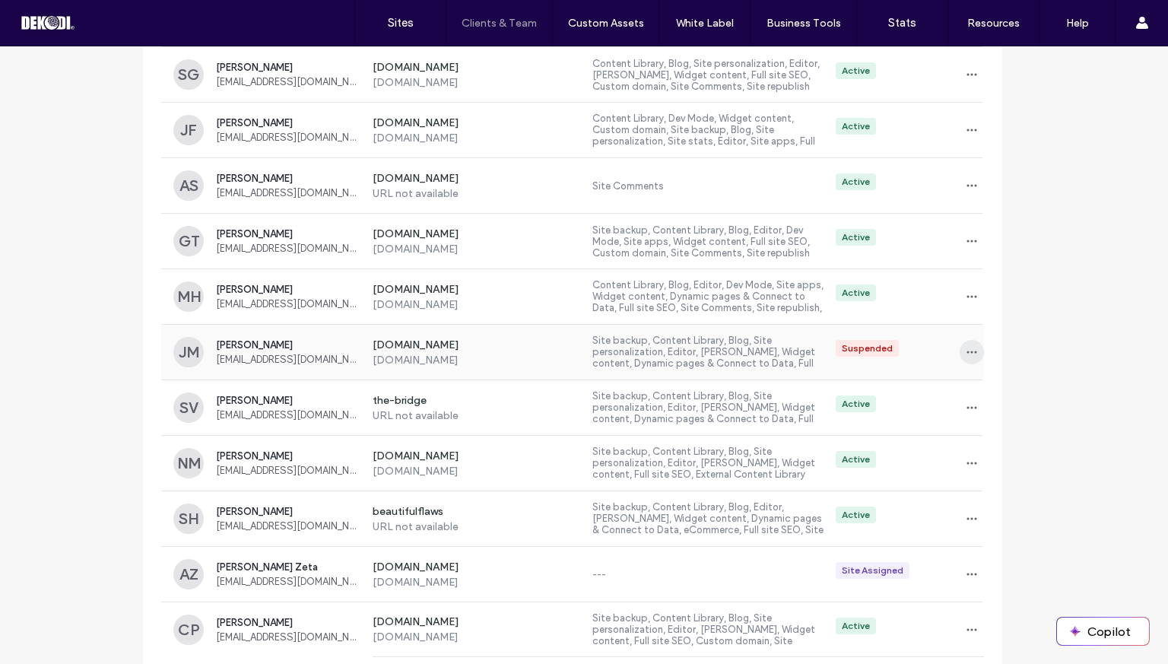
click at [966, 346] on icon "button" at bounding box center [972, 352] width 12 height 12
click at [1016, 439] on span "Delete client" at bounding box center [1013, 444] width 57 height 15
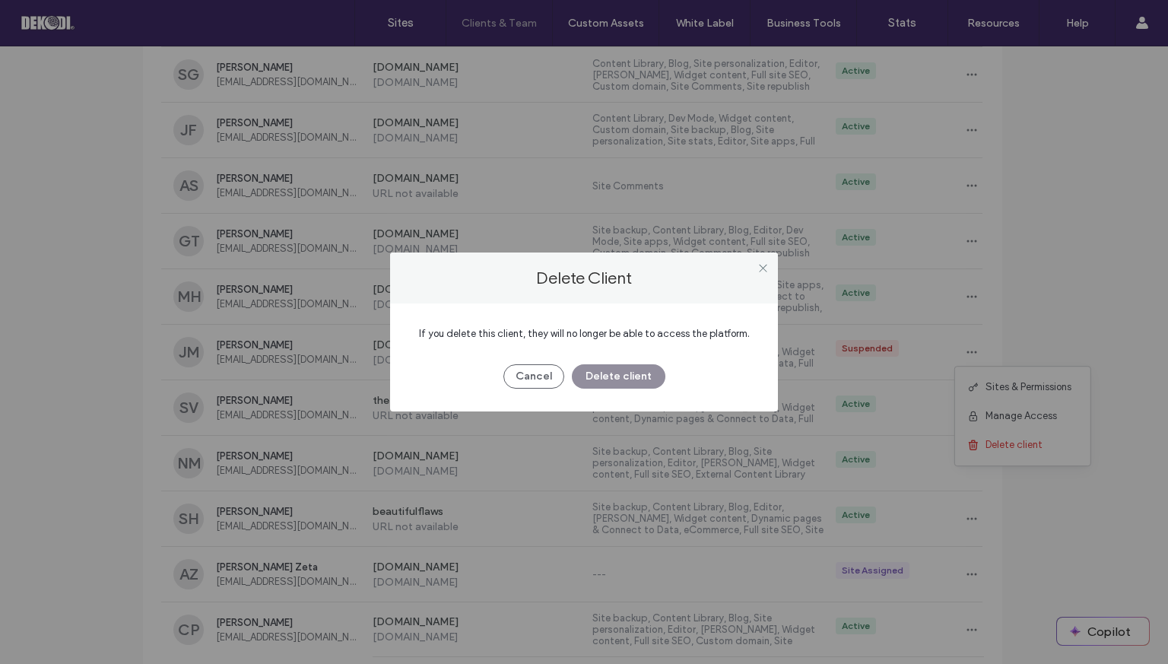
click at [640, 379] on button "Delete client" at bounding box center [619, 376] width 94 height 24
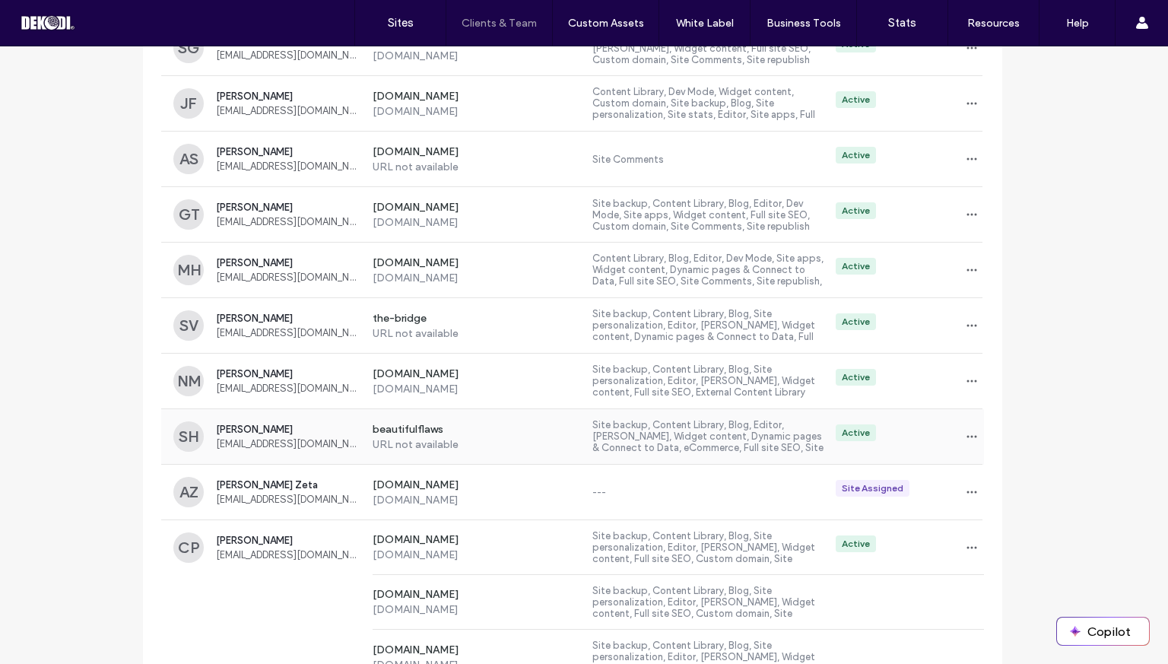
scroll to position [1762, 11]
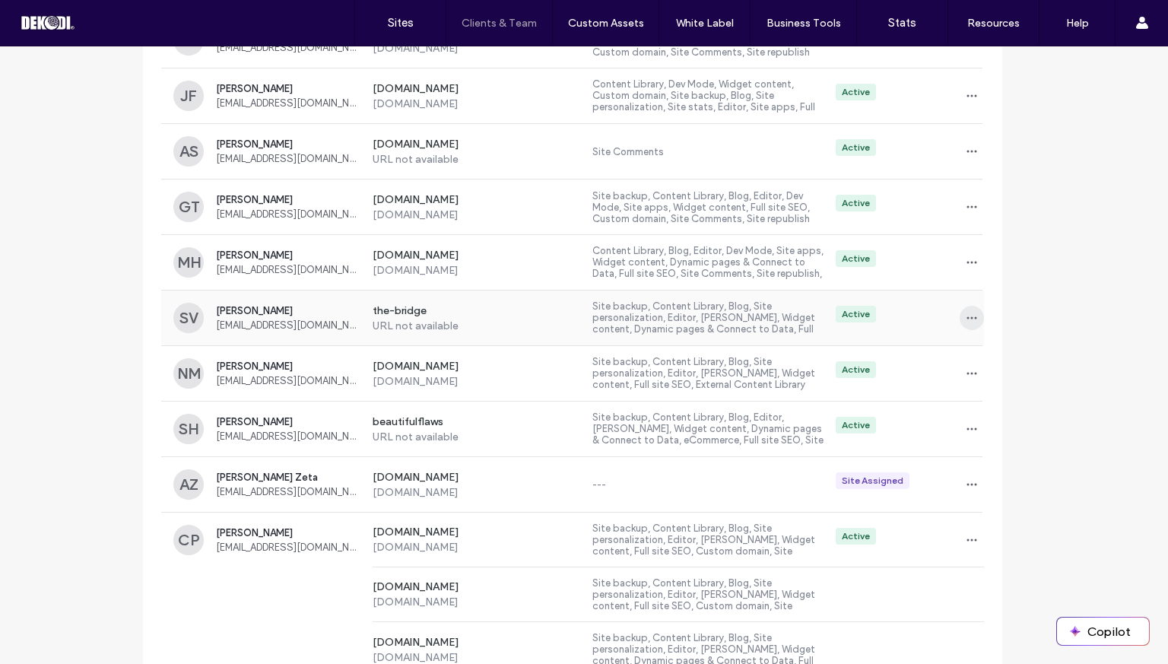
click at [966, 314] on icon "button" at bounding box center [972, 318] width 12 height 12
click at [988, 404] on span "Delete client" at bounding box center [1013, 410] width 57 height 15
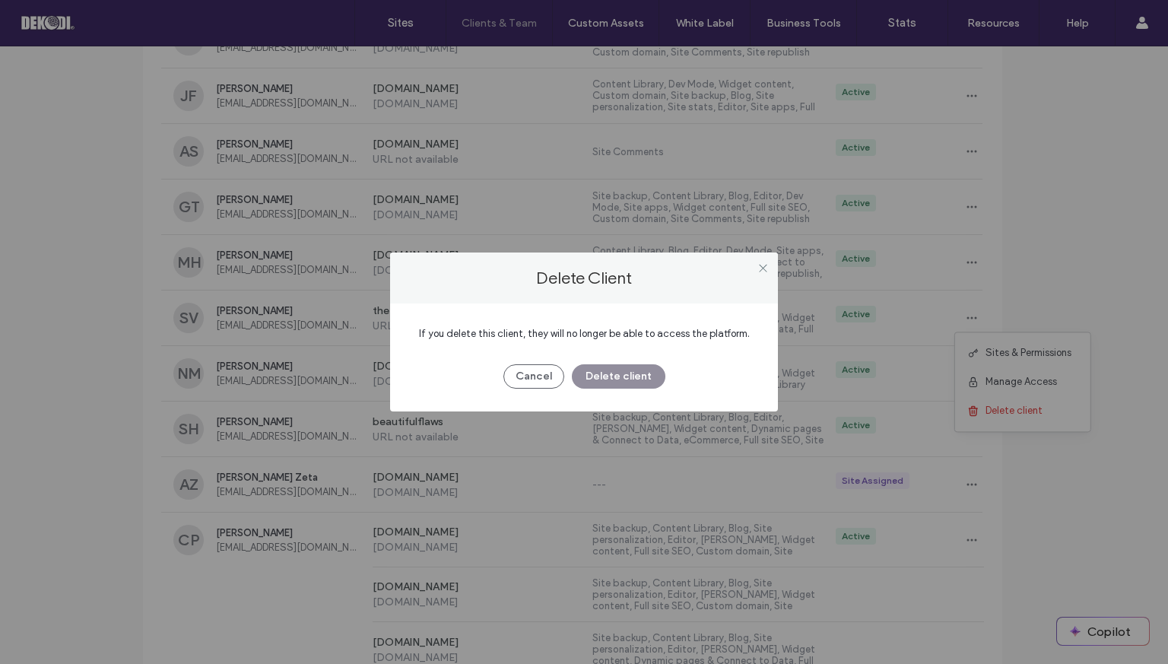
click at [631, 382] on button "Delete client" at bounding box center [619, 376] width 94 height 24
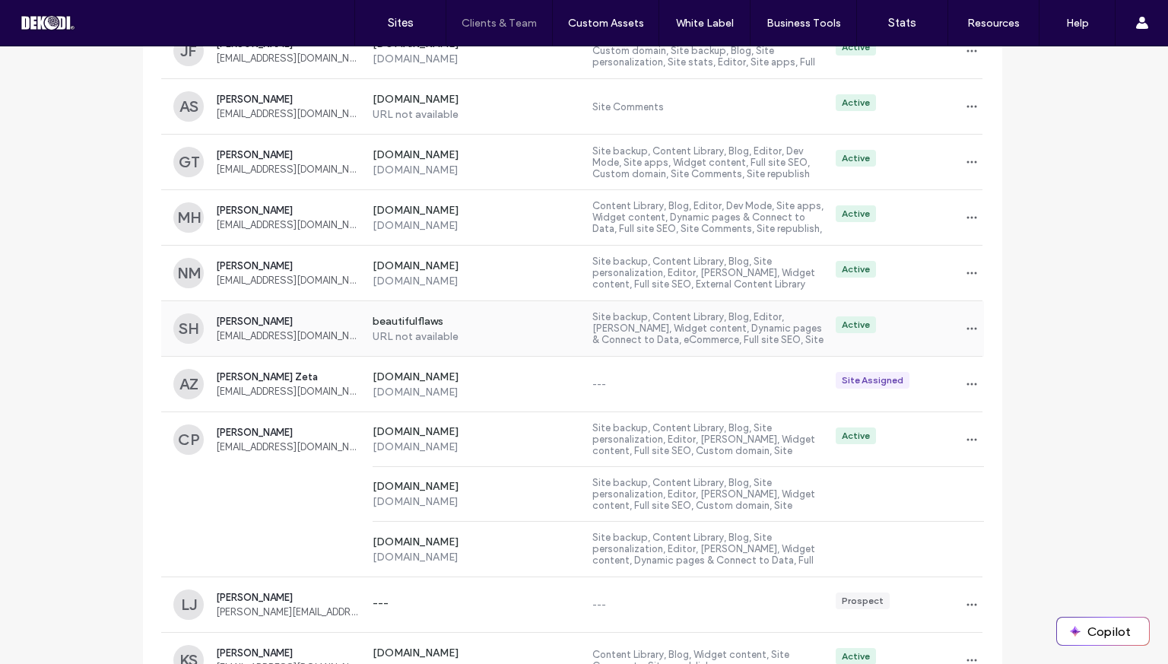
scroll to position [1813, 11]
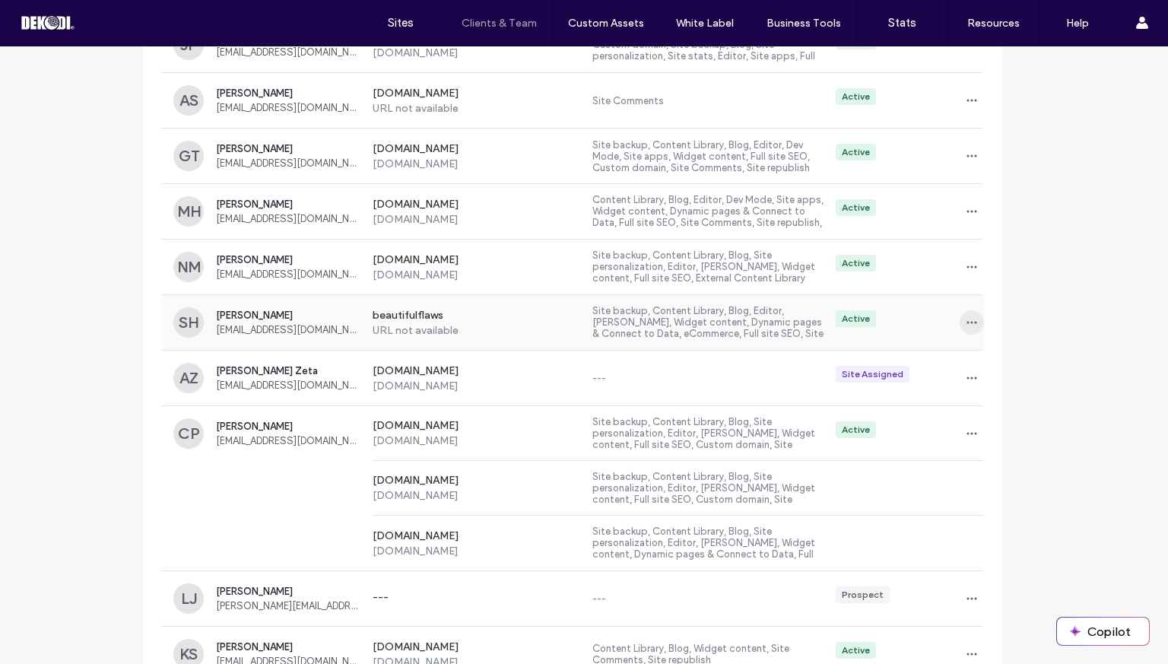
click at [964, 310] on span "button" at bounding box center [972, 322] width 24 height 24
click at [990, 409] on span "Delete client" at bounding box center [1013, 415] width 57 height 15
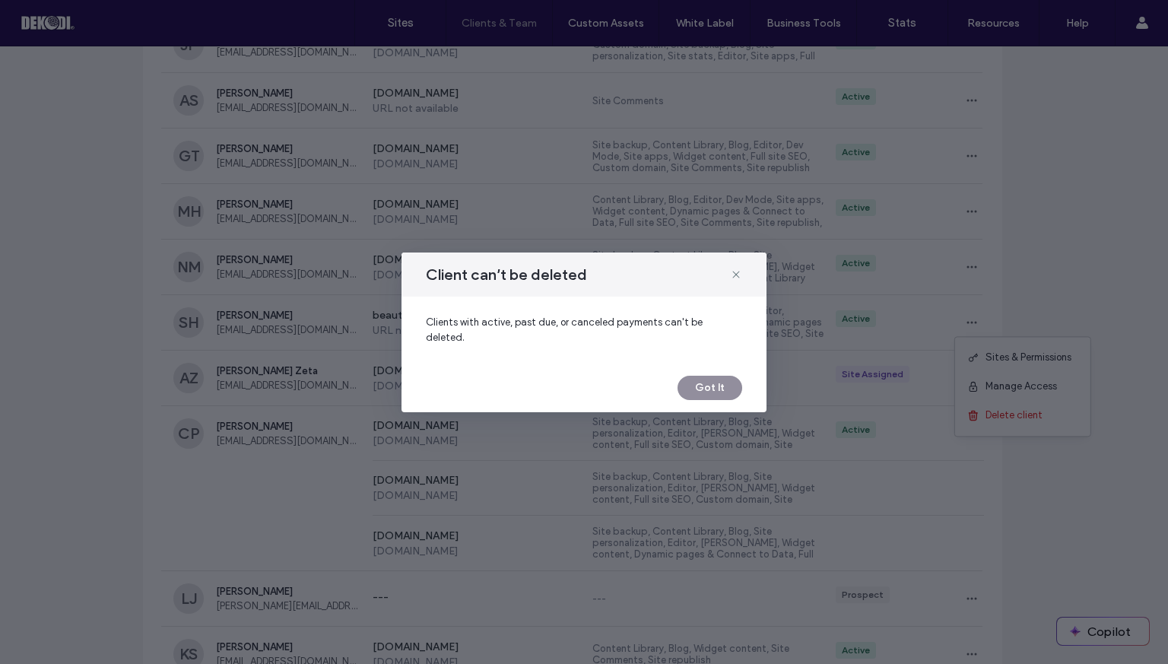
click at [712, 382] on button "Got It" at bounding box center [709, 388] width 65 height 24
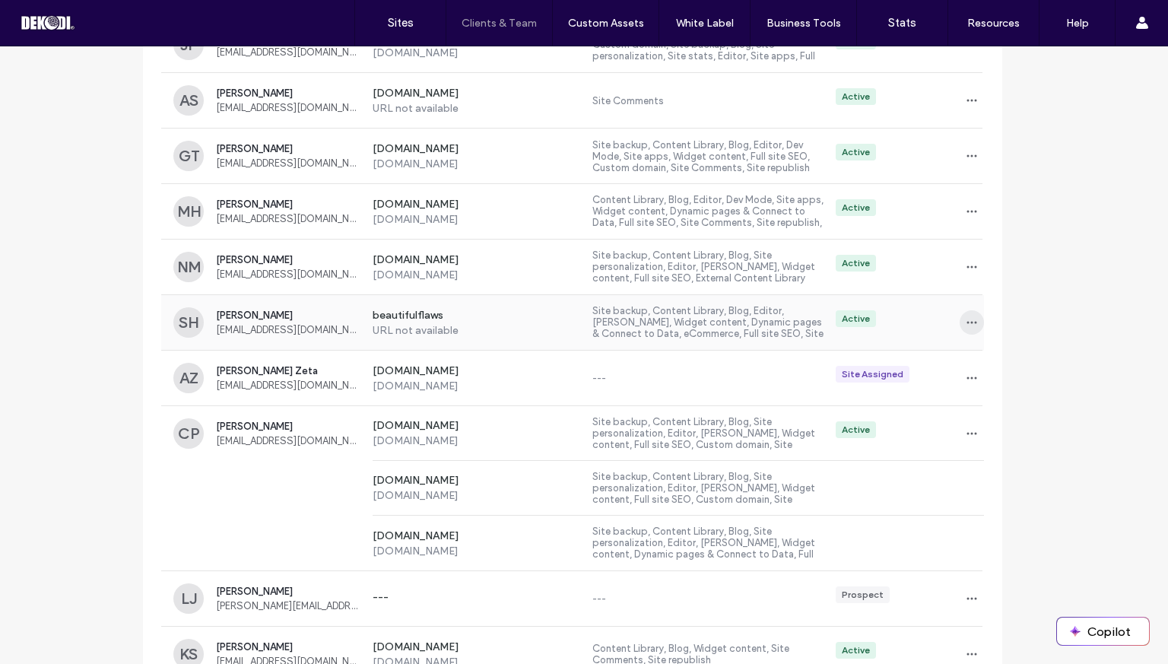
click at [966, 316] on icon "button" at bounding box center [972, 322] width 12 height 12
click at [1002, 411] on span "Delete client" at bounding box center [1013, 415] width 57 height 15
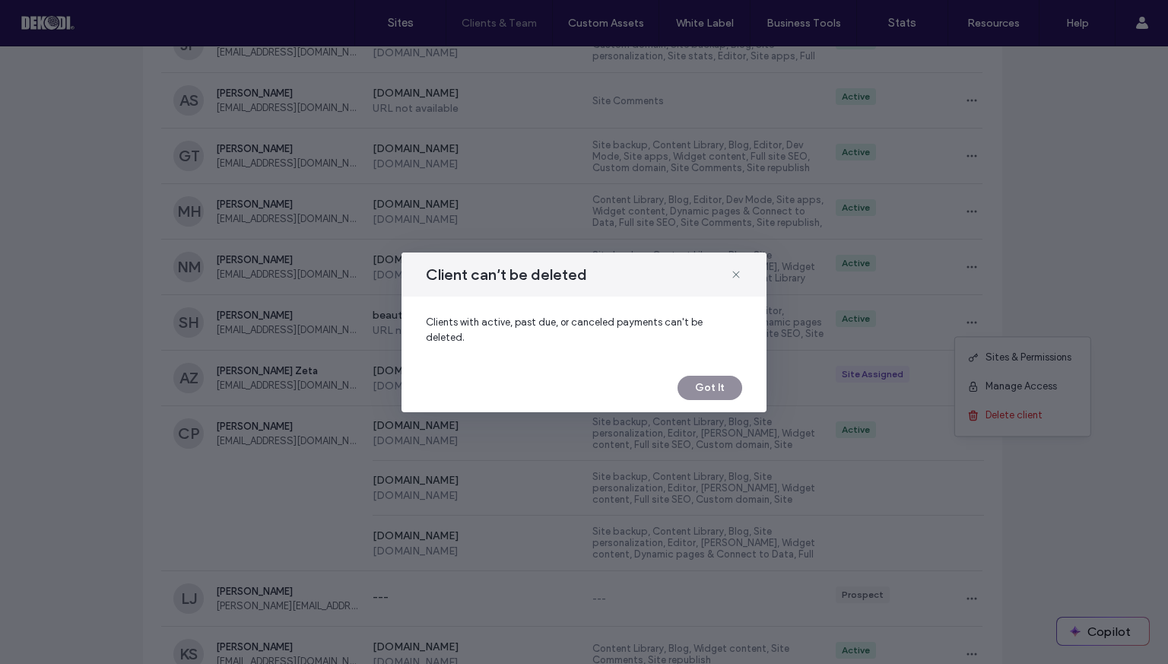
click at [715, 376] on button "Got It" at bounding box center [709, 388] width 65 height 24
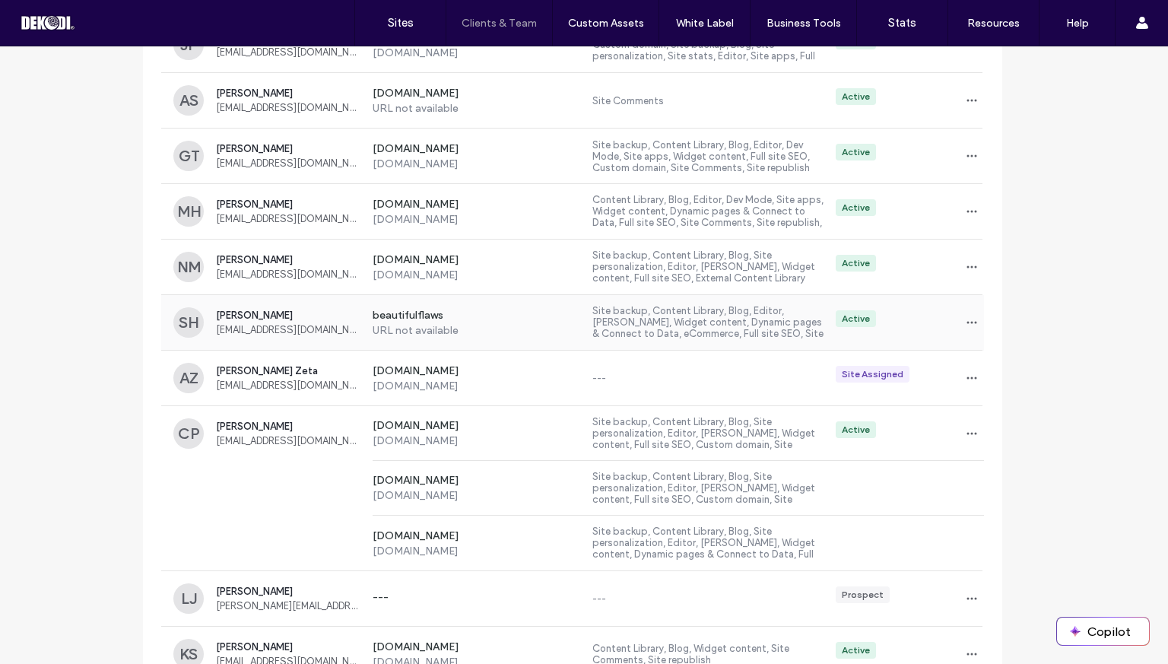
click at [449, 317] on label "beautifulflaws" at bounding box center [477, 316] width 208 height 15
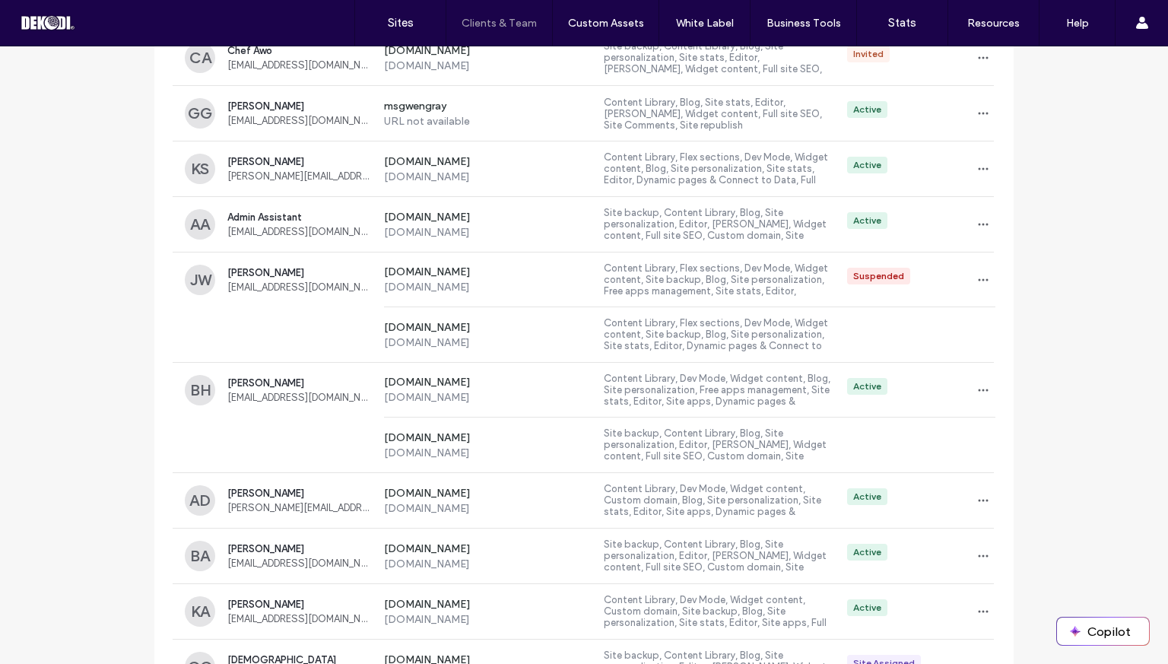
scroll to position [929, 0]
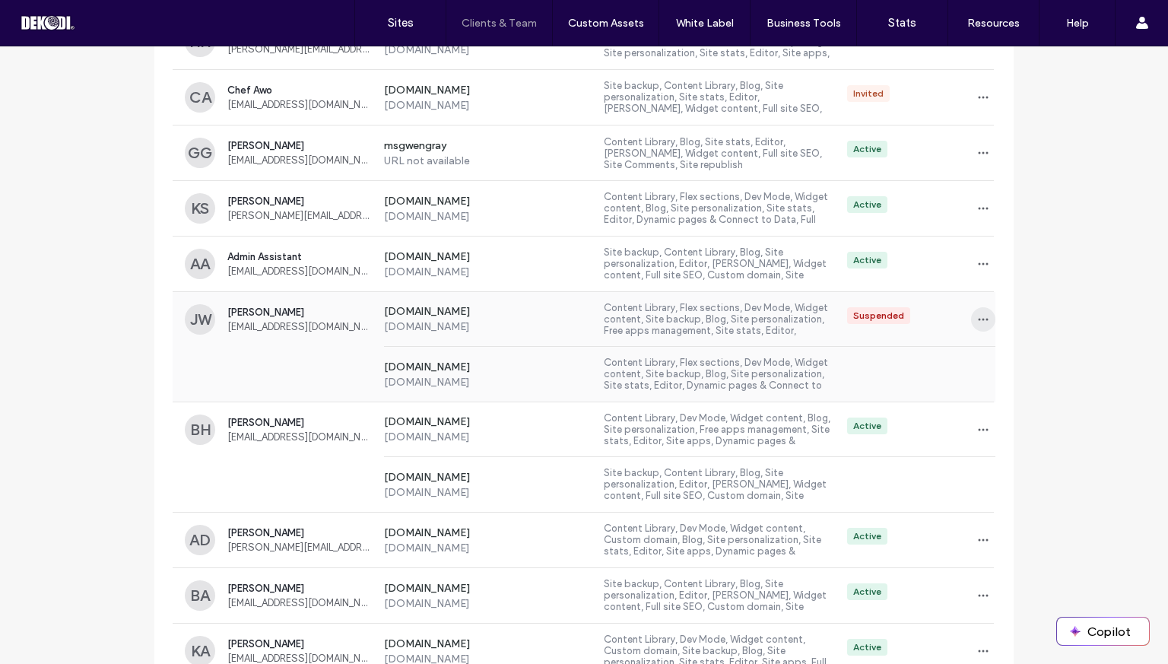
click at [980, 315] on icon "button" at bounding box center [983, 319] width 12 height 12
click at [994, 417] on span at bounding box center [988, 414] width 18 height 17
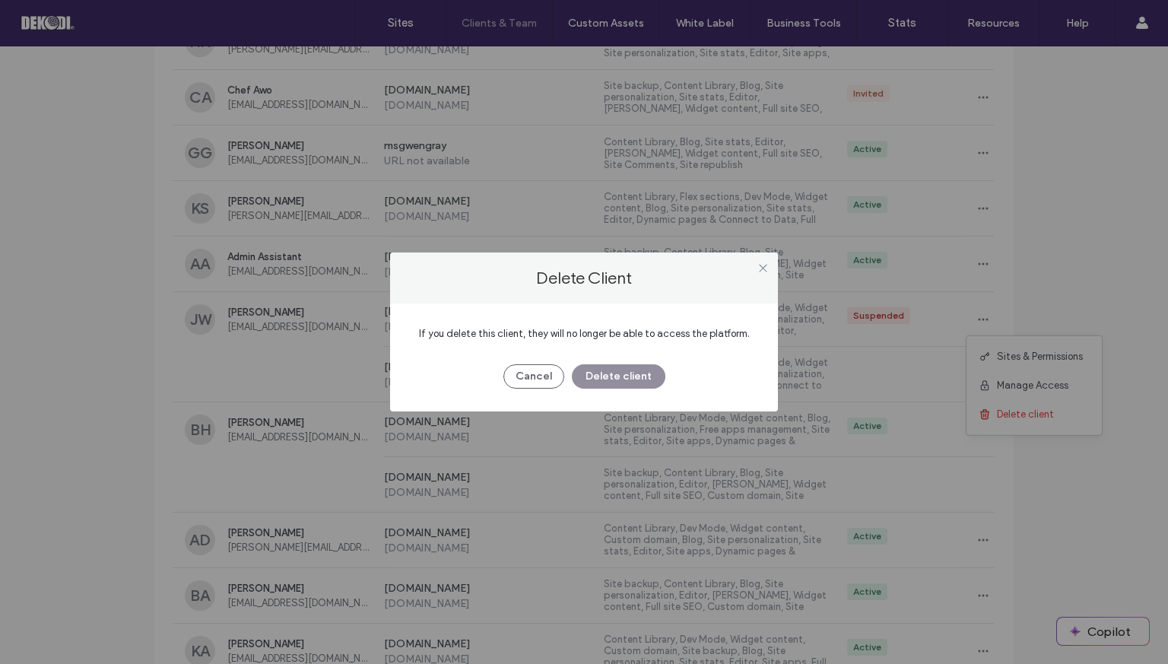
click at [626, 375] on button "Delete client" at bounding box center [619, 376] width 94 height 24
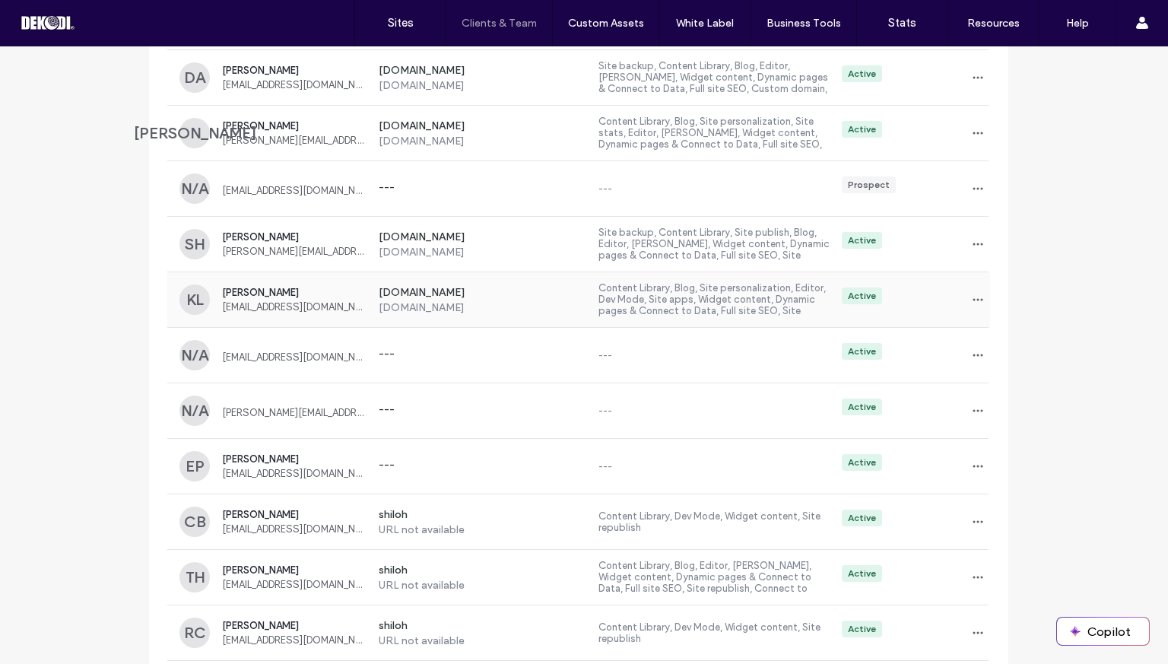
scroll to position [3272, 5]
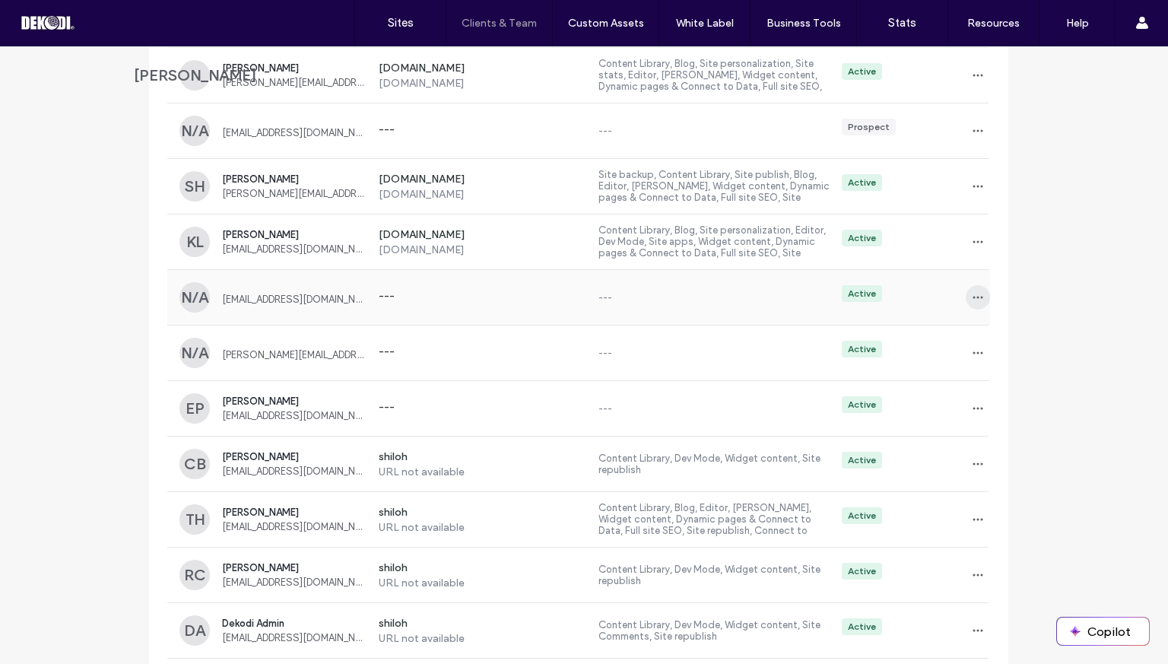
click at [972, 291] on icon "button" at bounding box center [978, 297] width 12 height 12
click at [998, 382] on span "Delete client" at bounding box center [1019, 387] width 57 height 15
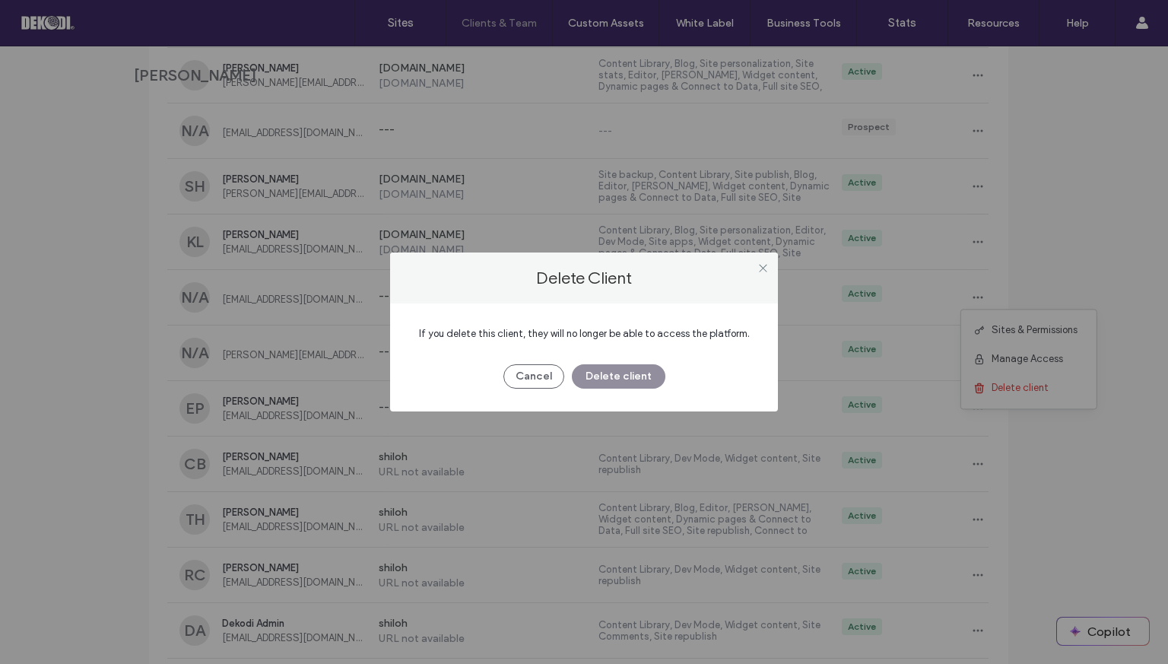
click at [658, 375] on button "Delete client" at bounding box center [619, 376] width 94 height 24
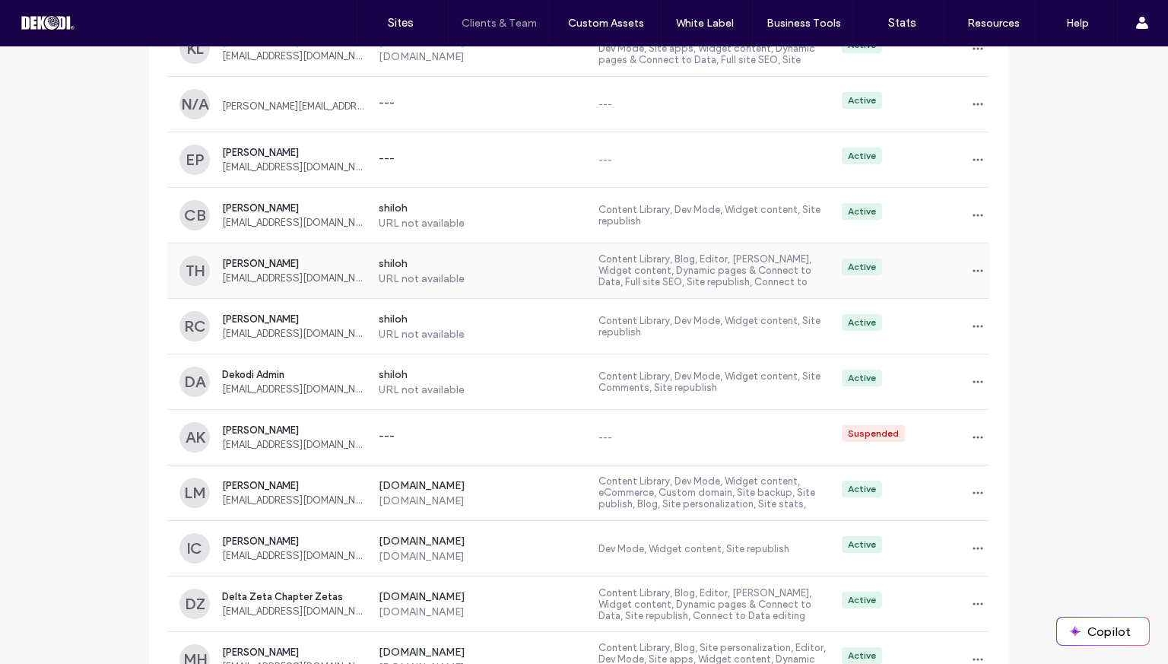
scroll to position [3475, 5]
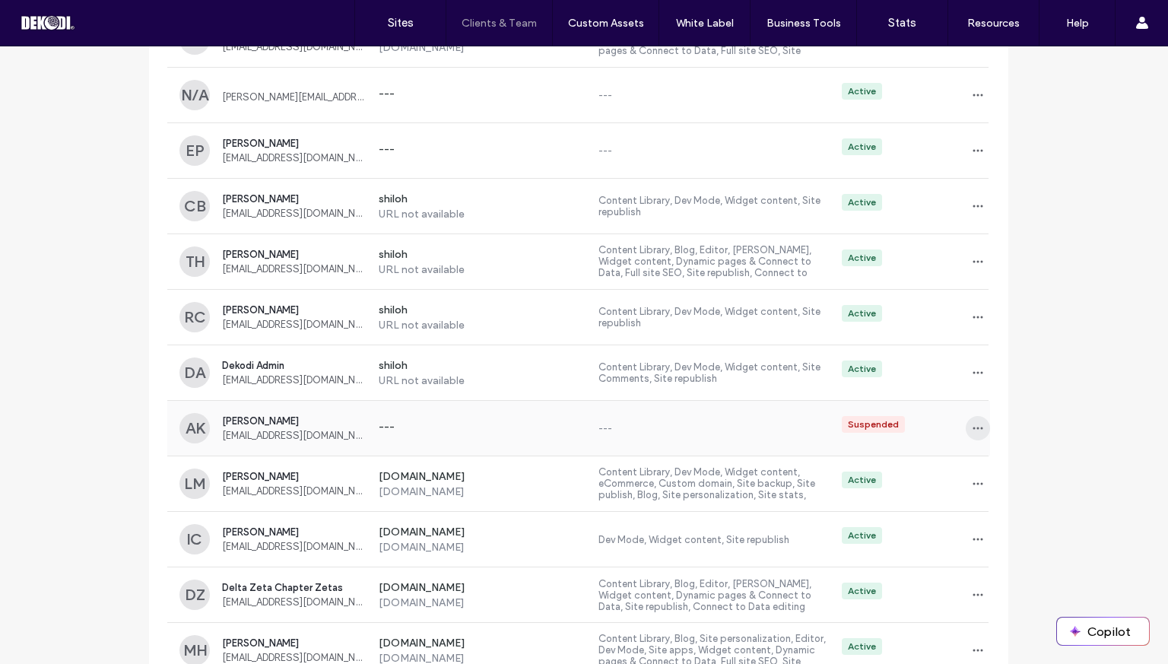
click at [973, 425] on icon "button" at bounding box center [978, 428] width 12 height 12
click at [987, 510] on span at bounding box center [982, 517] width 18 height 17
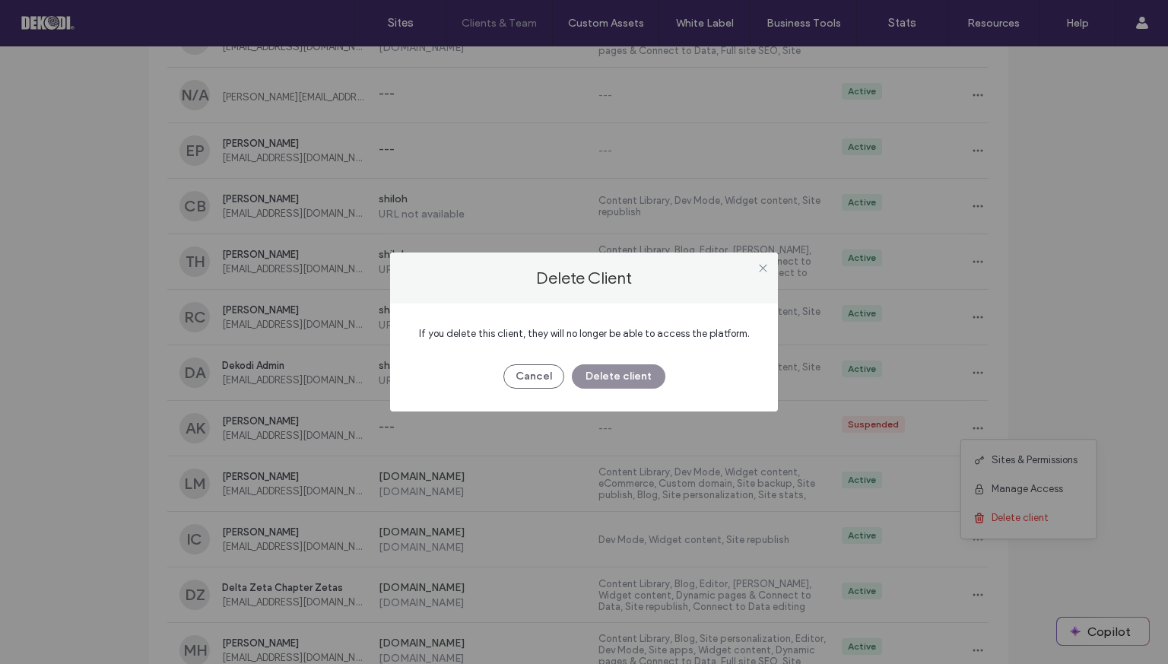
click at [629, 384] on button "Delete client" at bounding box center [619, 376] width 94 height 24
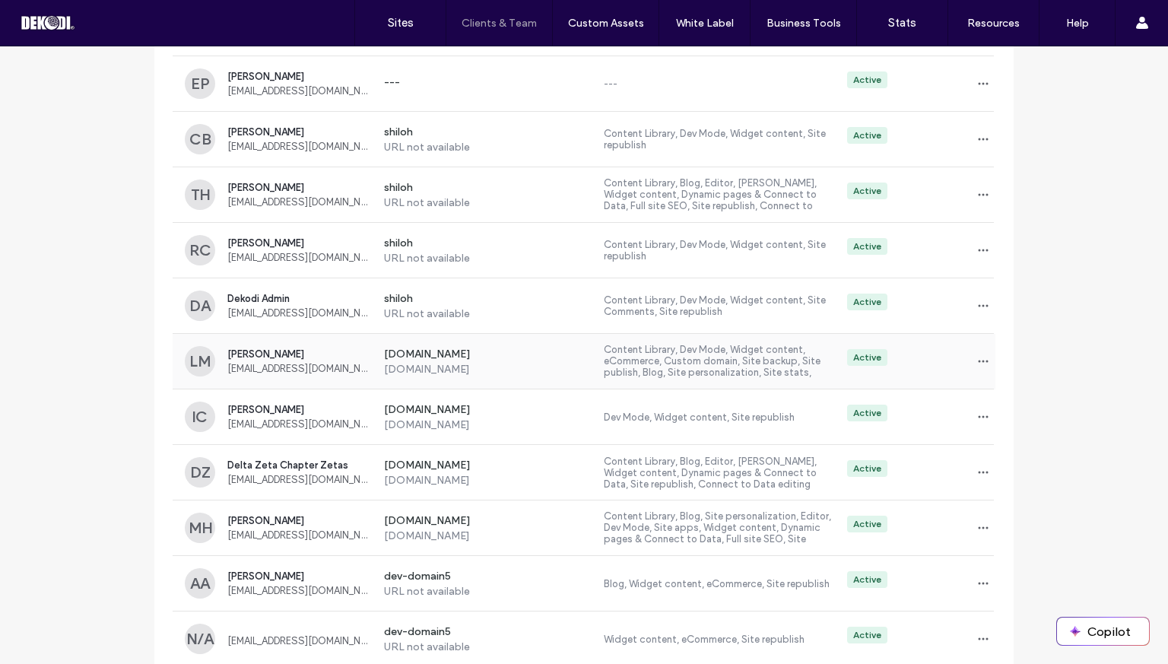
scroll to position [3605, 0]
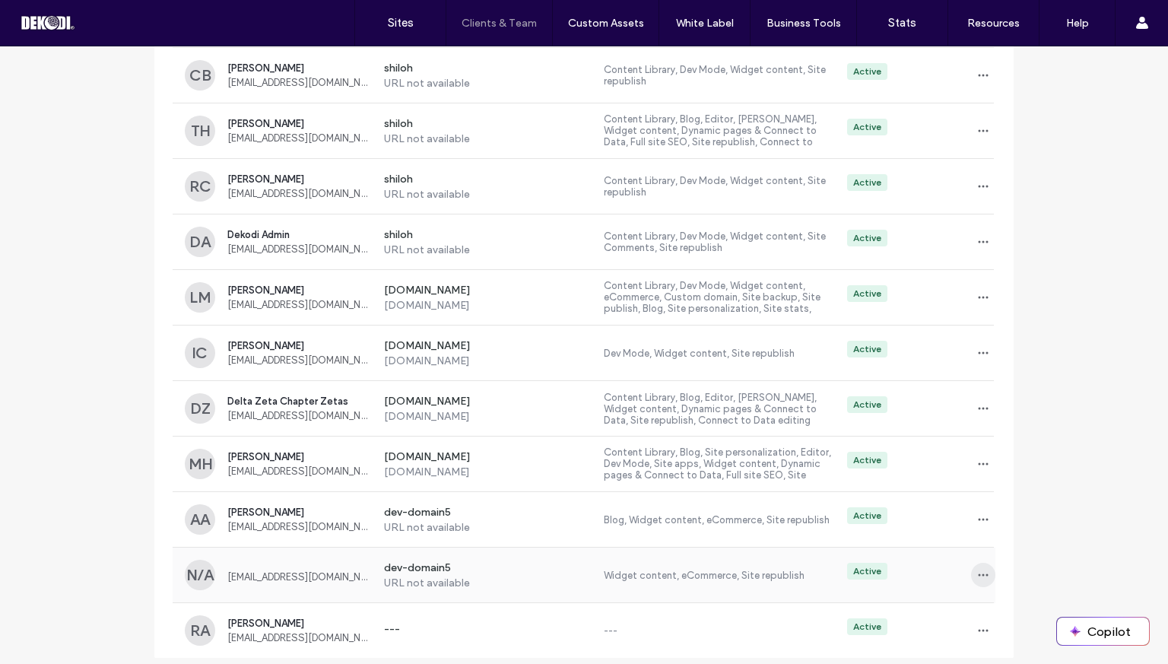
click at [977, 569] on icon "button" at bounding box center [983, 575] width 12 height 12
click at [1007, 525] on span "Delete client" at bounding box center [1025, 526] width 57 height 15
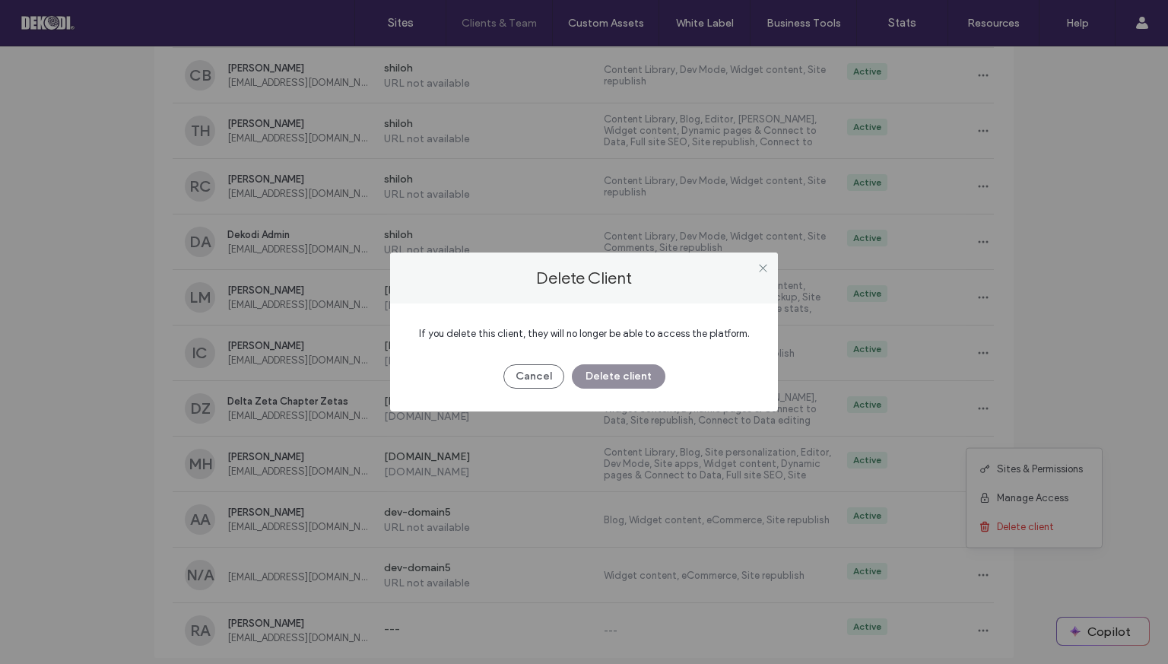
click at [638, 385] on button "Delete client" at bounding box center [619, 376] width 94 height 24
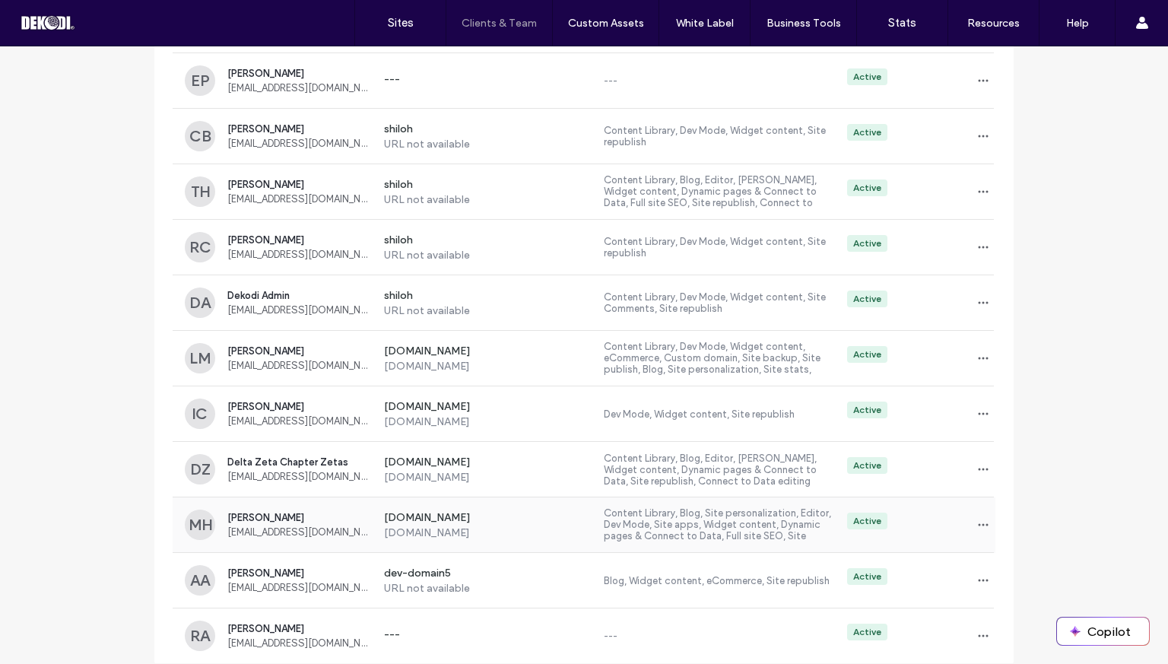
scroll to position [3550, 0]
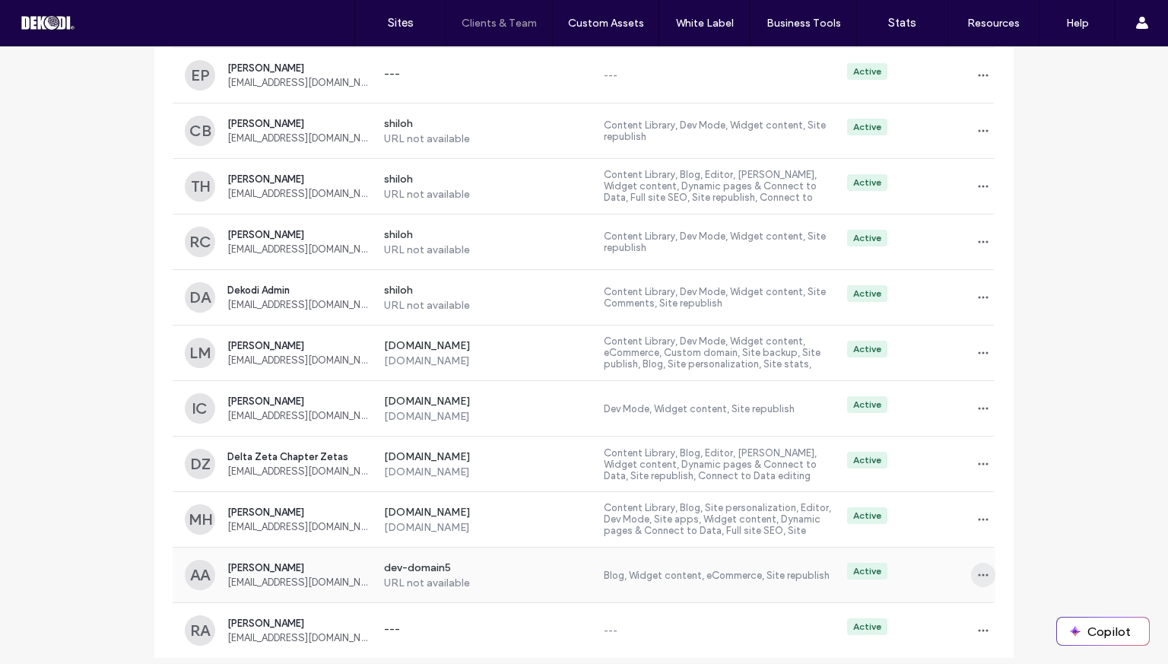
click at [980, 569] on icon "button" at bounding box center [983, 575] width 12 height 12
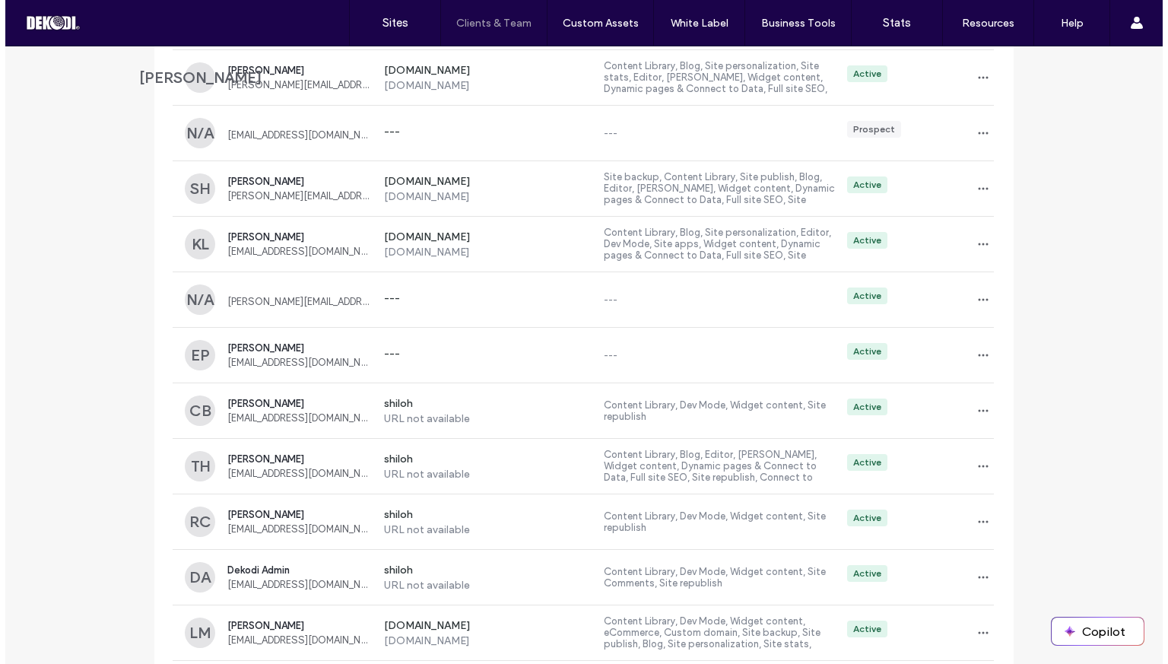
scroll to position [3264, 0]
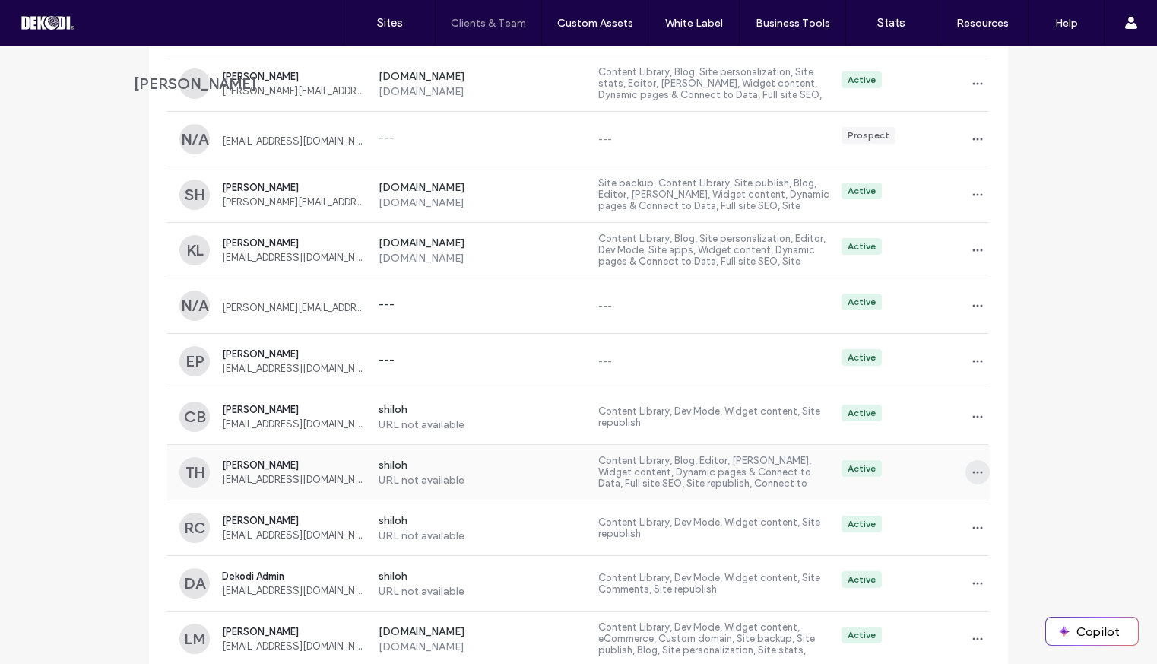
click at [976, 466] on icon "button" at bounding box center [978, 472] width 12 height 12
click at [1002, 568] on span "Delete client" at bounding box center [1019, 561] width 57 height 15
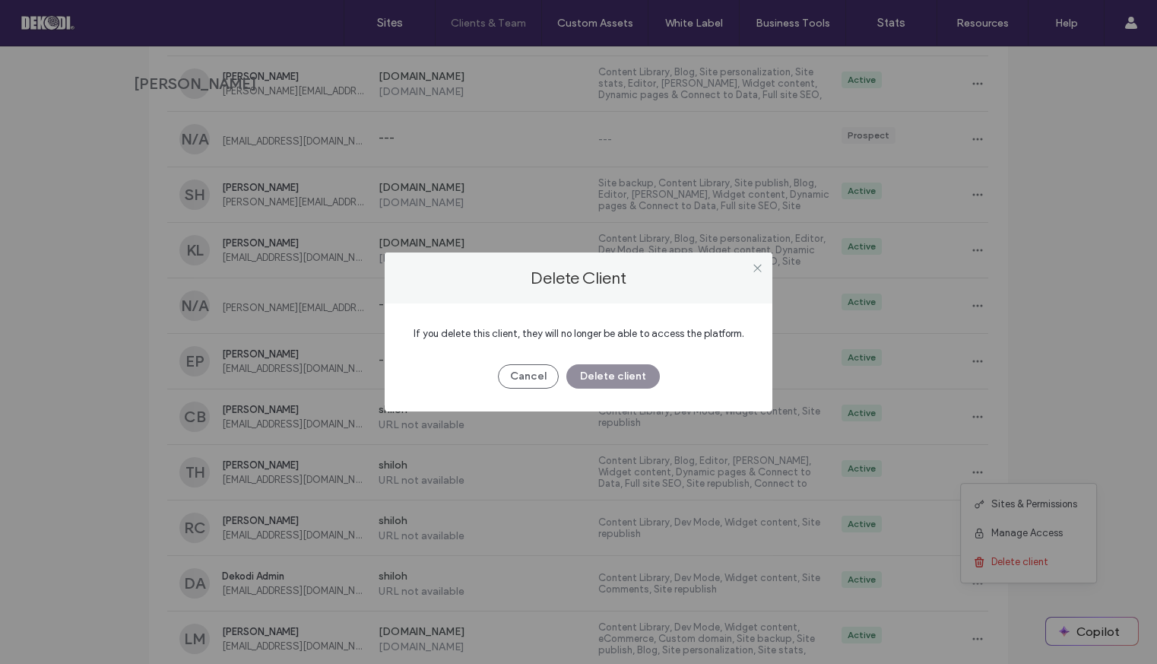
click at [620, 373] on button "Delete client" at bounding box center [613, 376] width 94 height 24
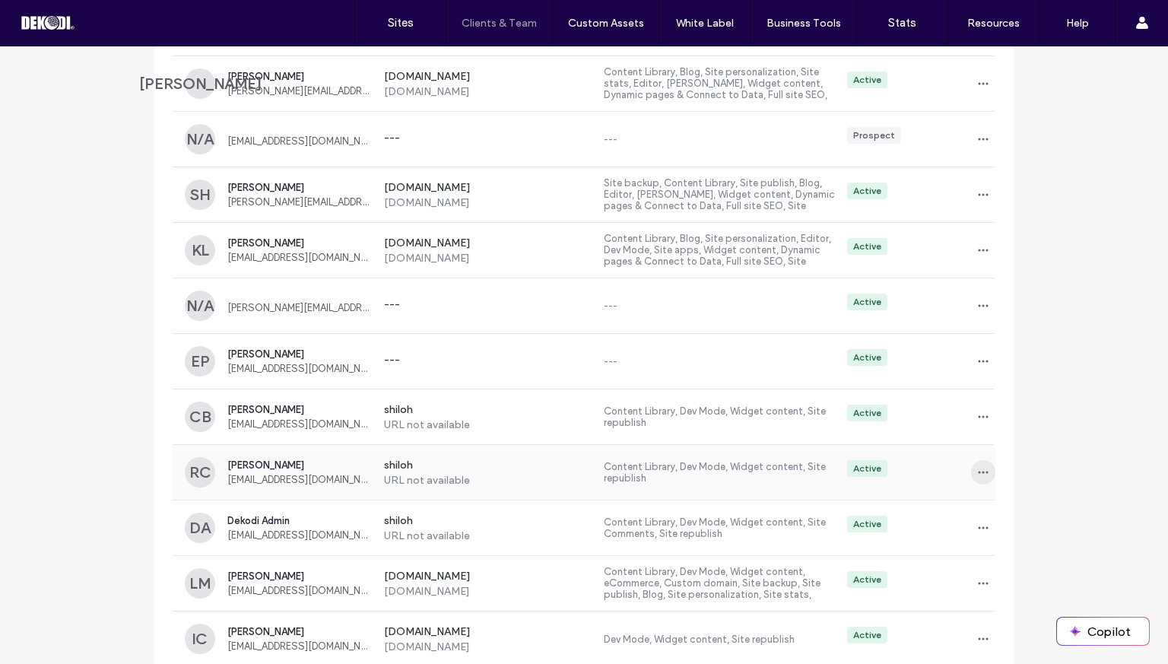
click at [985, 460] on span "button" at bounding box center [983, 472] width 24 height 24
click at [994, 565] on span at bounding box center [988, 561] width 18 height 17
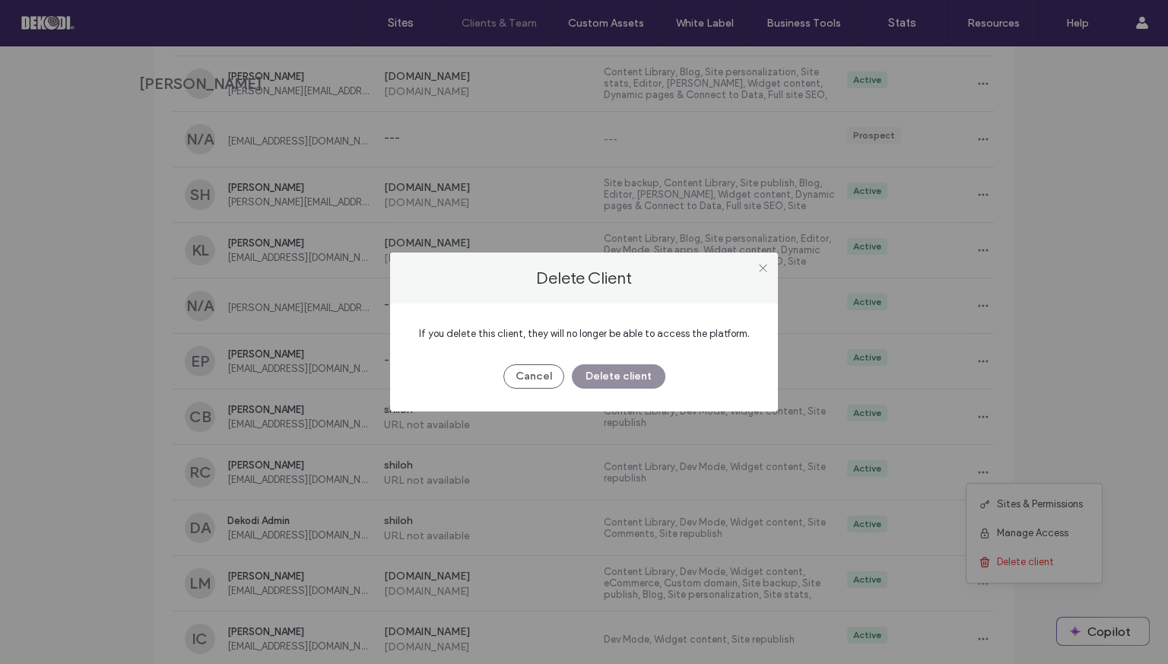
click at [645, 379] on button "Delete client" at bounding box center [619, 376] width 94 height 24
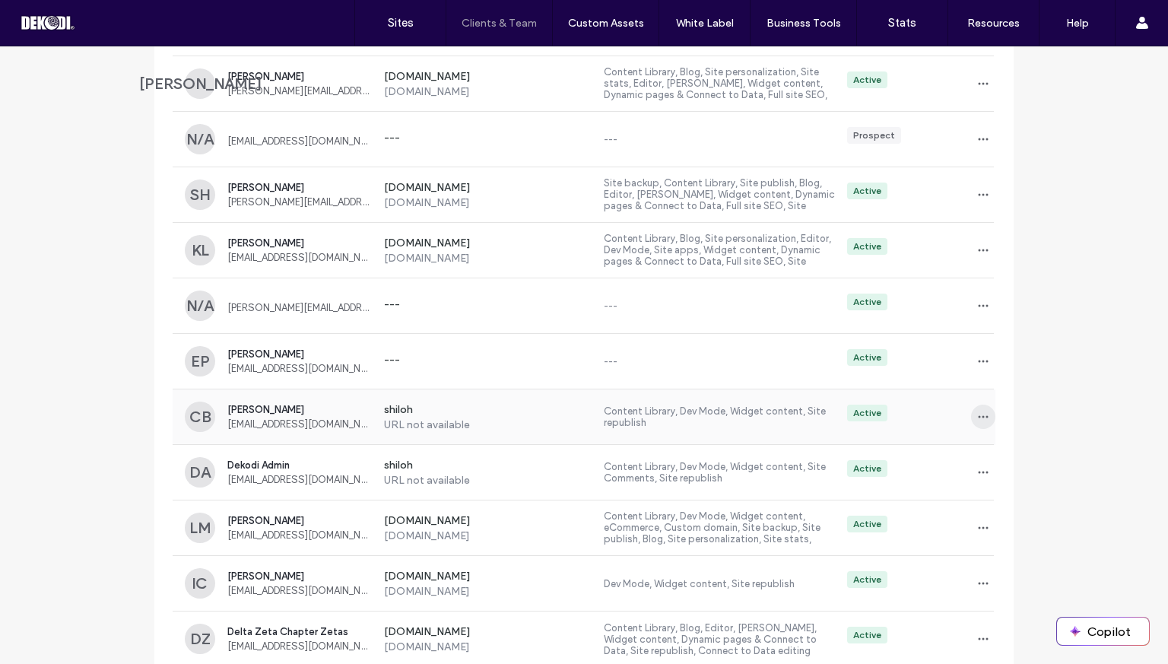
click at [977, 411] on icon "button" at bounding box center [983, 417] width 12 height 12
click at [1010, 501] on span "Delete client" at bounding box center [1025, 506] width 57 height 15
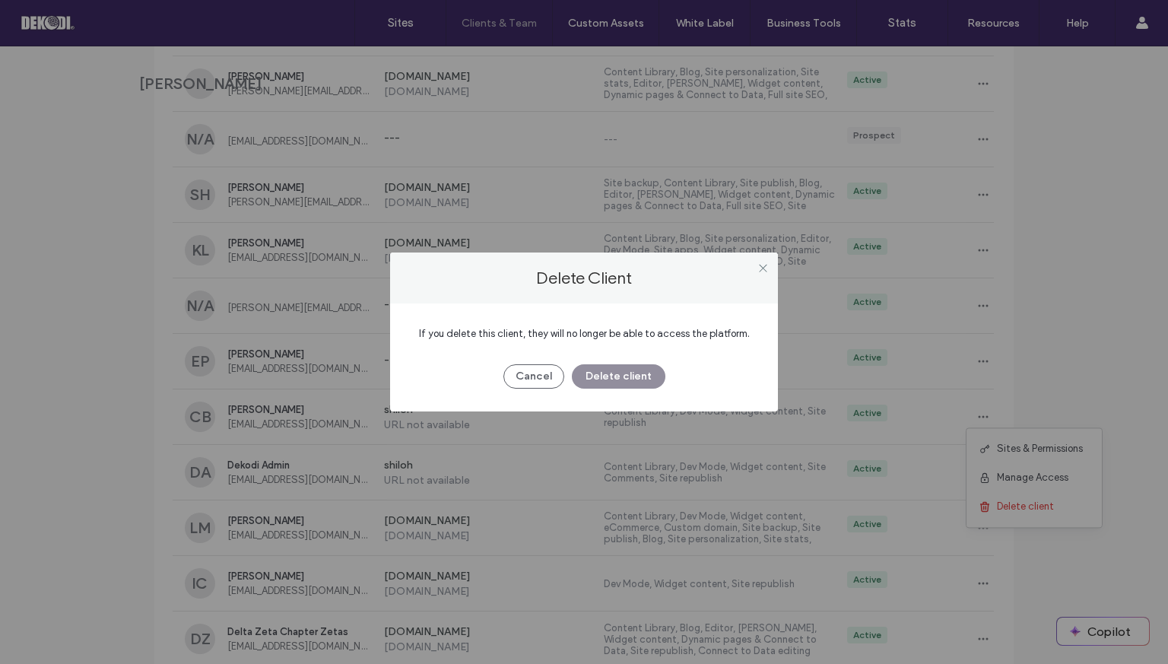
click at [649, 374] on button "Delete client" at bounding box center [619, 376] width 94 height 24
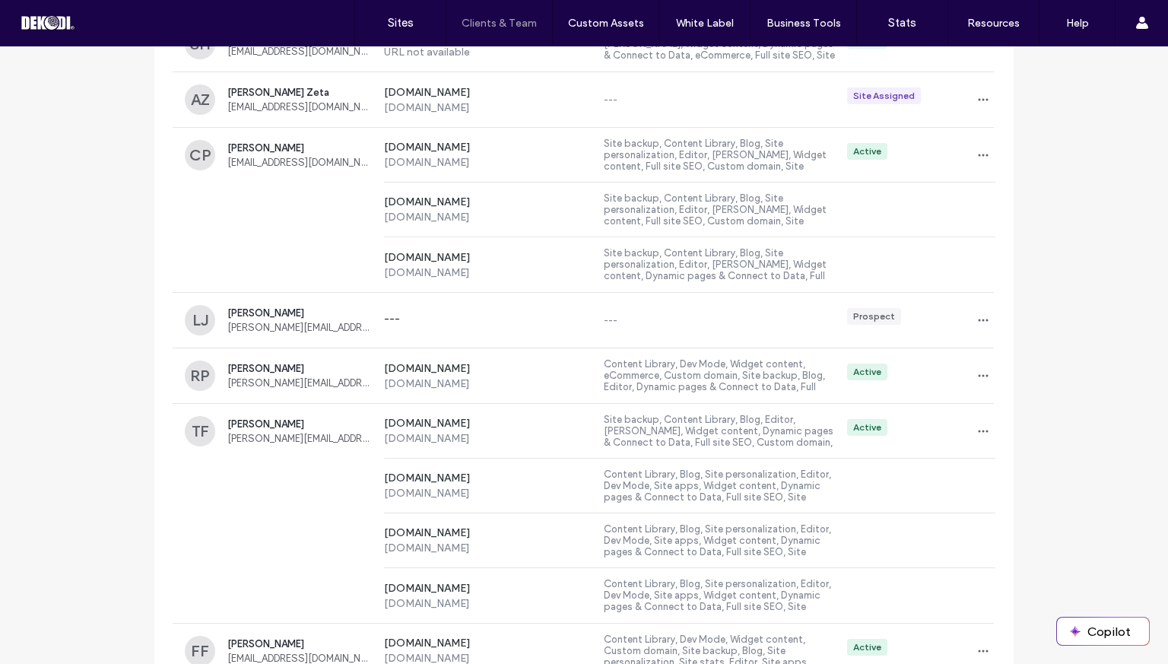
scroll to position [2053, 0]
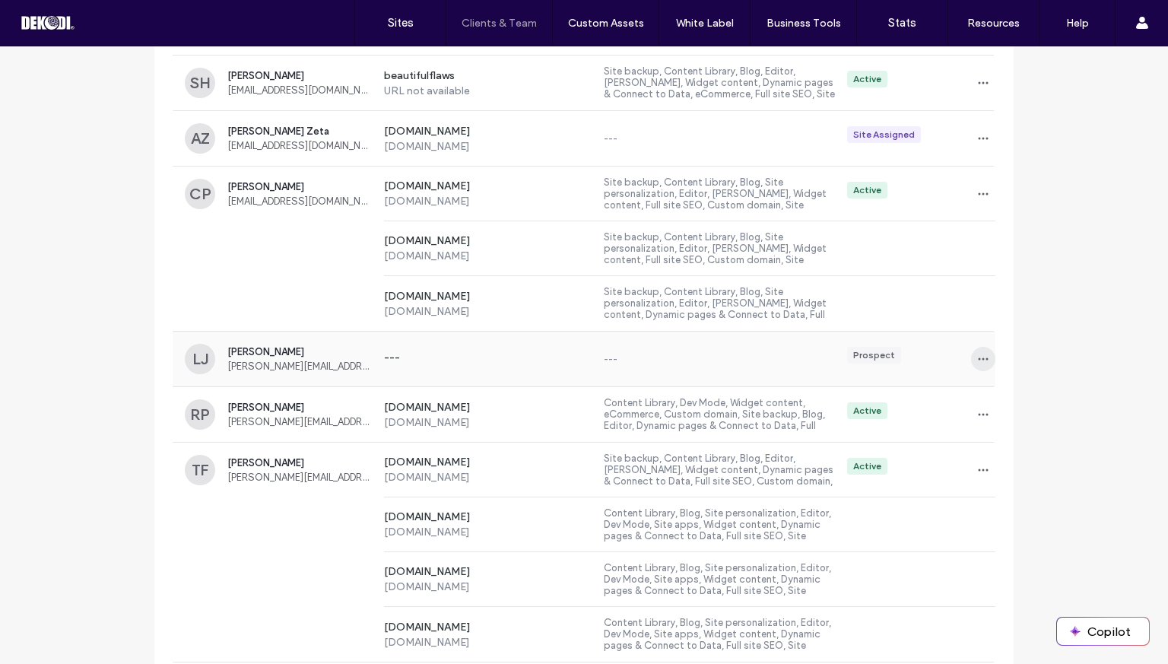
click at [977, 355] on icon "button" at bounding box center [983, 359] width 12 height 12
click at [1001, 420] on span "Delete client" at bounding box center [1025, 421] width 57 height 15
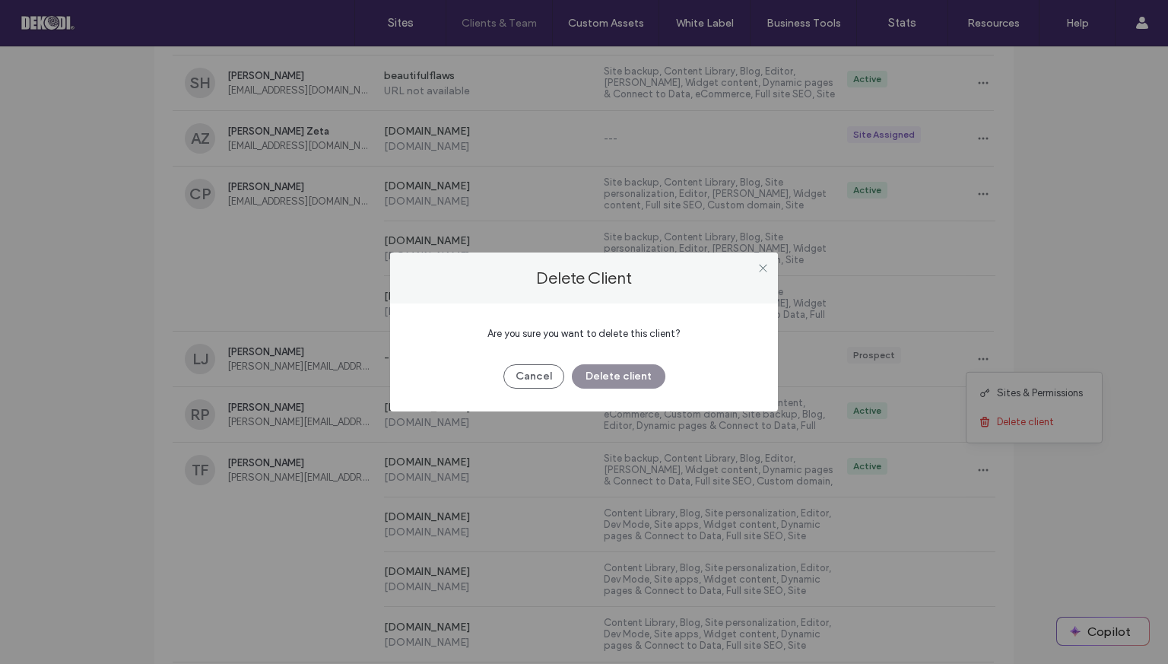
click at [599, 377] on button "Delete client" at bounding box center [619, 376] width 94 height 24
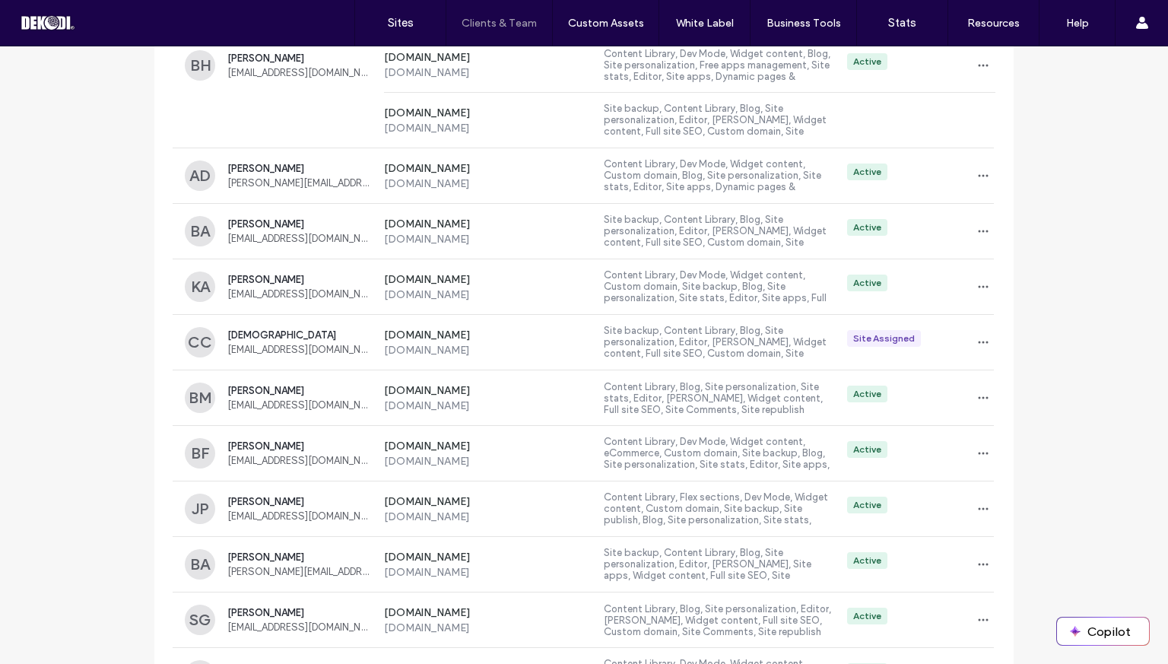
scroll to position [1185, 0]
